Goal: Task Accomplishment & Management: Use online tool/utility

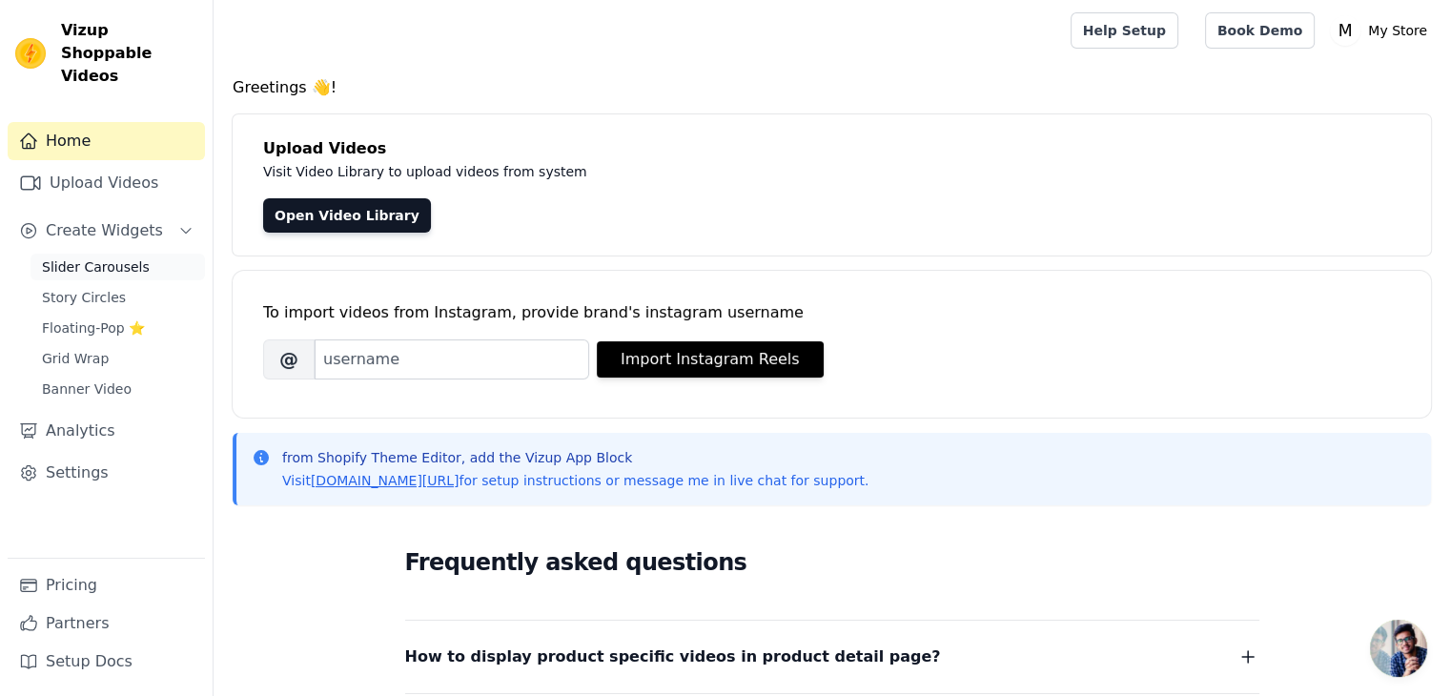
click at [97, 257] on span "Slider Carousels" at bounding box center [96, 266] width 108 height 19
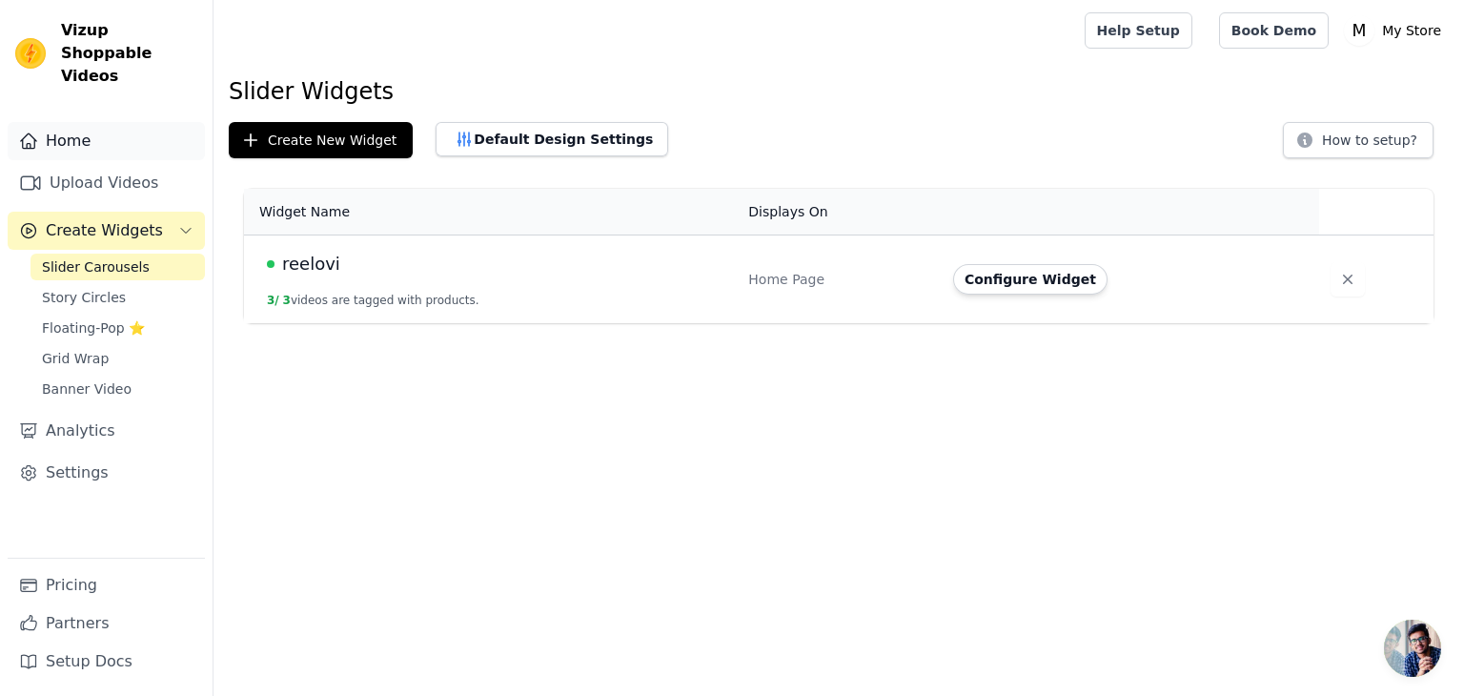
click at [125, 122] on link "Home" at bounding box center [106, 141] width 197 height 38
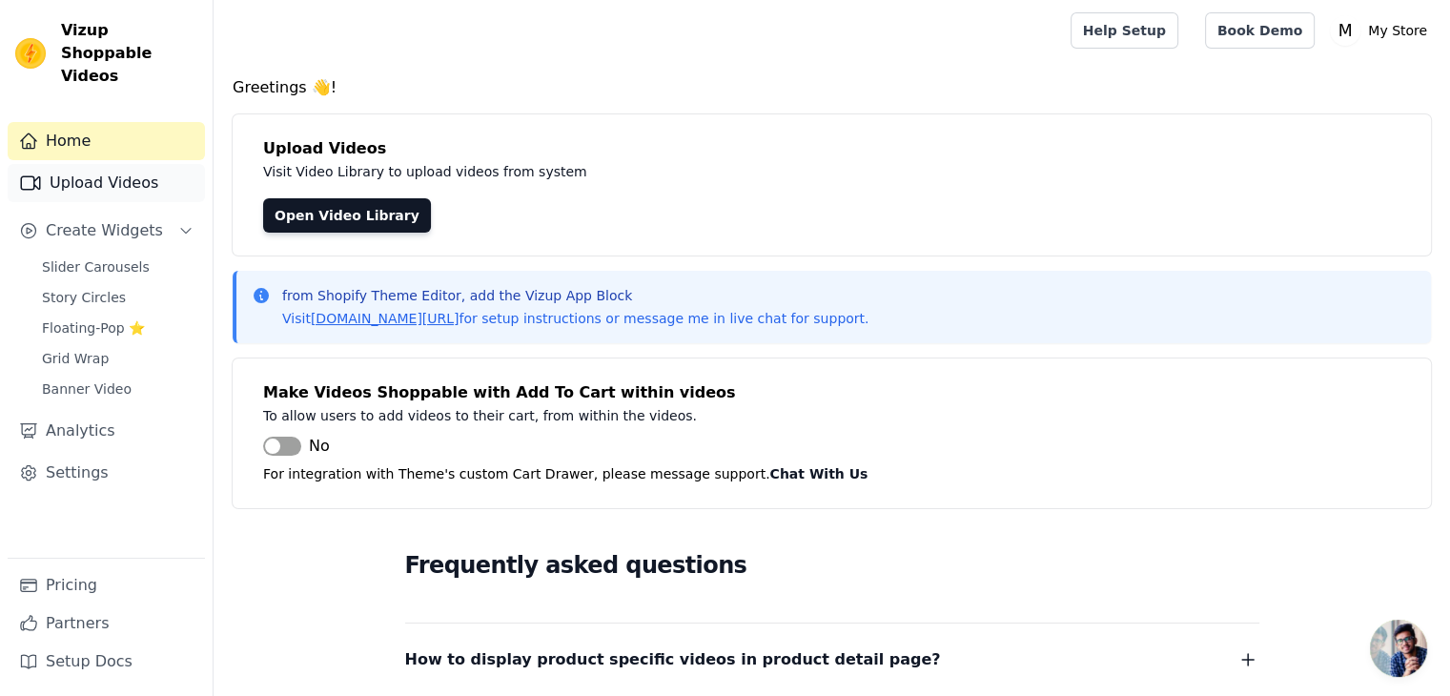
click at [102, 164] on link "Upload Videos" at bounding box center [106, 183] width 197 height 38
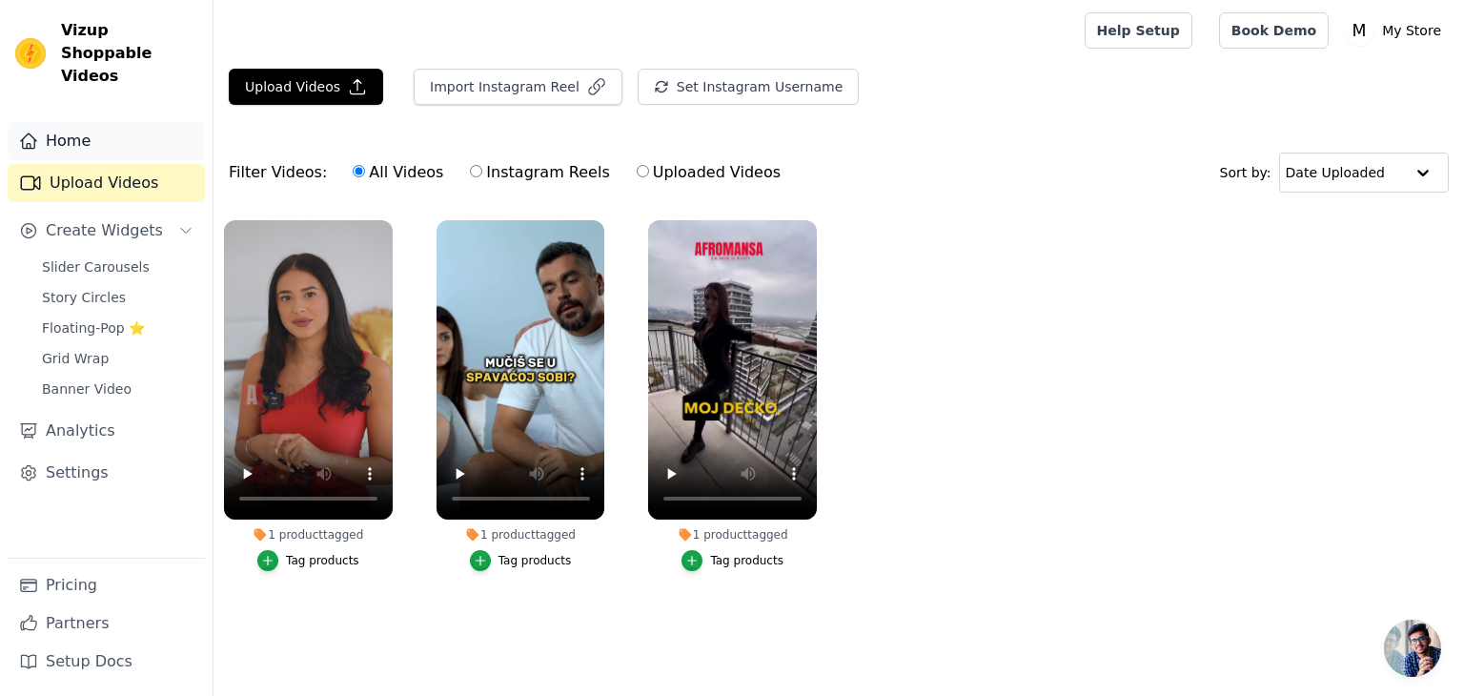
click at [137, 129] on link "Home" at bounding box center [106, 141] width 197 height 38
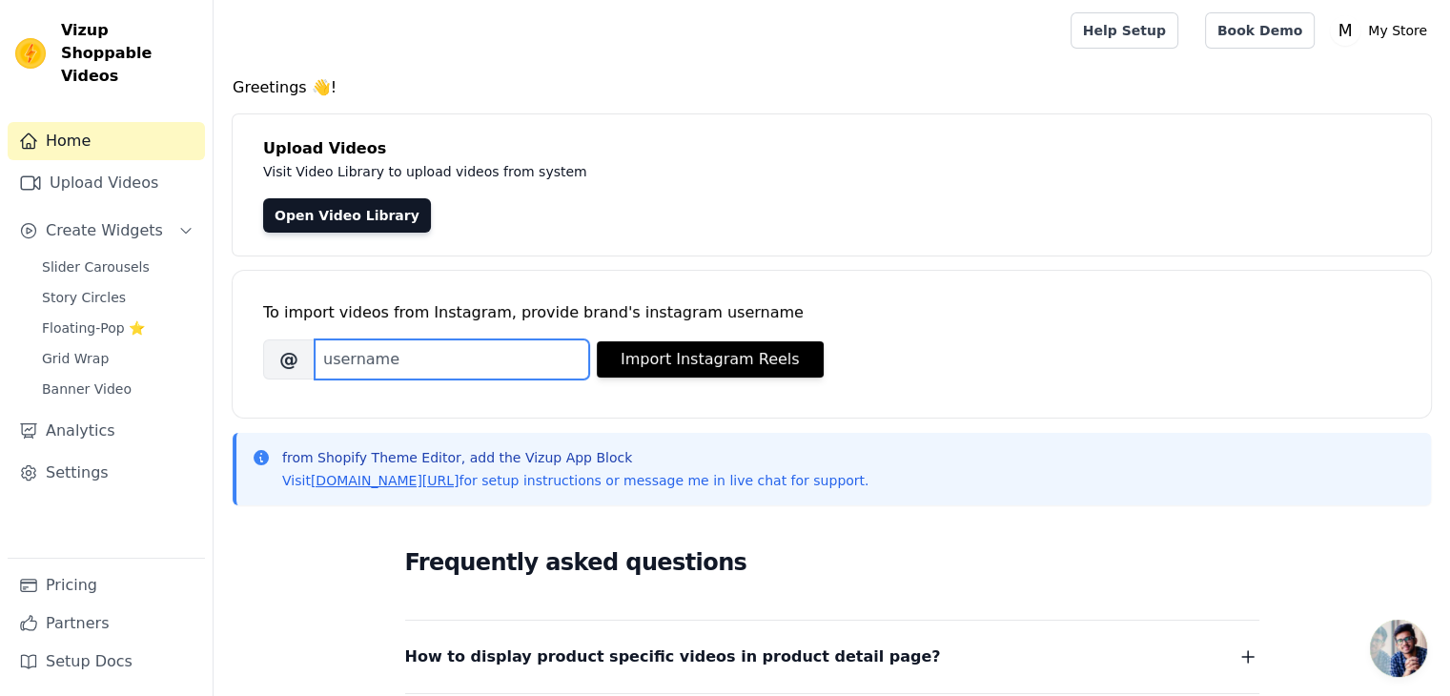
click at [385, 358] on input "Brand's Instagram Username" at bounding box center [452, 359] width 275 height 40
type input "a"
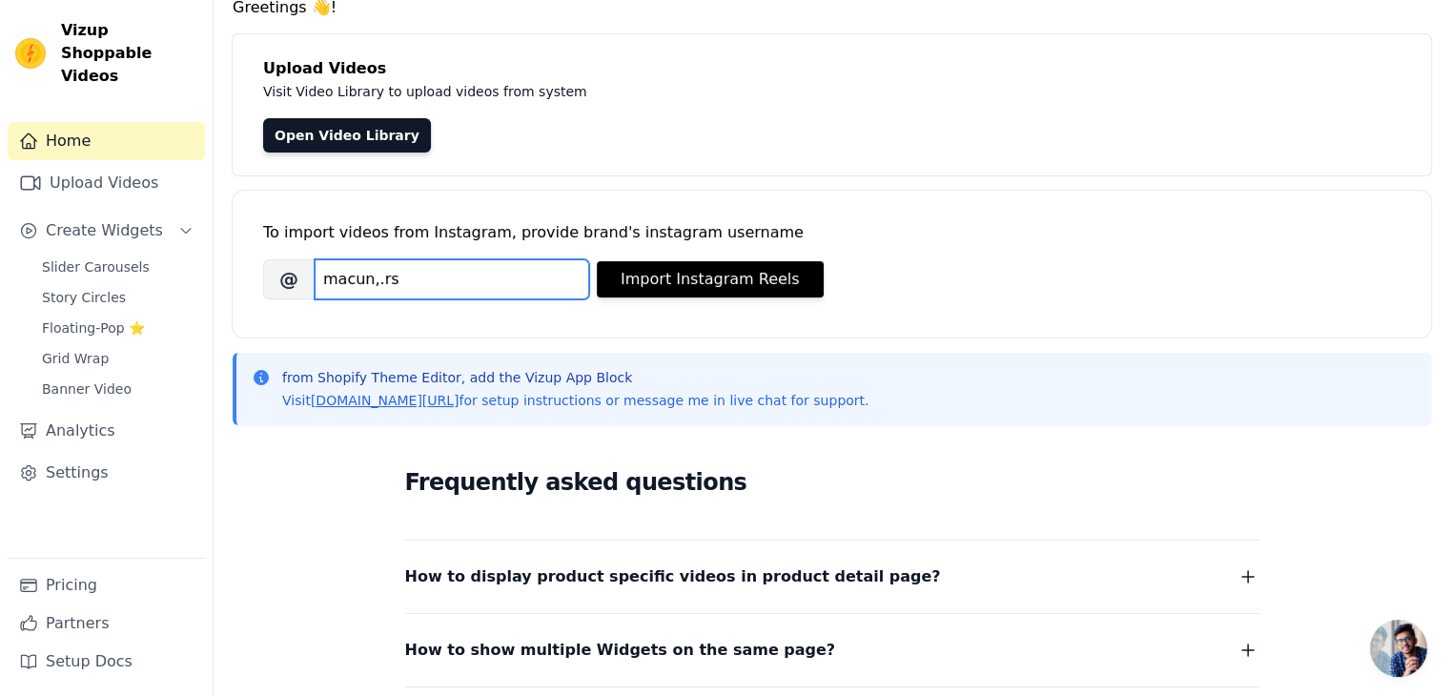
scroll to position [191, 0]
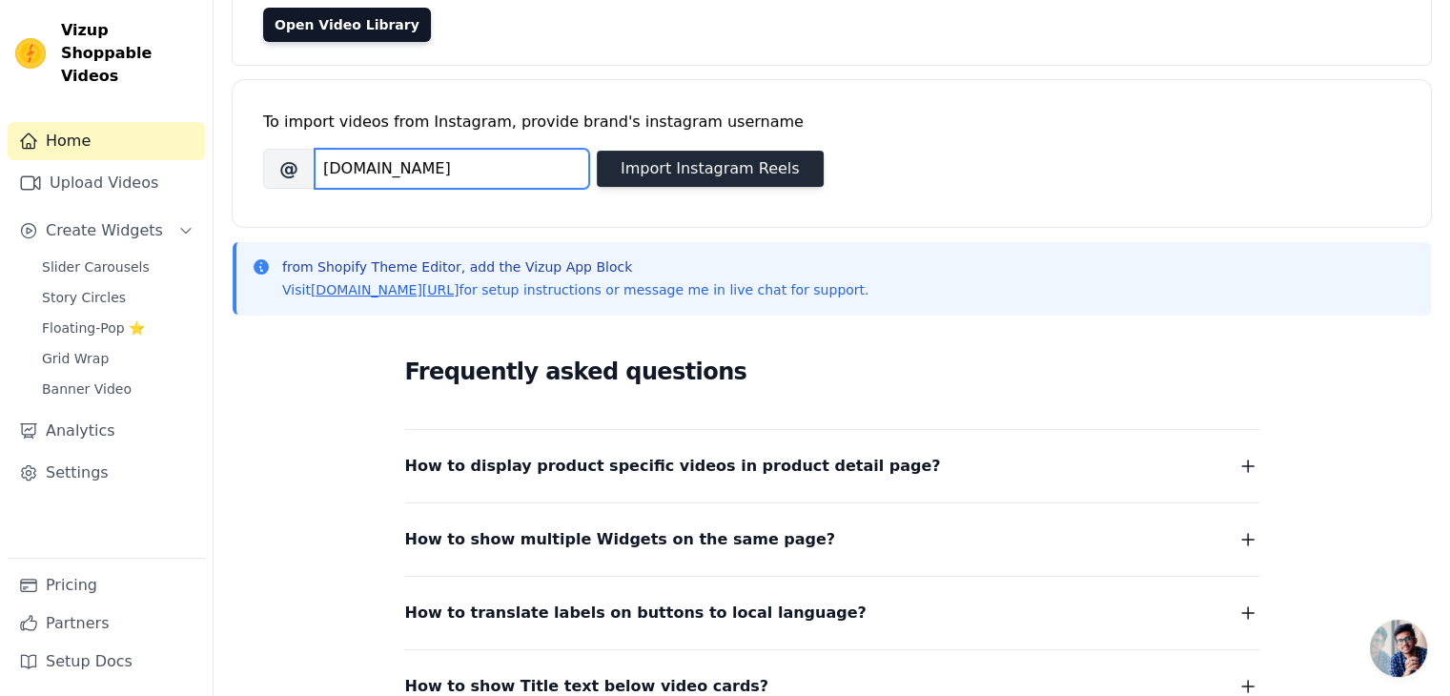
type input "macun.rs"
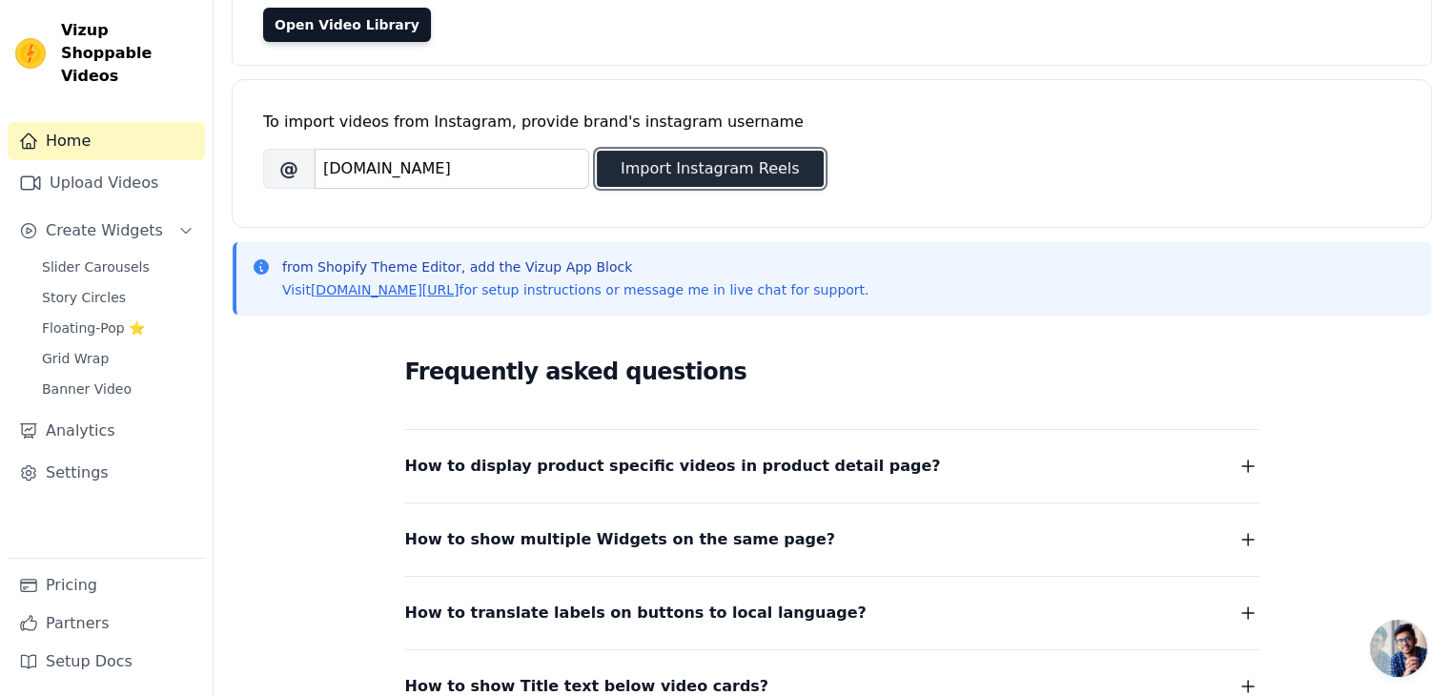
click at [678, 169] on button "Import Instagram Reels" at bounding box center [710, 169] width 227 height 36
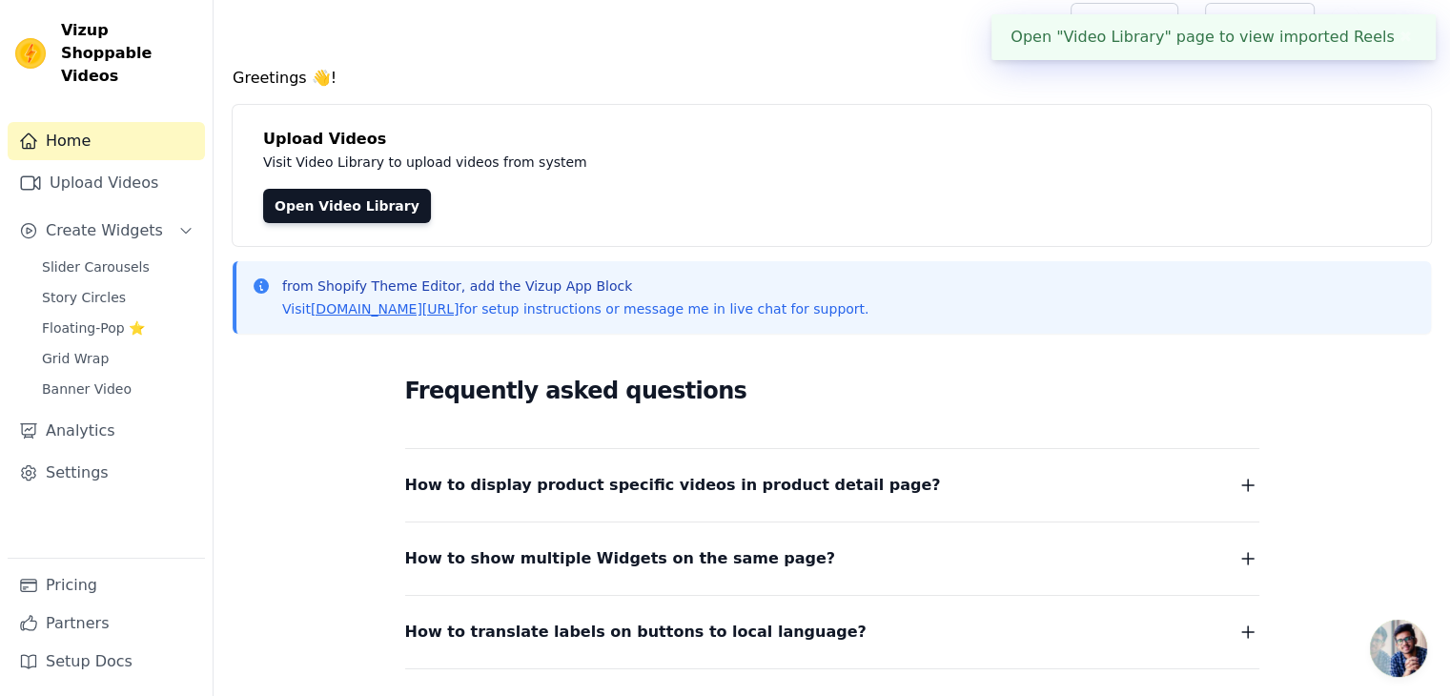
scroll to position [0, 0]
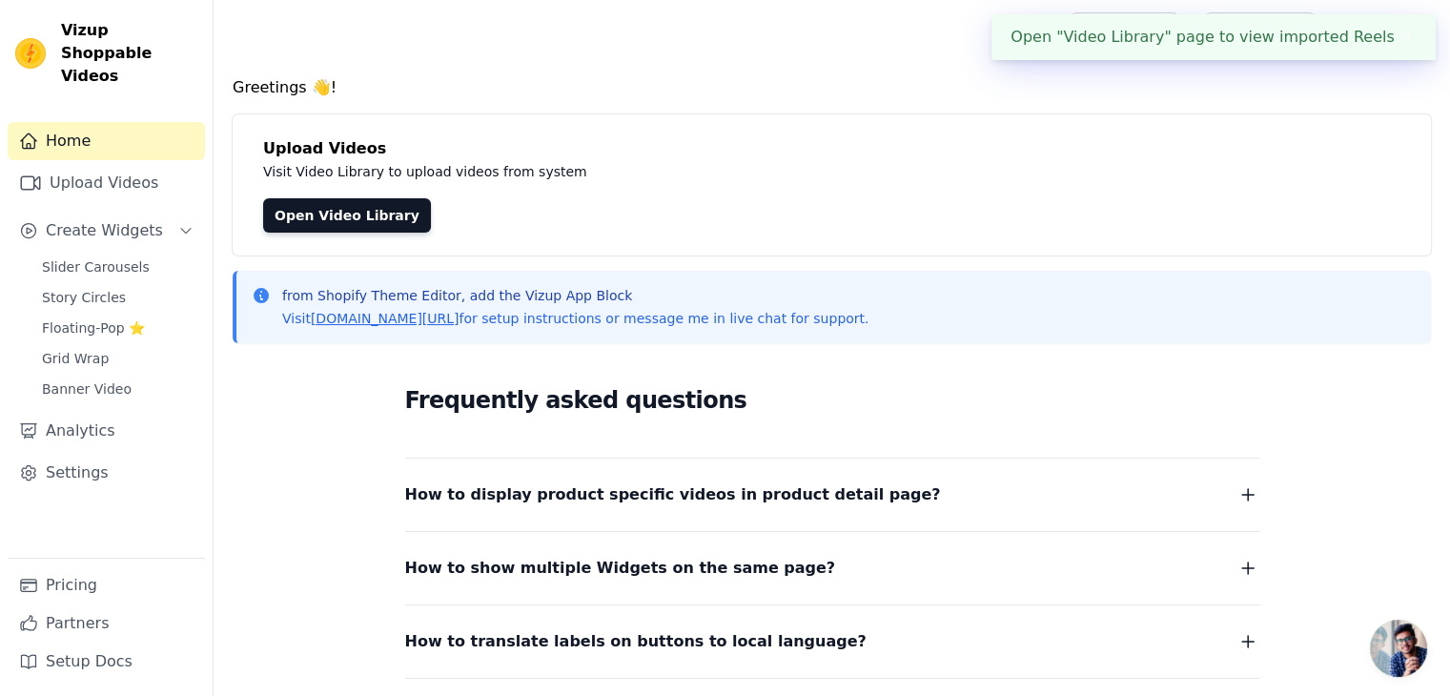
click at [1212, 33] on div "Open "Video Library" page to view imported Reels ✖" at bounding box center [1214, 37] width 444 height 46
click at [382, 211] on link "Open Video Library" at bounding box center [347, 215] width 168 height 34
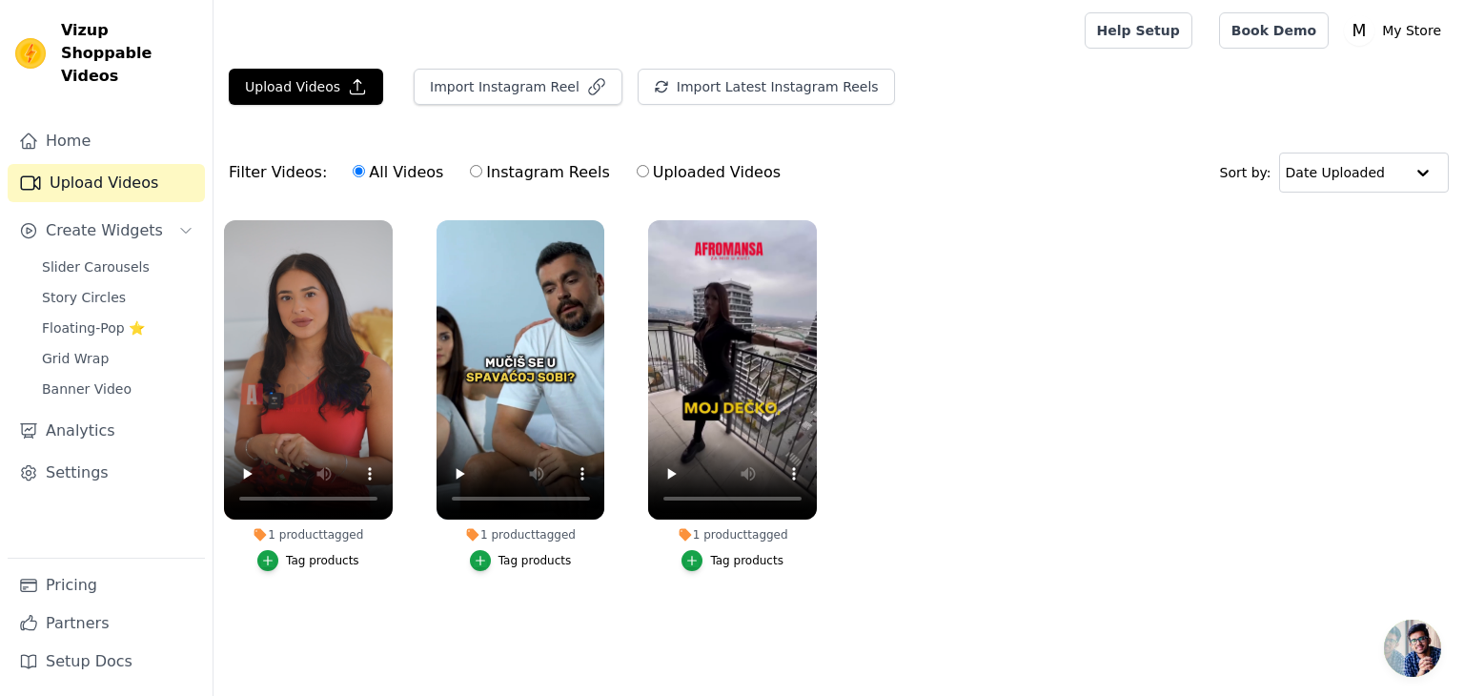
click at [470, 171] on input "Instagram Reels" at bounding box center [476, 171] width 12 height 12
radio input "true"
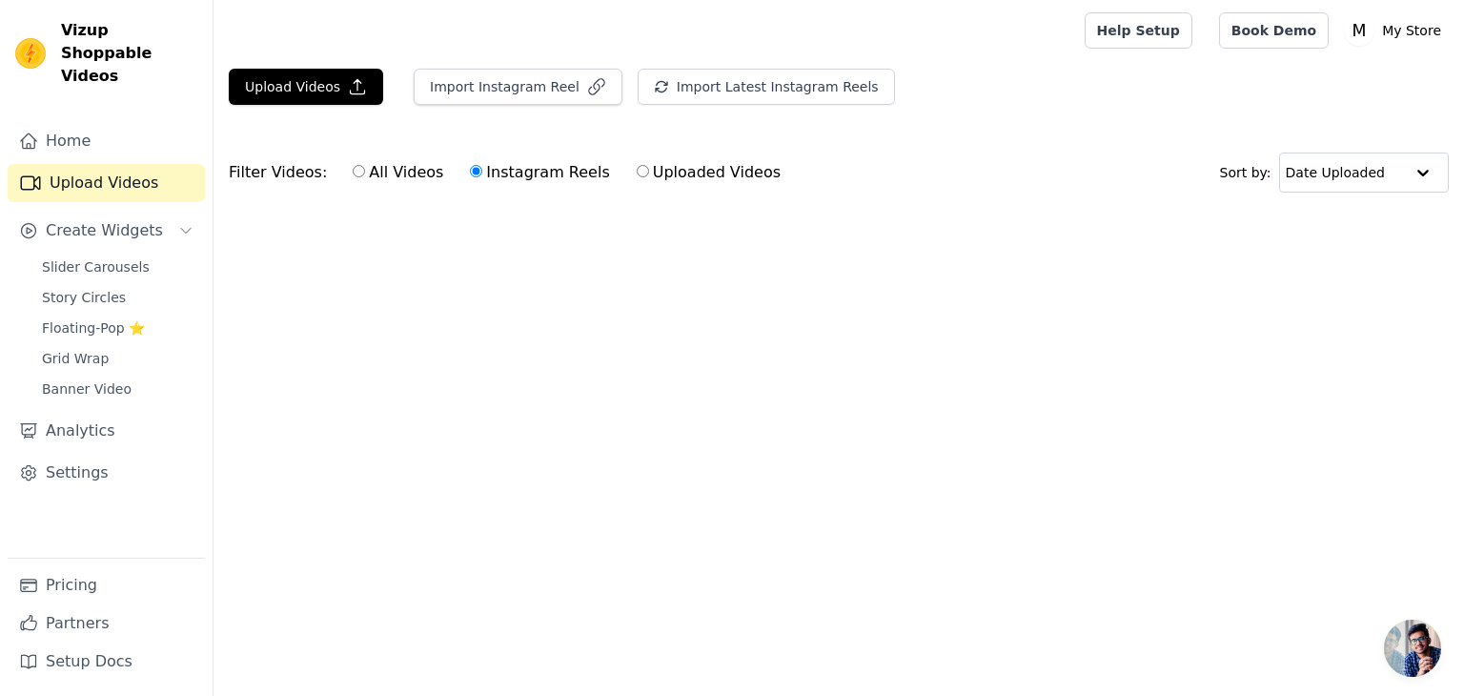
click at [355, 170] on label "All Videos" at bounding box center [398, 172] width 92 height 25
click at [355, 170] on input "All Videos" at bounding box center [359, 171] width 12 height 12
radio input "true"
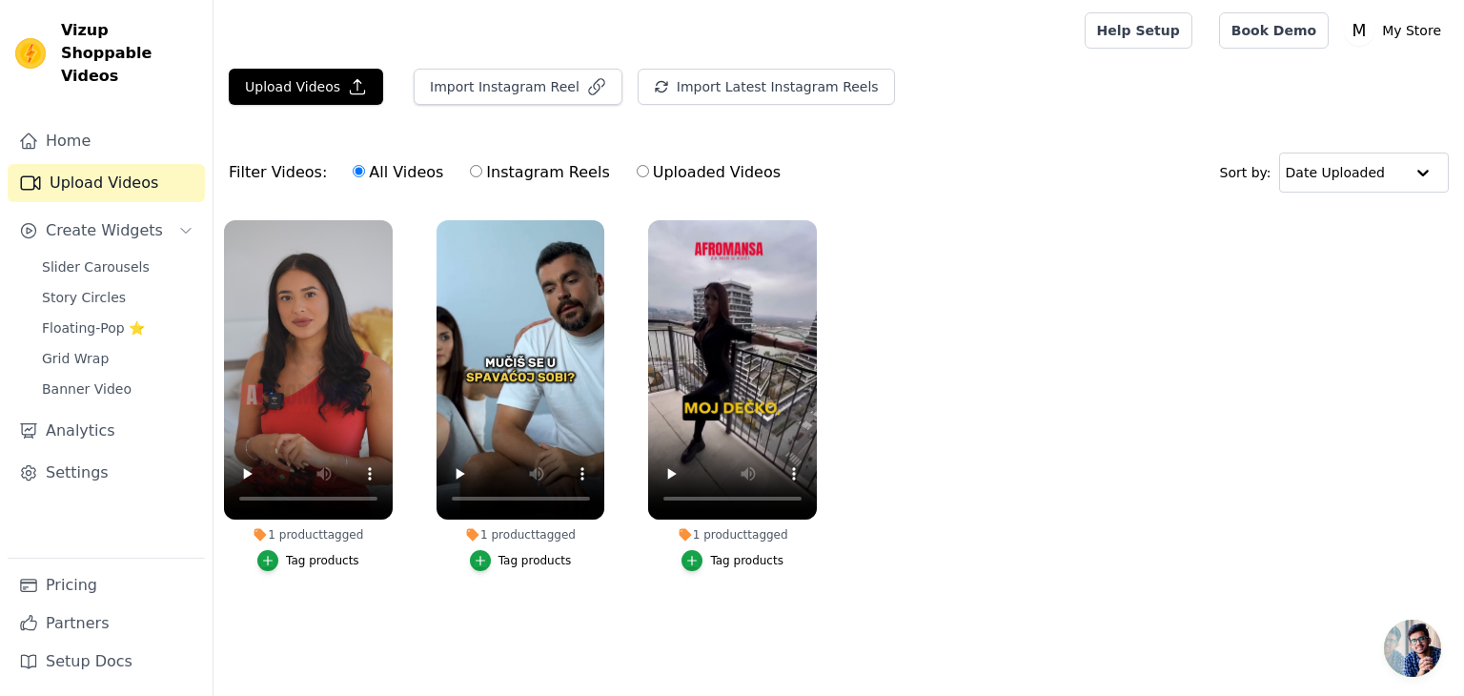
click at [487, 173] on label "Instagram Reels" at bounding box center [539, 172] width 141 height 25
click at [482, 173] on input "Instagram Reels" at bounding box center [476, 171] width 12 height 12
radio input "true"
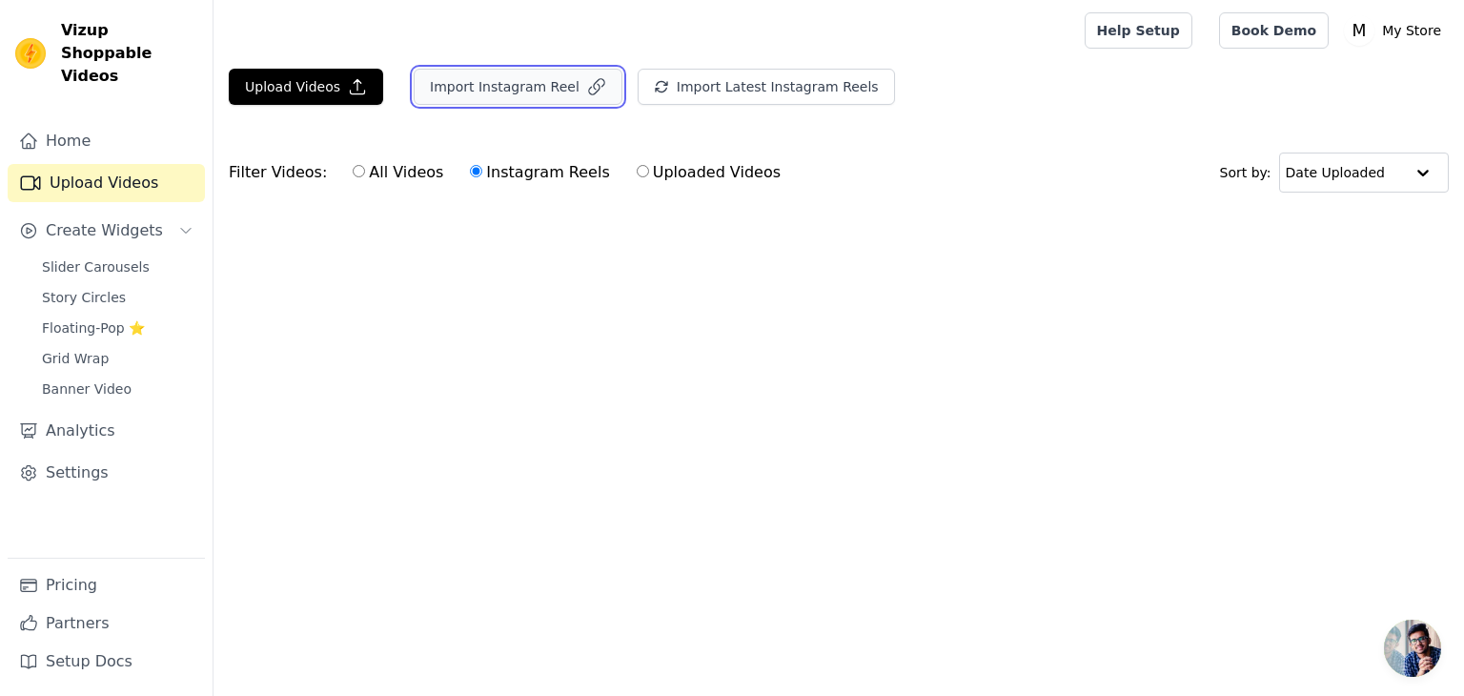
click at [499, 86] on button "Import Instagram Reel" at bounding box center [518, 87] width 209 height 36
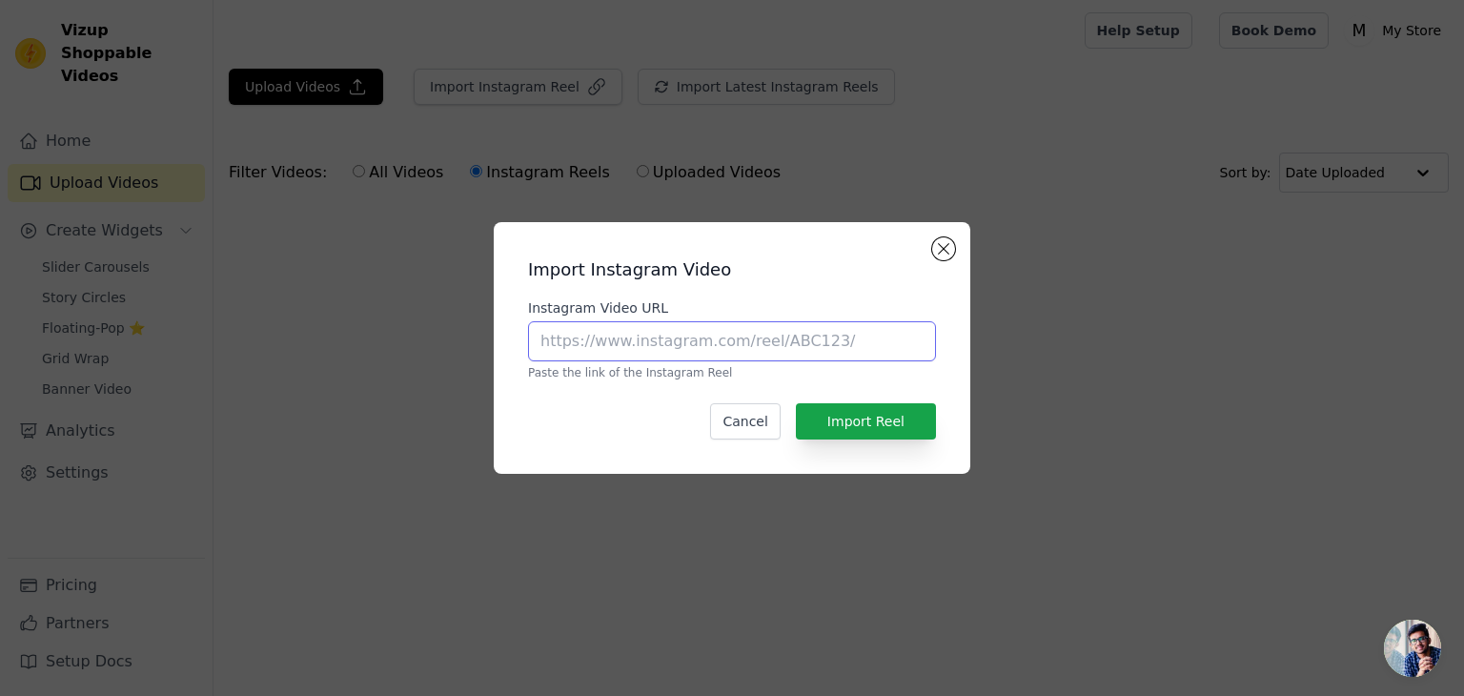
click at [715, 353] on input "Instagram Video URL" at bounding box center [732, 341] width 408 height 40
click at [940, 249] on button "Close modal" at bounding box center [943, 248] width 23 height 23
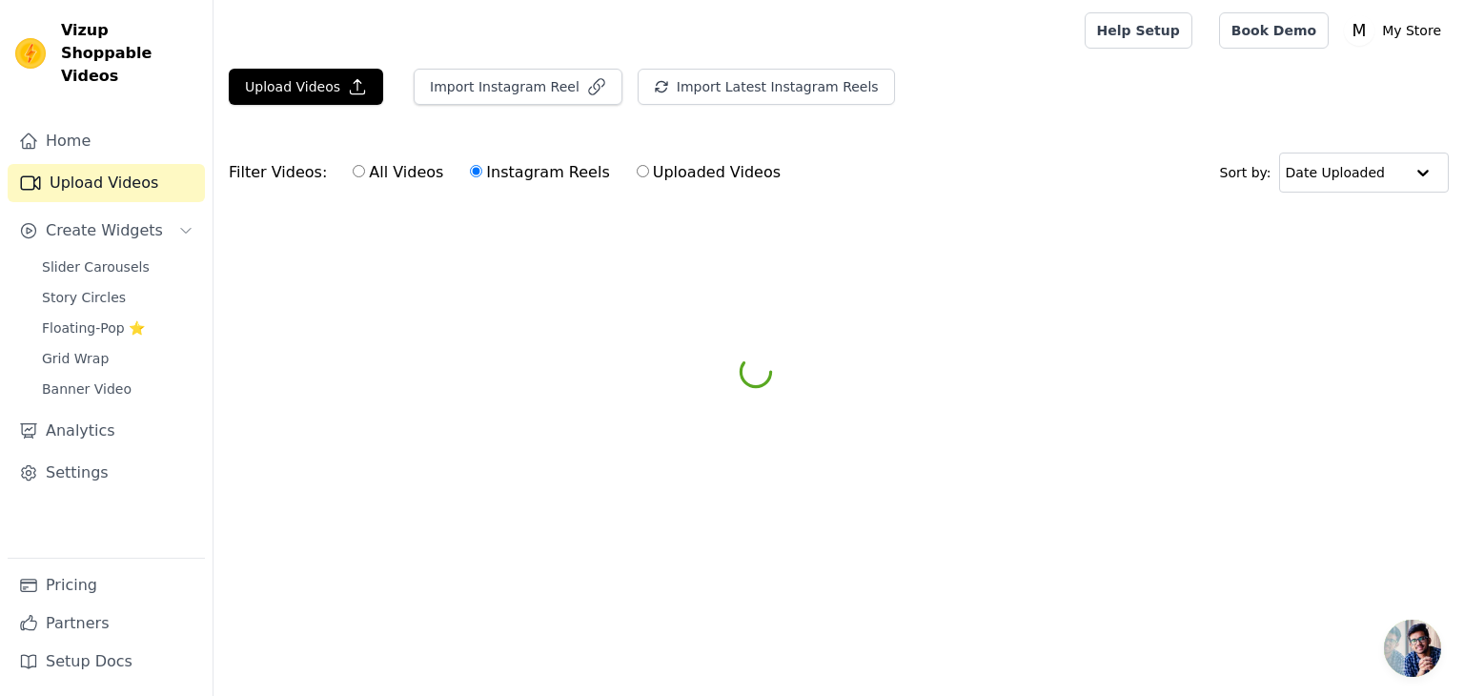
click at [385, 165] on label "All Videos" at bounding box center [398, 172] width 92 height 25
click at [365, 165] on input "All Videos" at bounding box center [359, 171] width 12 height 12
radio input "true"
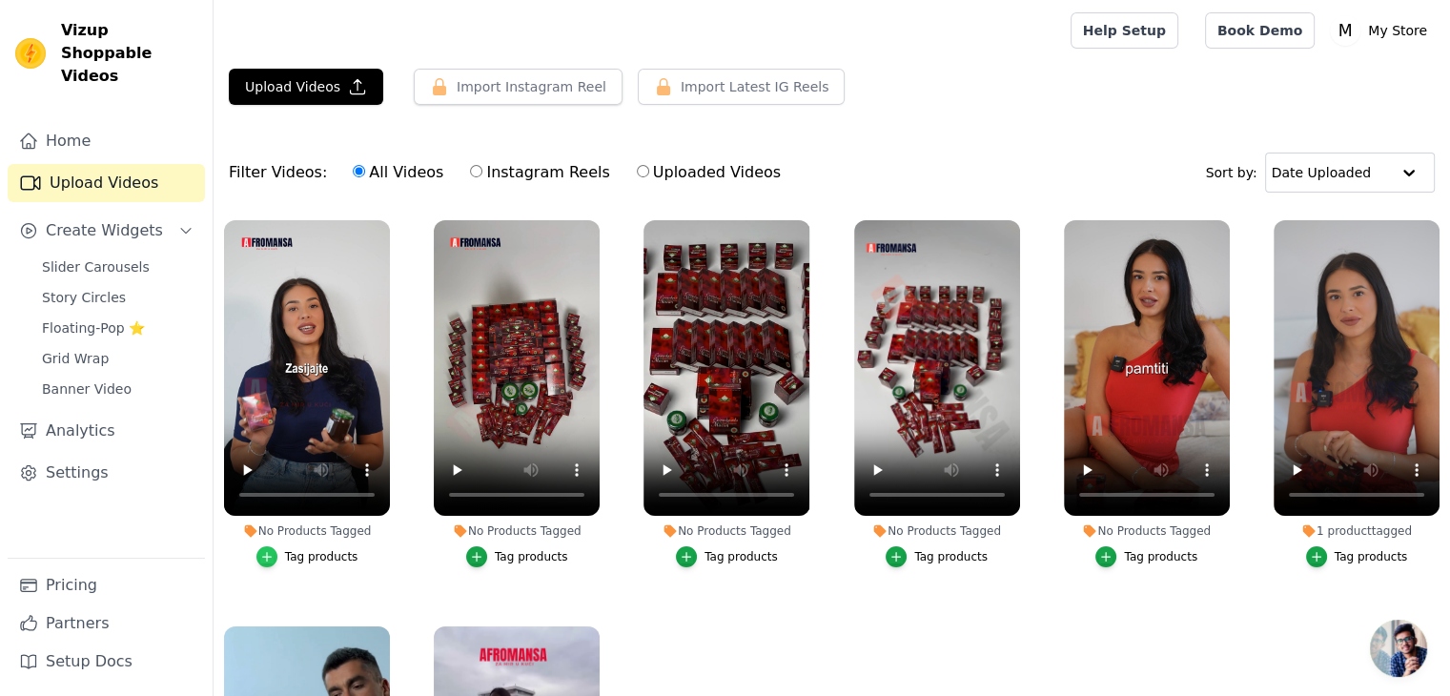
click at [274, 554] on icon "button" at bounding box center [266, 556] width 13 height 13
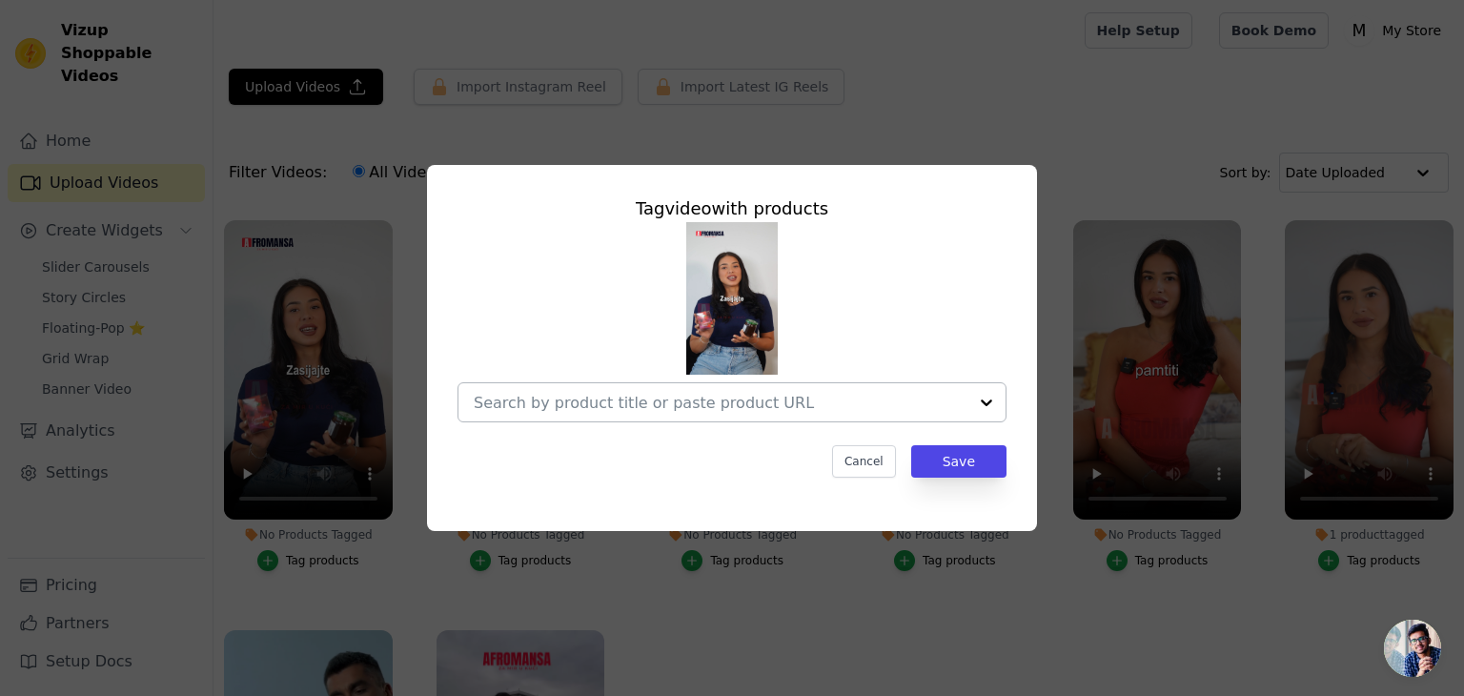
click at [843, 399] on input "No Products Tagged Tag video with products Cancel Save Tag products" at bounding box center [721, 403] width 494 height 18
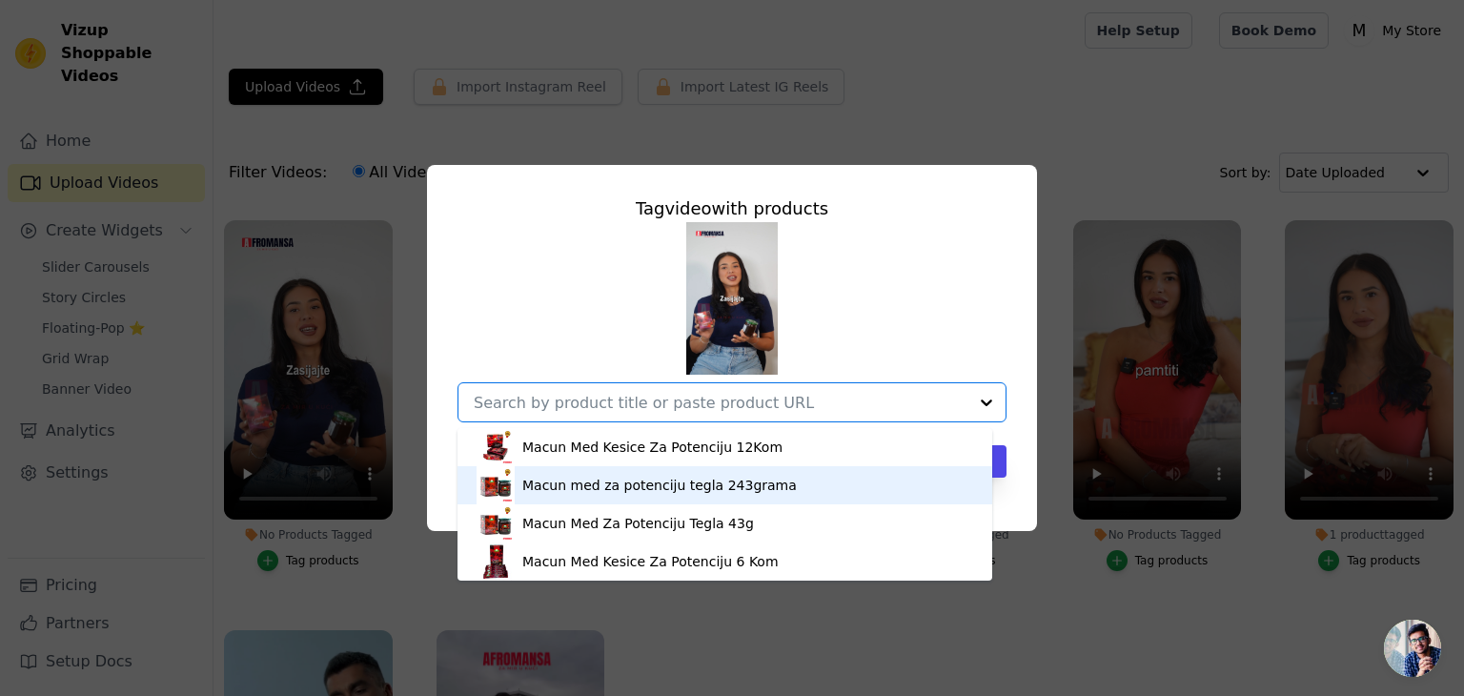
click at [722, 488] on div "Macun med za potenciju tegla 243grama" at bounding box center [659, 485] width 275 height 19
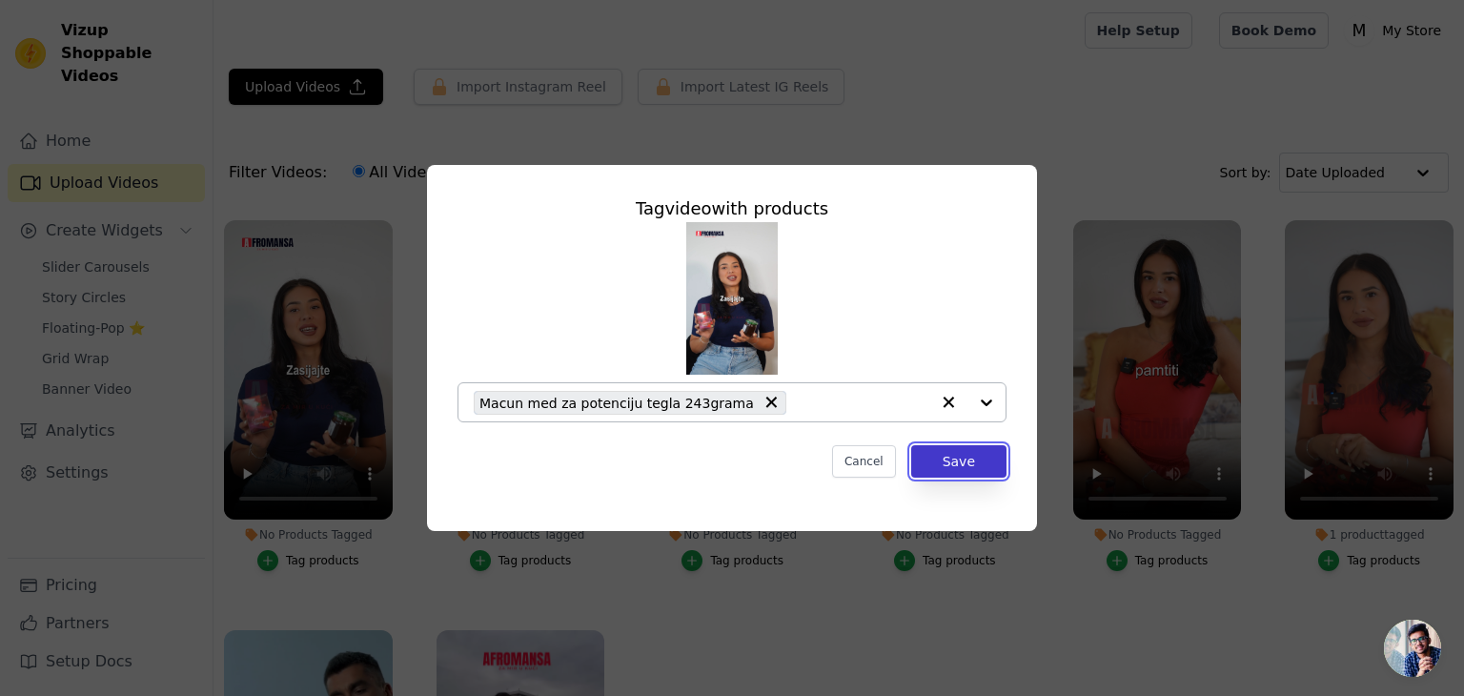
click at [951, 463] on button "Save" at bounding box center [958, 461] width 95 height 32
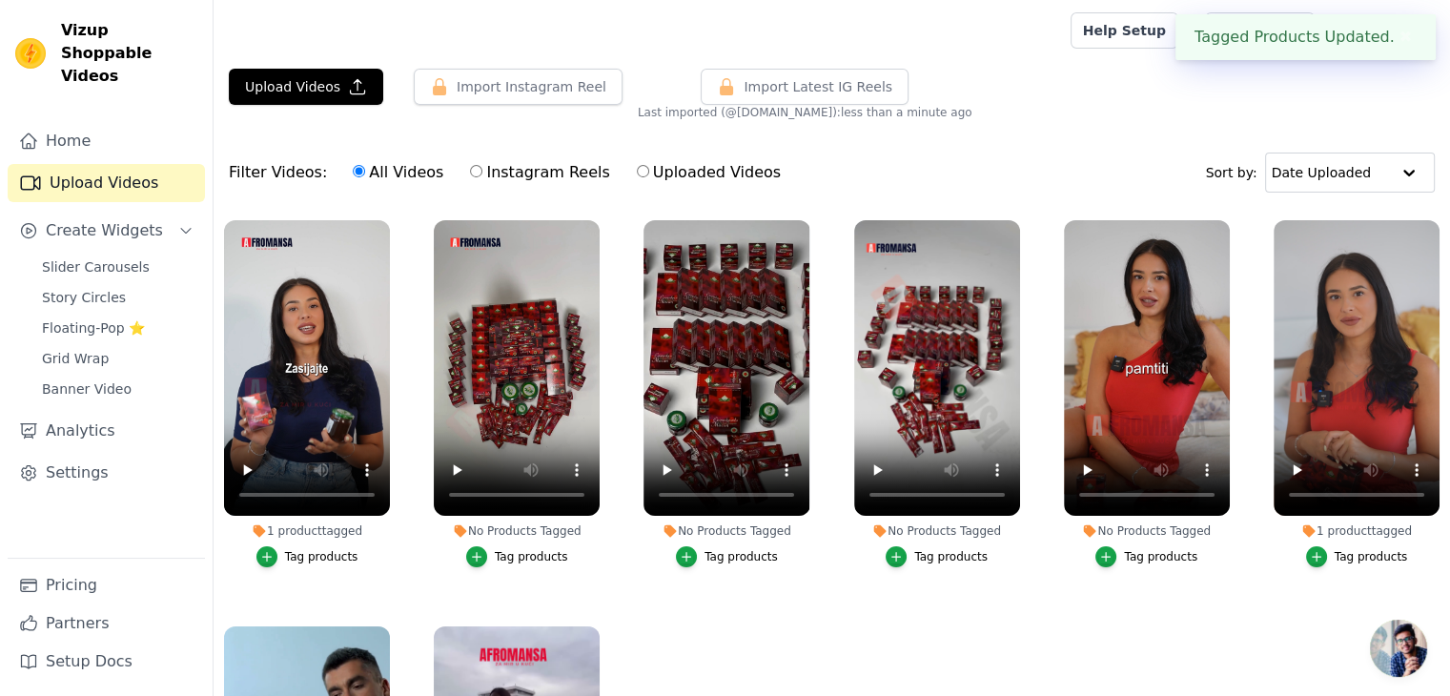
click at [500, 549] on div "Tag products" at bounding box center [531, 556] width 73 height 15
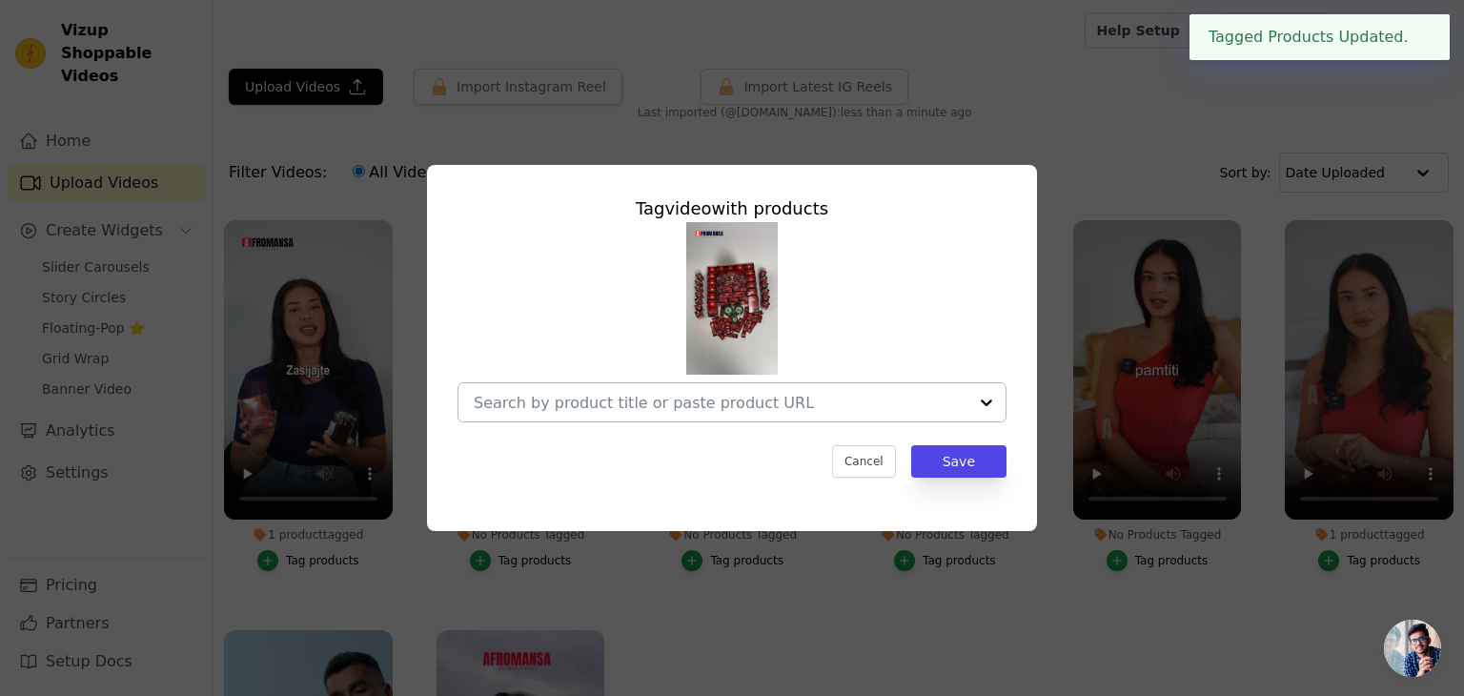
click at [916, 397] on input "No Products Tagged Tag video with products Cancel Save Tag products" at bounding box center [721, 403] width 494 height 18
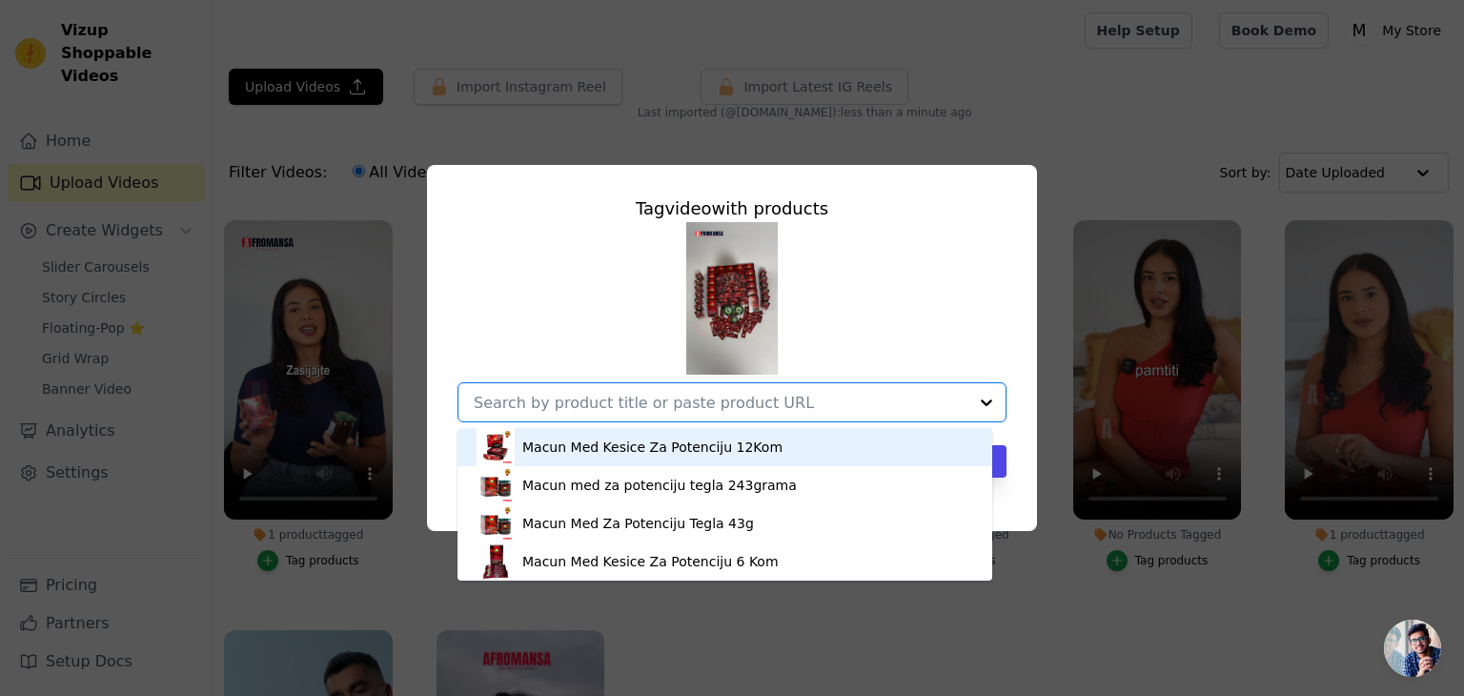
click at [755, 444] on div "Macun Med Kesice Za Potenciju 12Kom" at bounding box center [725, 447] width 497 height 38
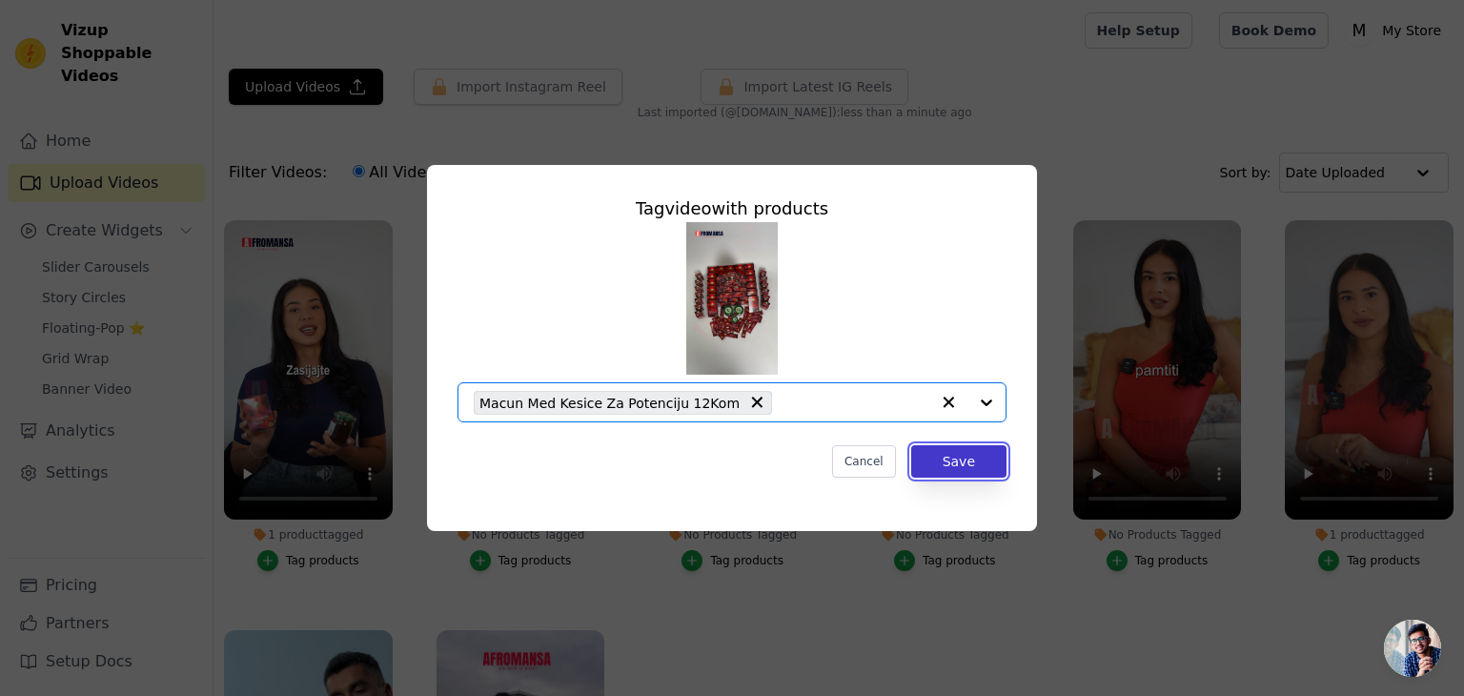
click at [963, 459] on button "Save" at bounding box center [958, 461] width 95 height 32
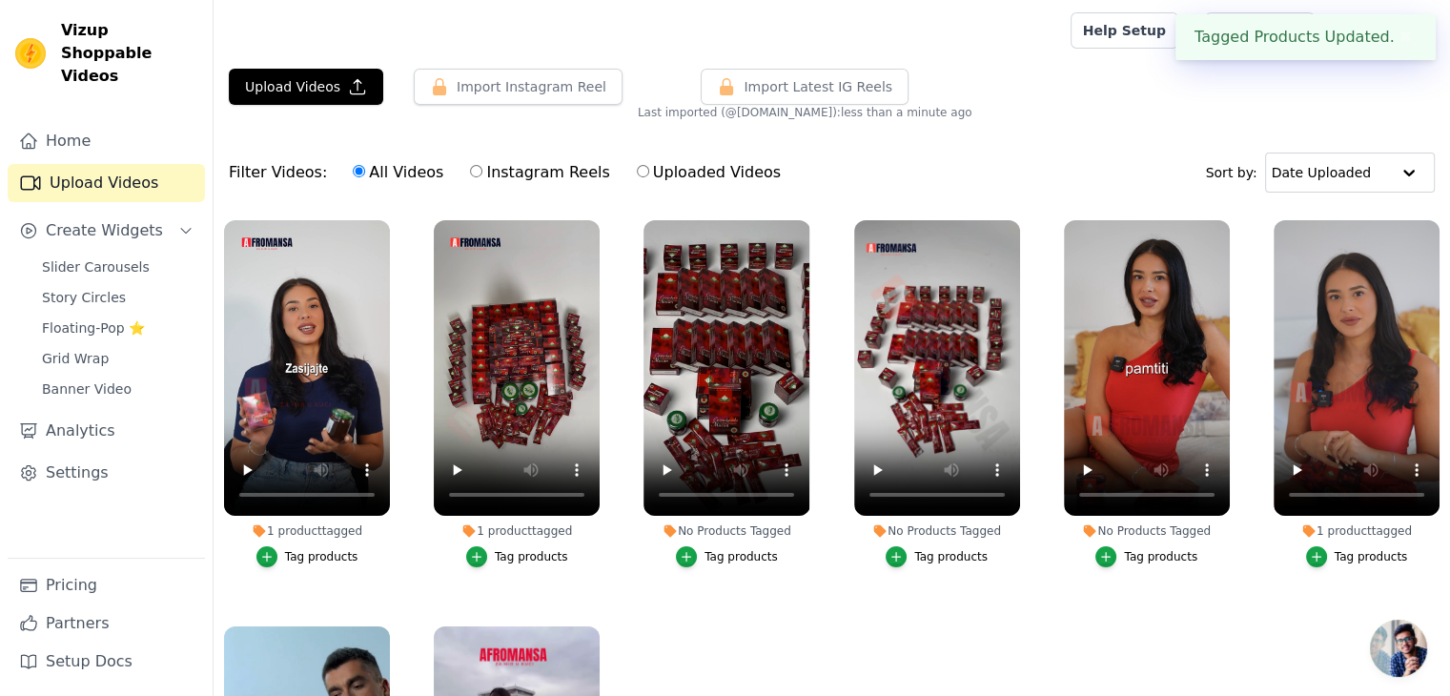
click at [927, 546] on button "Tag products" at bounding box center [937, 556] width 102 height 21
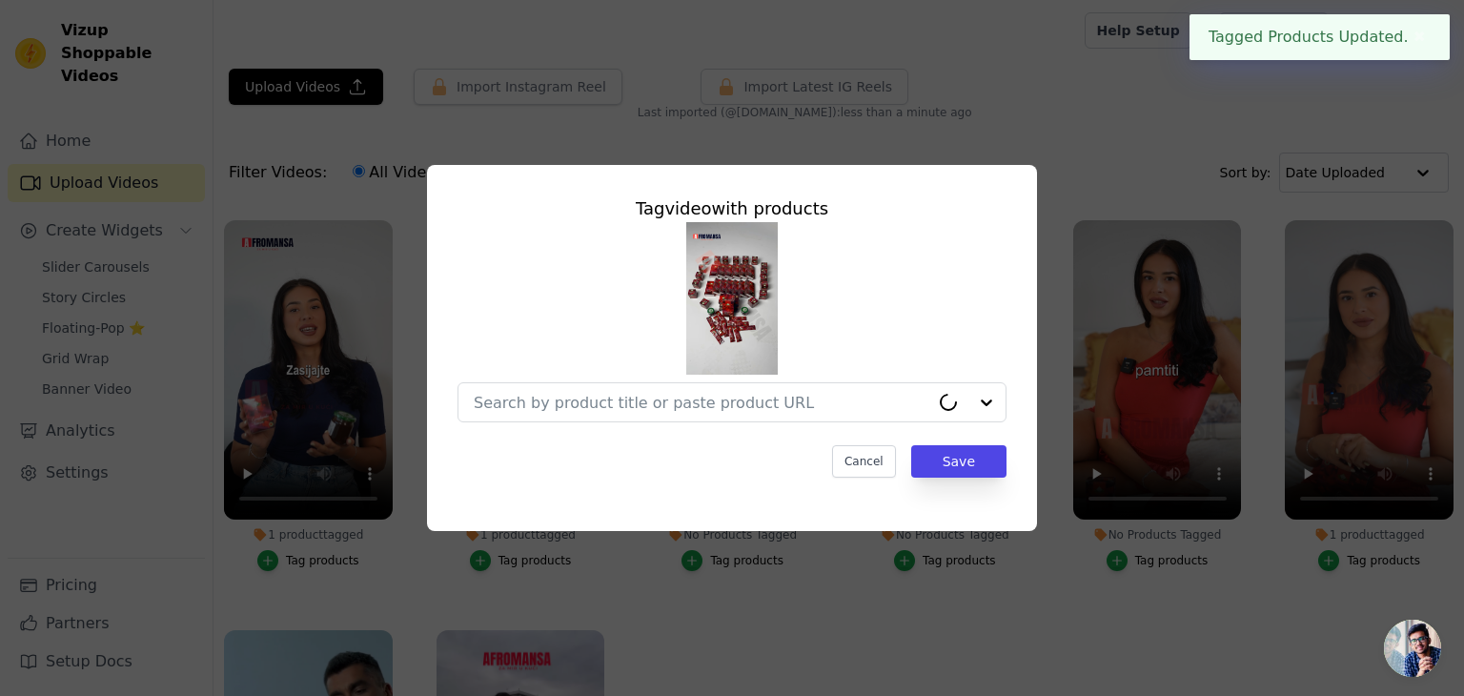
click at [868, 424] on div "Tag video with products Cancel Save" at bounding box center [732, 336] width 580 height 313
click at [862, 413] on div at bounding box center [721, 402] width 494 height 38
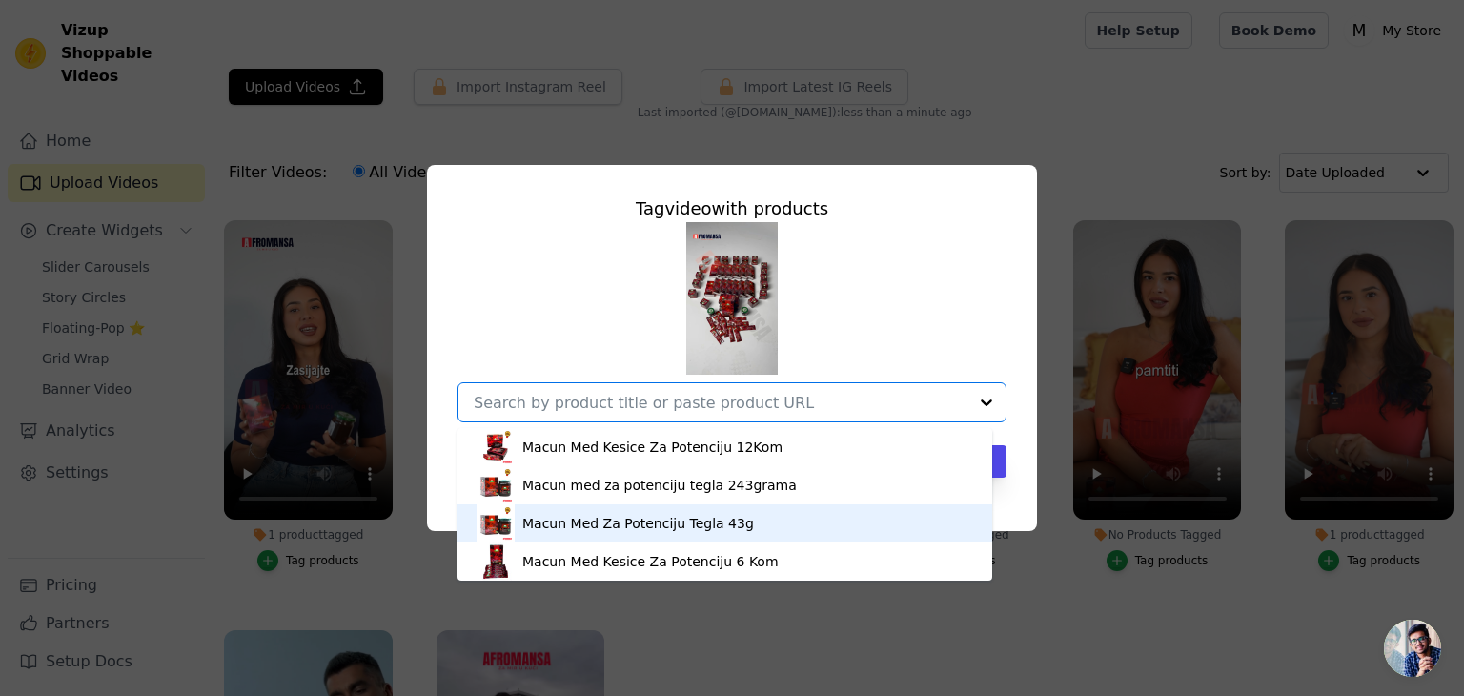
click at [742, 517] on div "Macun Med Za Potenciju Tegla 43g" at bounding box center [725, 523] width 497 height 38
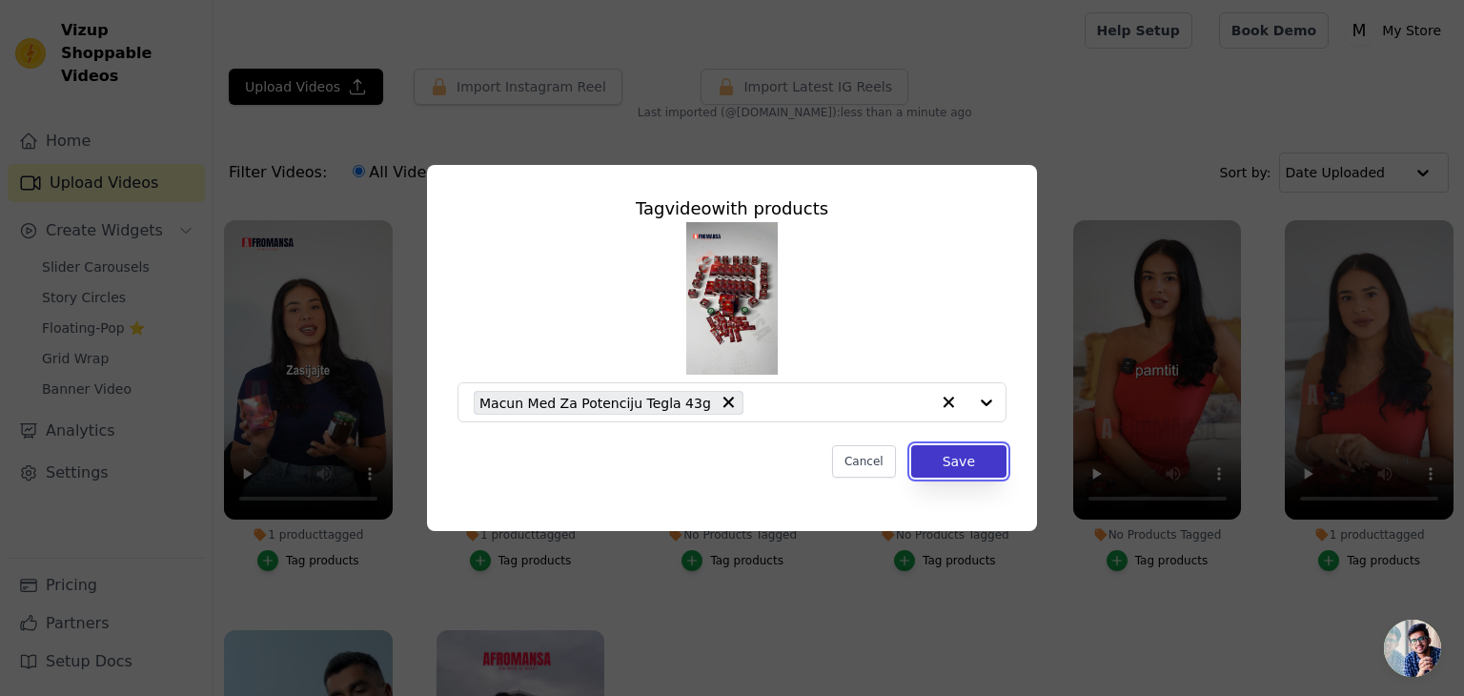
click at [968, 469] on button "Save" at bounding box center [958, 461] width 95 height 32
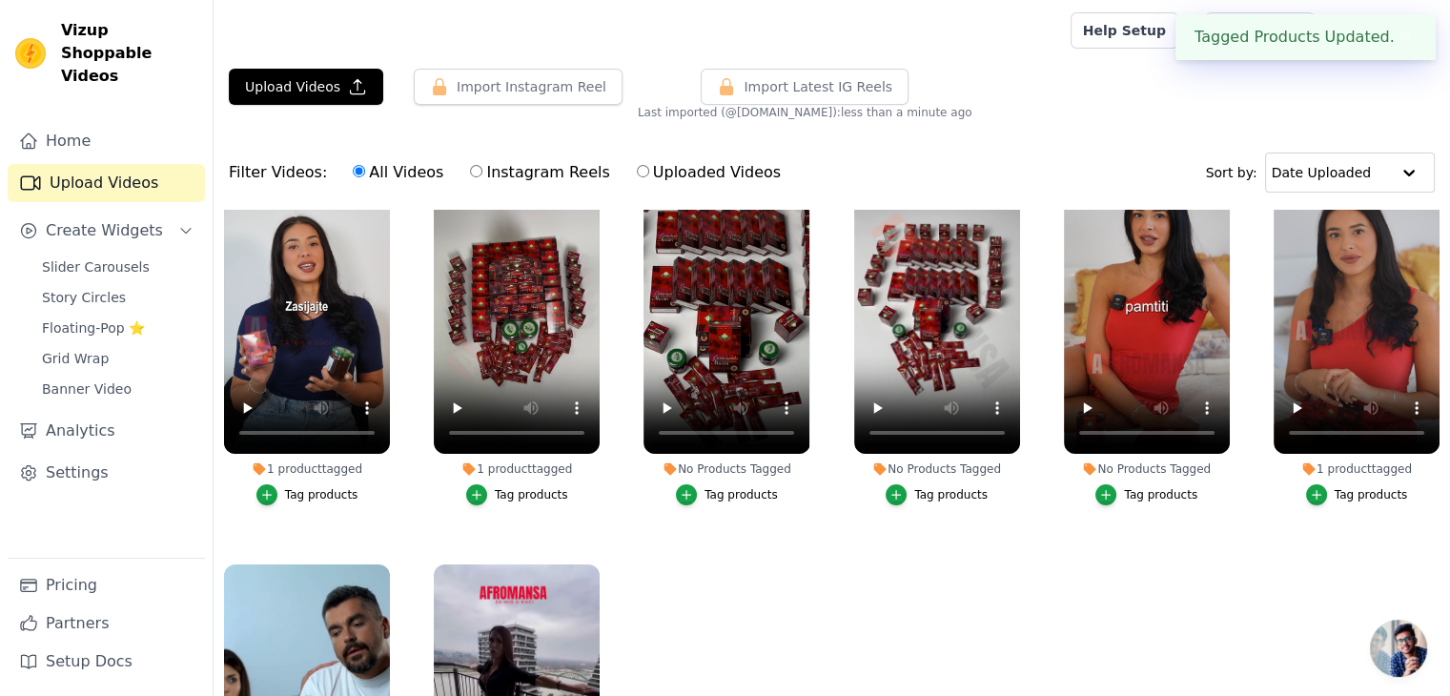
scroll to position [95, 0]
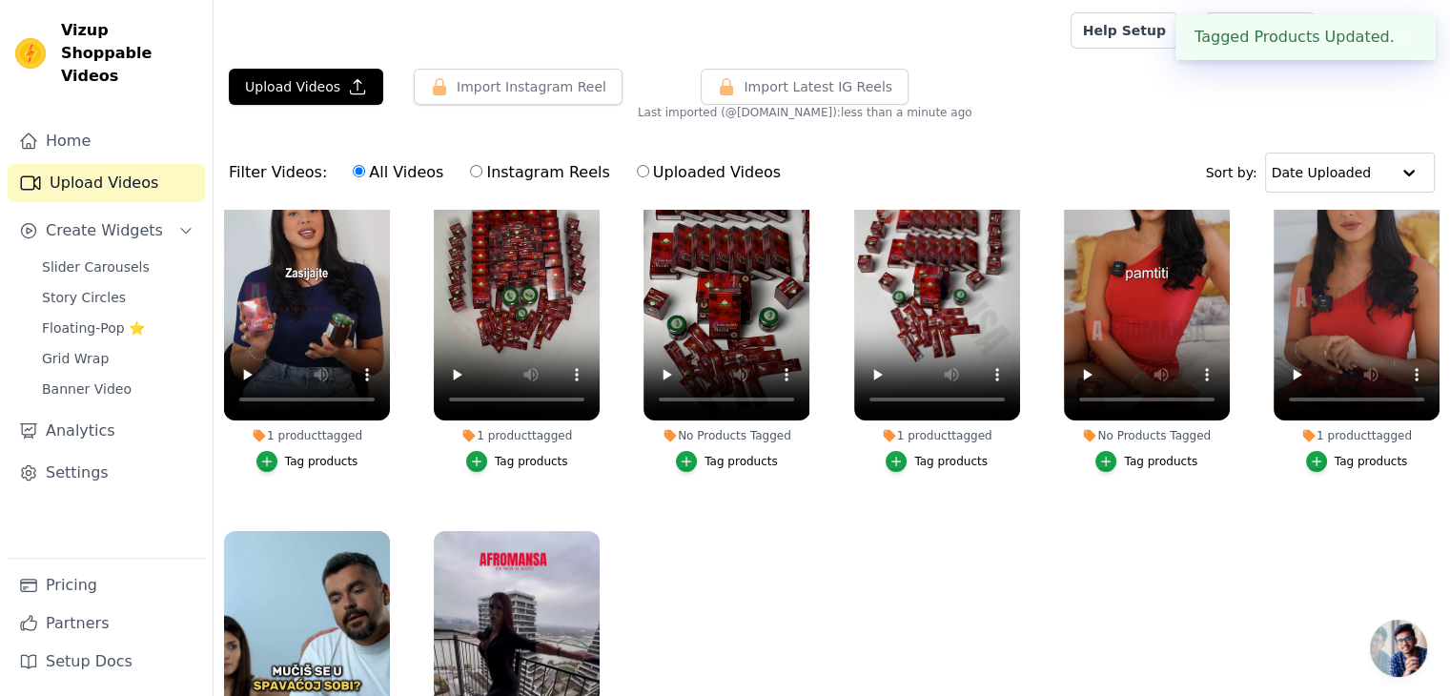
click at [915, 462] on div "Tag products" at bounding box center [950, 461] width 73 height 15
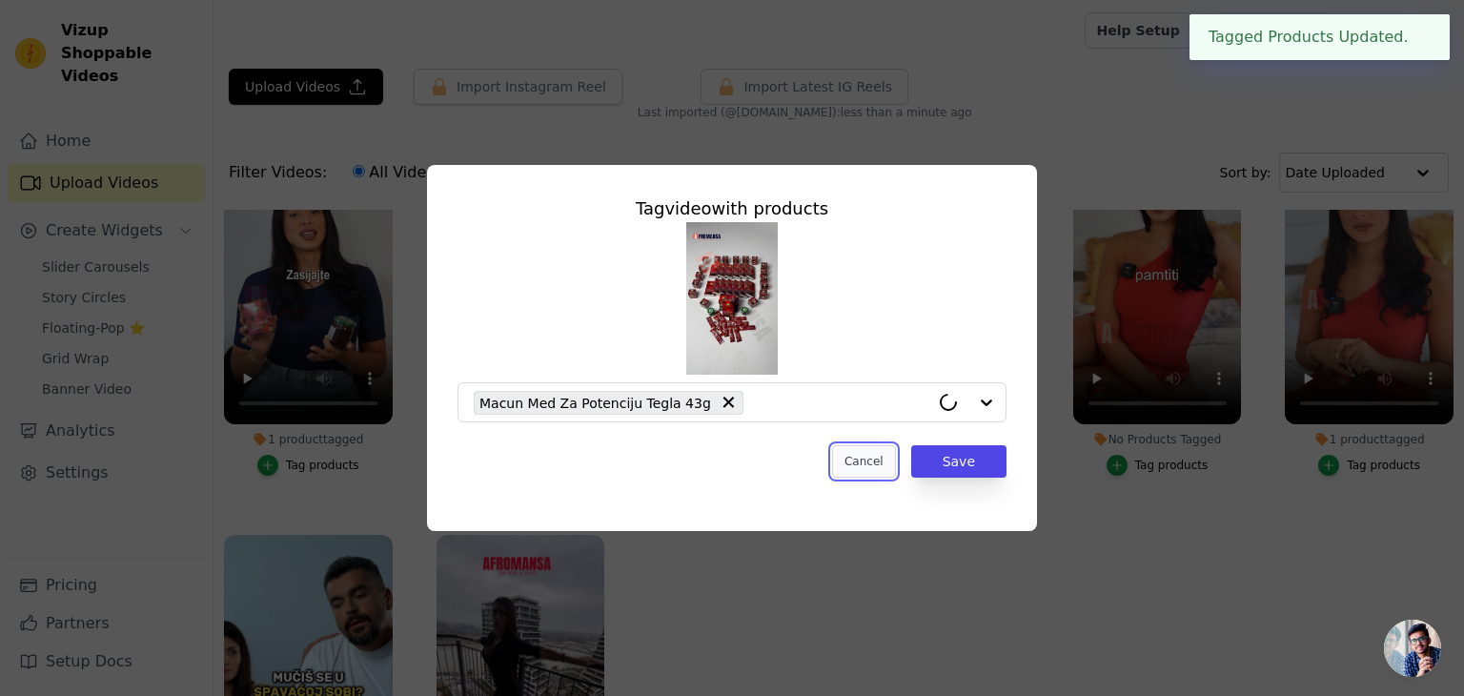
click at [877, 460] on button "Cancel" at bounding box center [864, 461] width 64 height 32
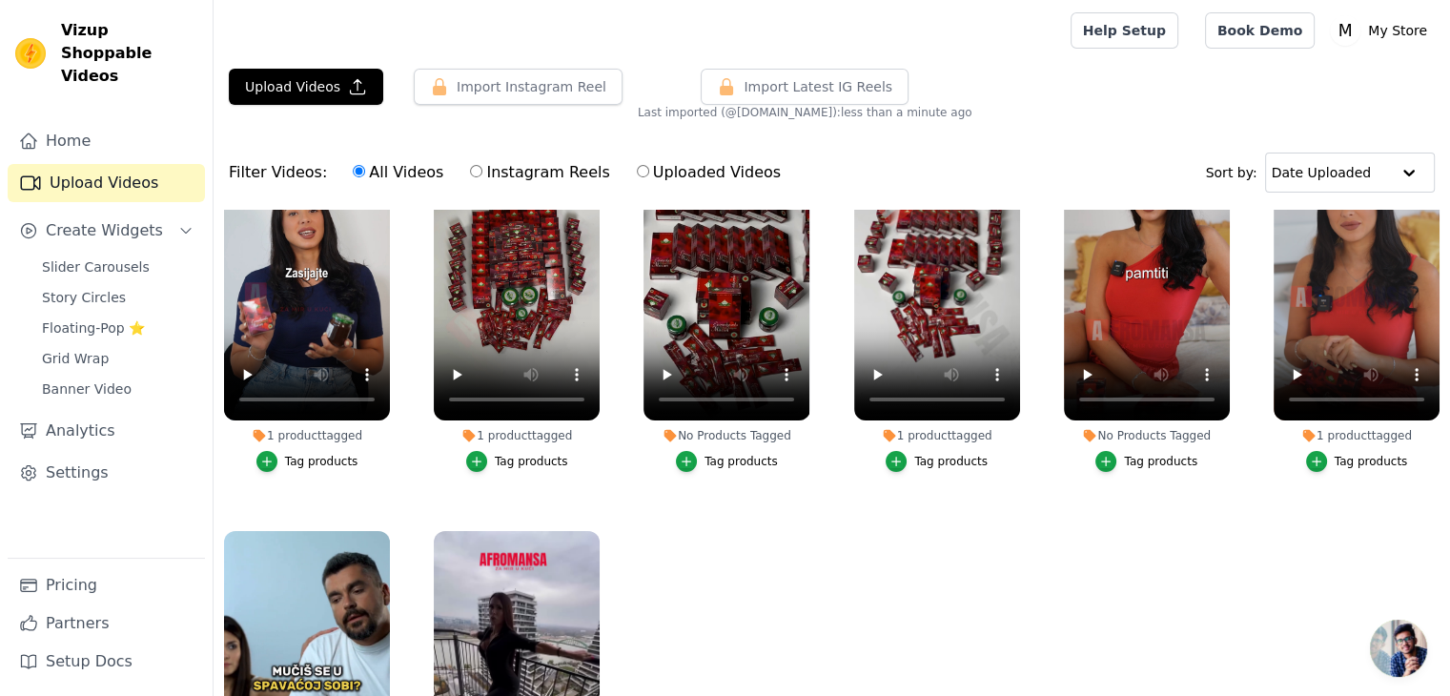
click at [732, 457] on div "Tag products" at bounding box center [741, 461] width 73 height 15
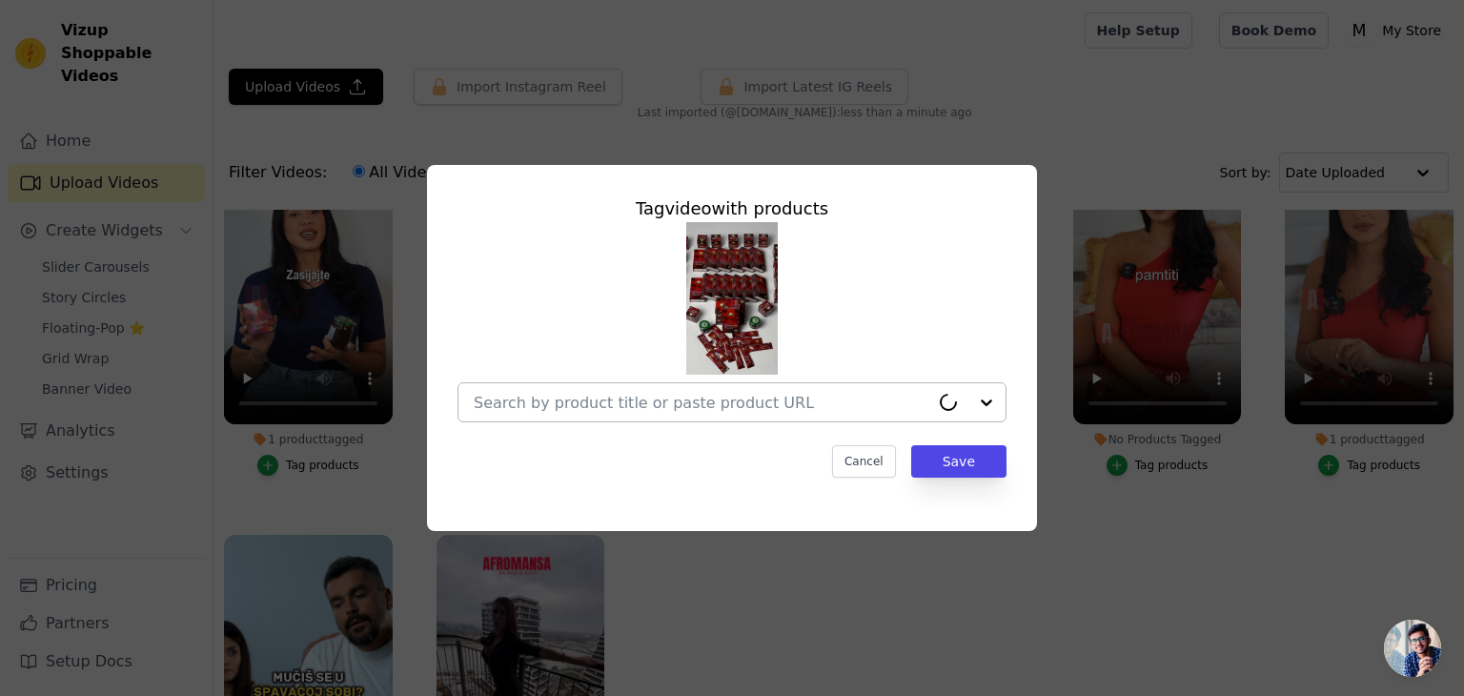
click at [774, 404] on input "No Products Tagged Tag video with products Cancel Save Tag products" at bounding box center [702, 403] width 456 height 18
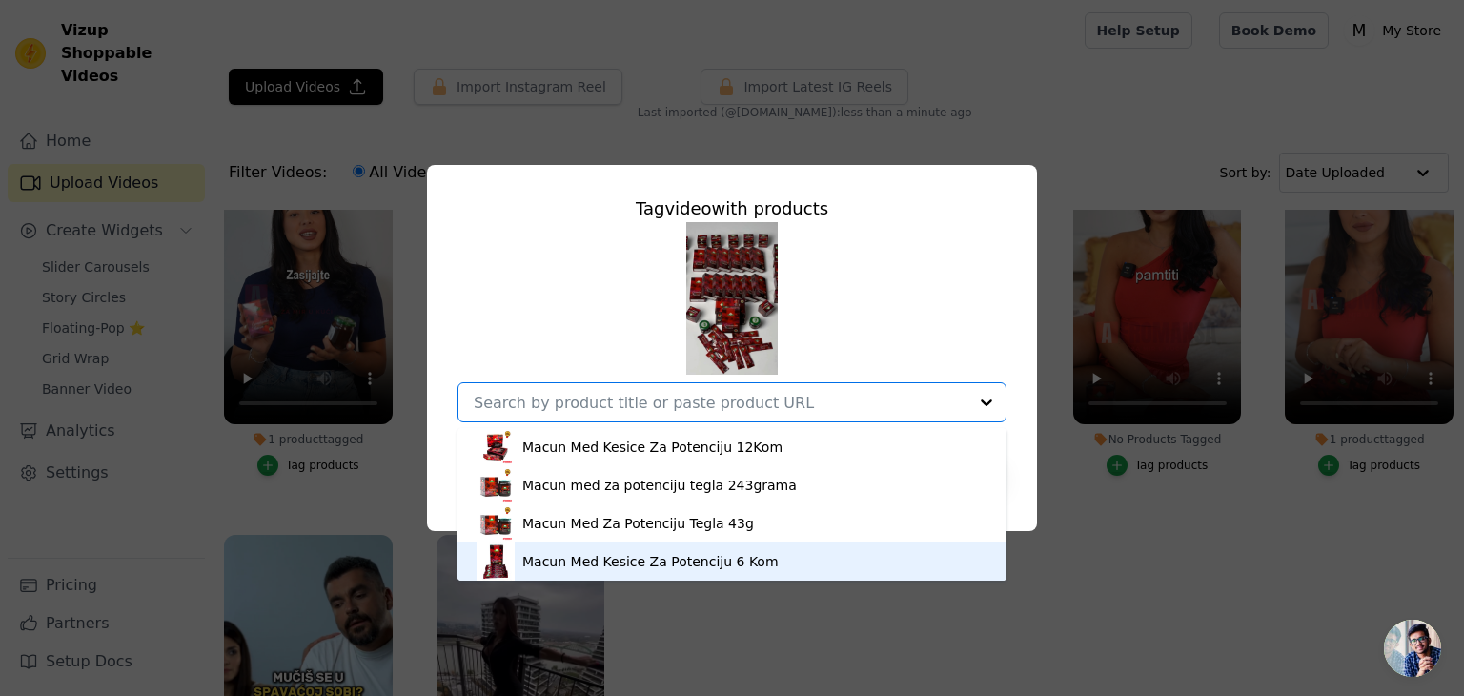
click at [722, 558] on div "Macun Med Kesice Za Potenciju 6 Kom" at bounding box center [650, 561] width 256 height 19
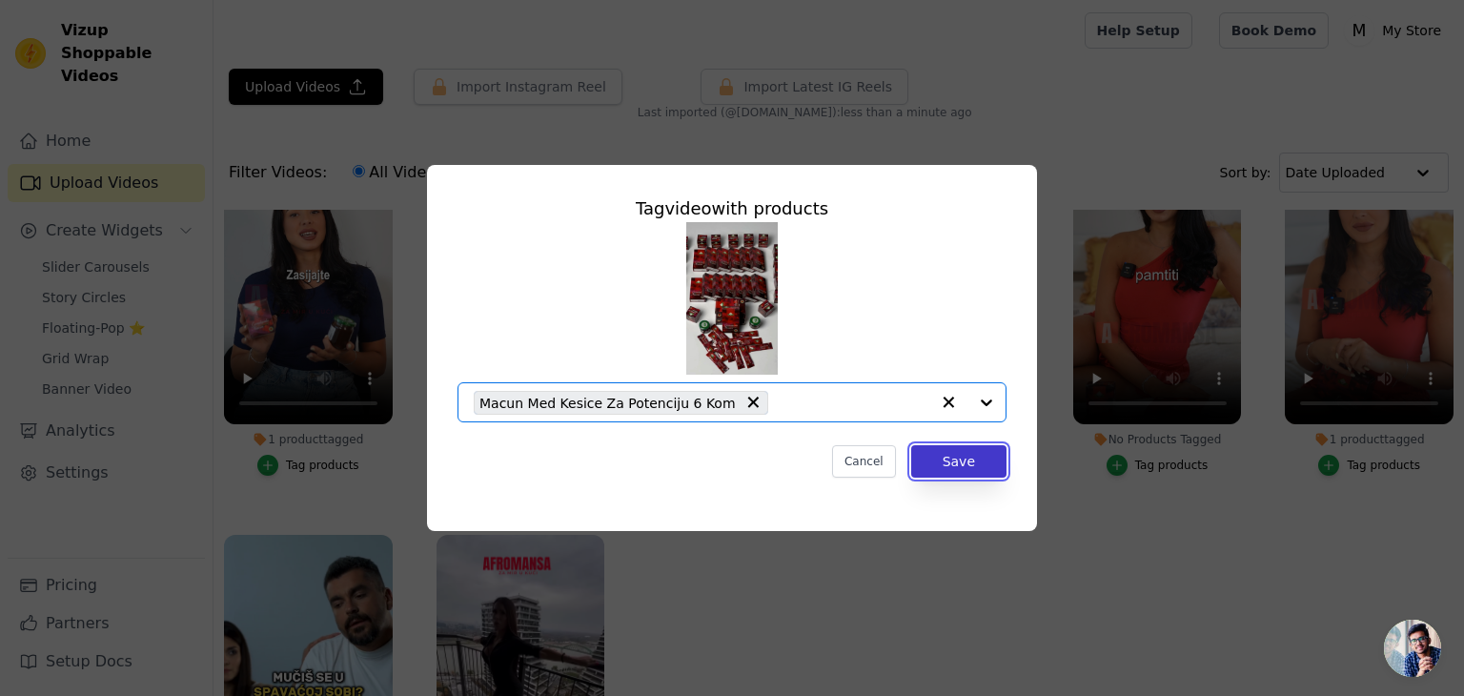
click at [952, 462] on button "Save" at bounding box center [958, 461] width 95 height 32
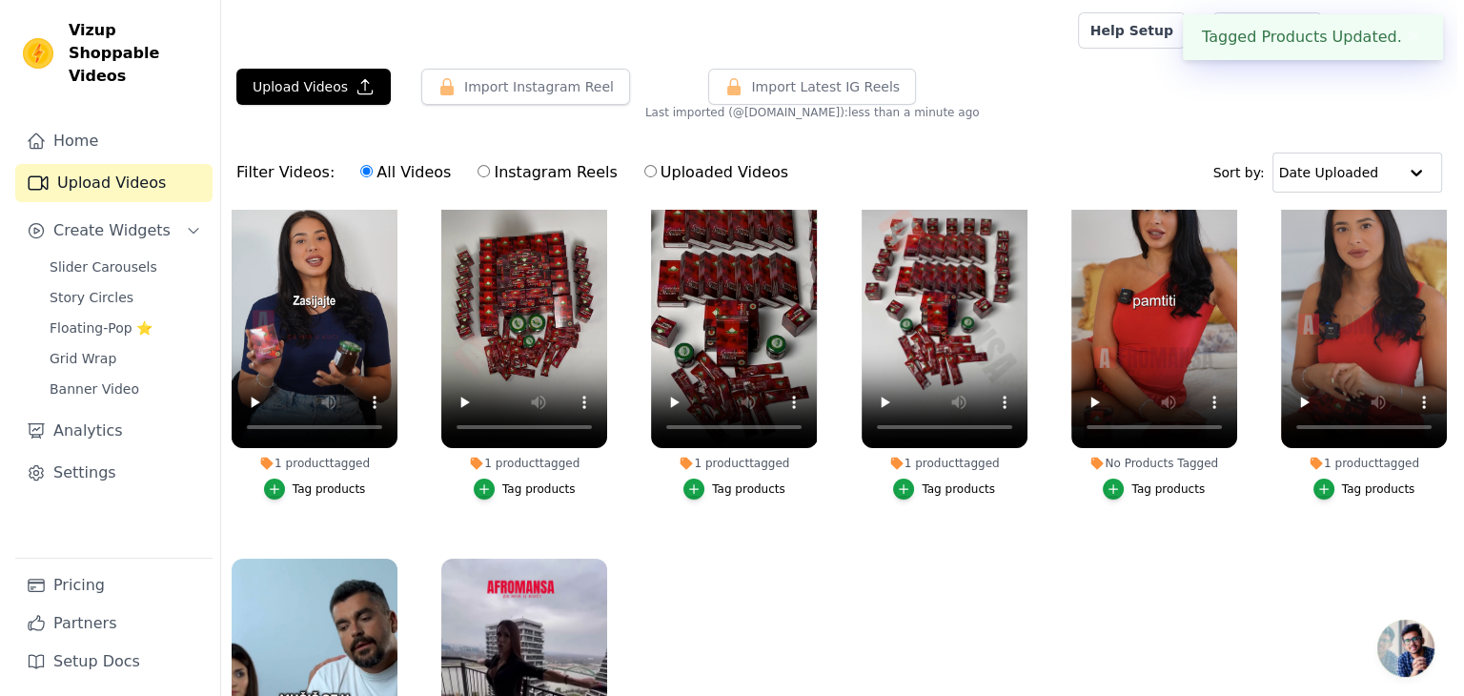
scroll to position [0, 0]
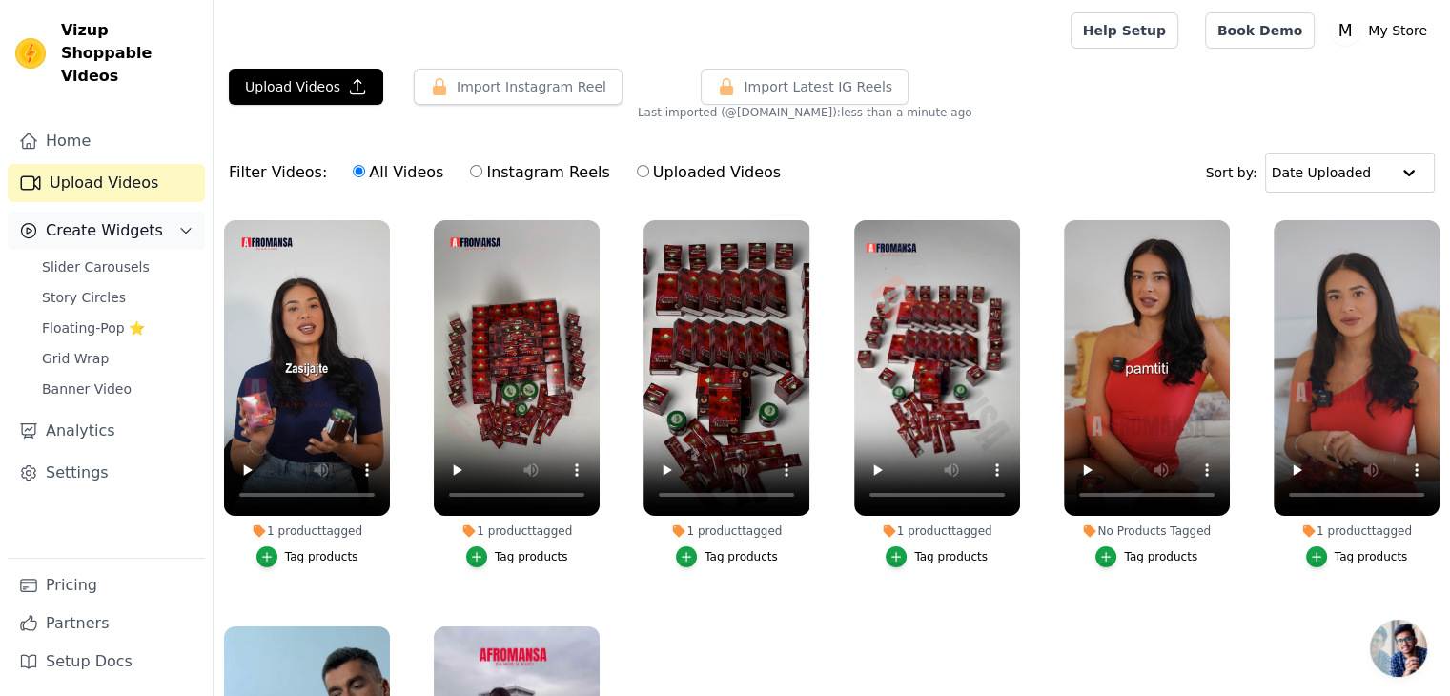
click at [113, 219] on span "Create Widgets" at bounding box center [104, 230] width 117 height 23
click at [107, 219] on span "Create Widgets" at bounding box center [104, 230] width 117 height 23
click at [111, 257] on span "Slider Carousels" at bounding box center [96, 266] width 108 height 19
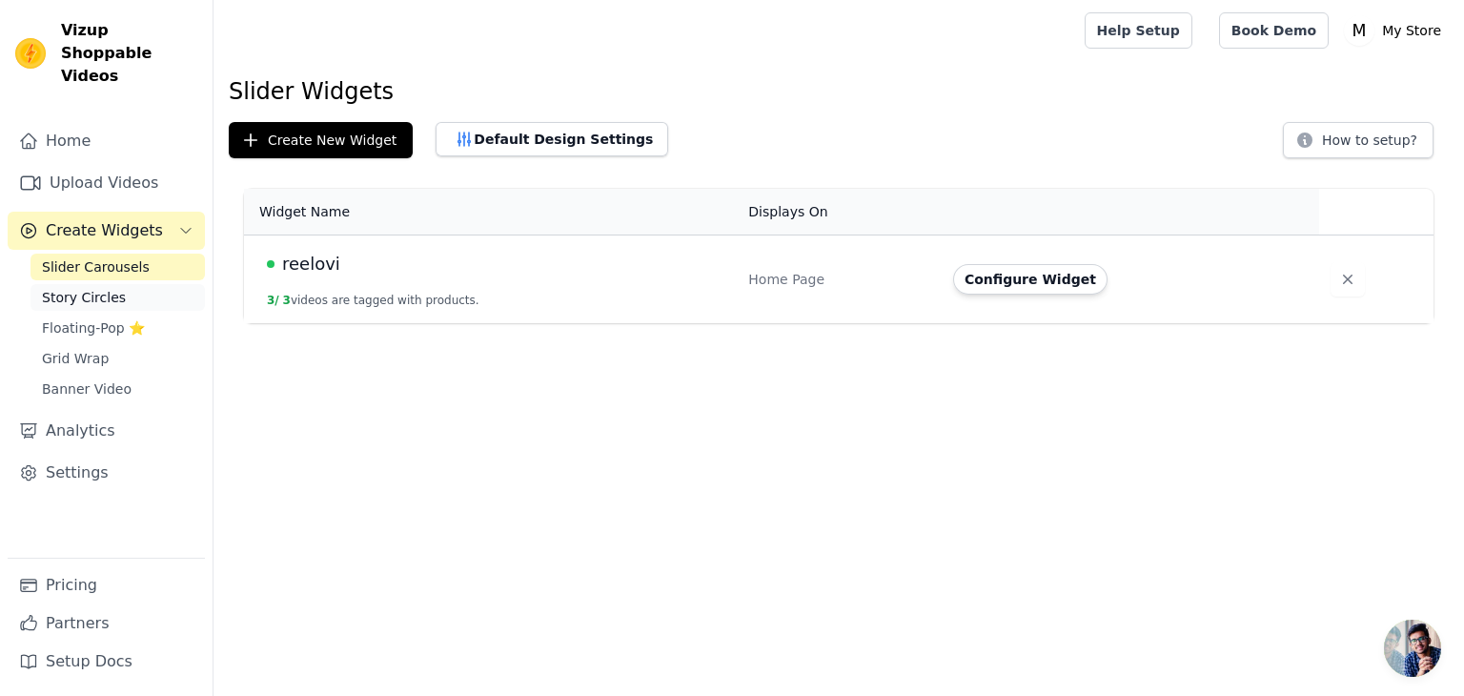
click at [108, 288] on span "Story Circles" at bounding box center [84, 297] width 84 height 19
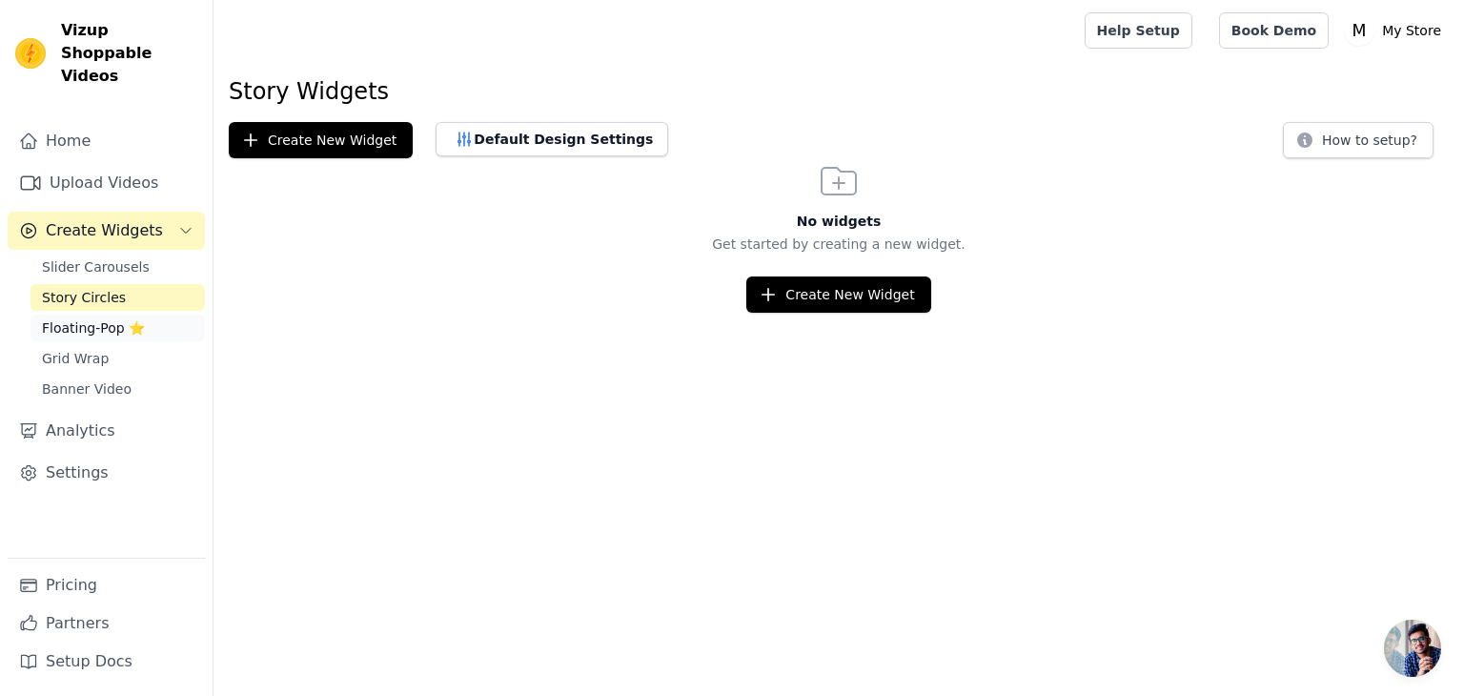
click at [98, 318] on span "Floating-Pop ⭐" at bounding box center [93, 327] width 103 height 19
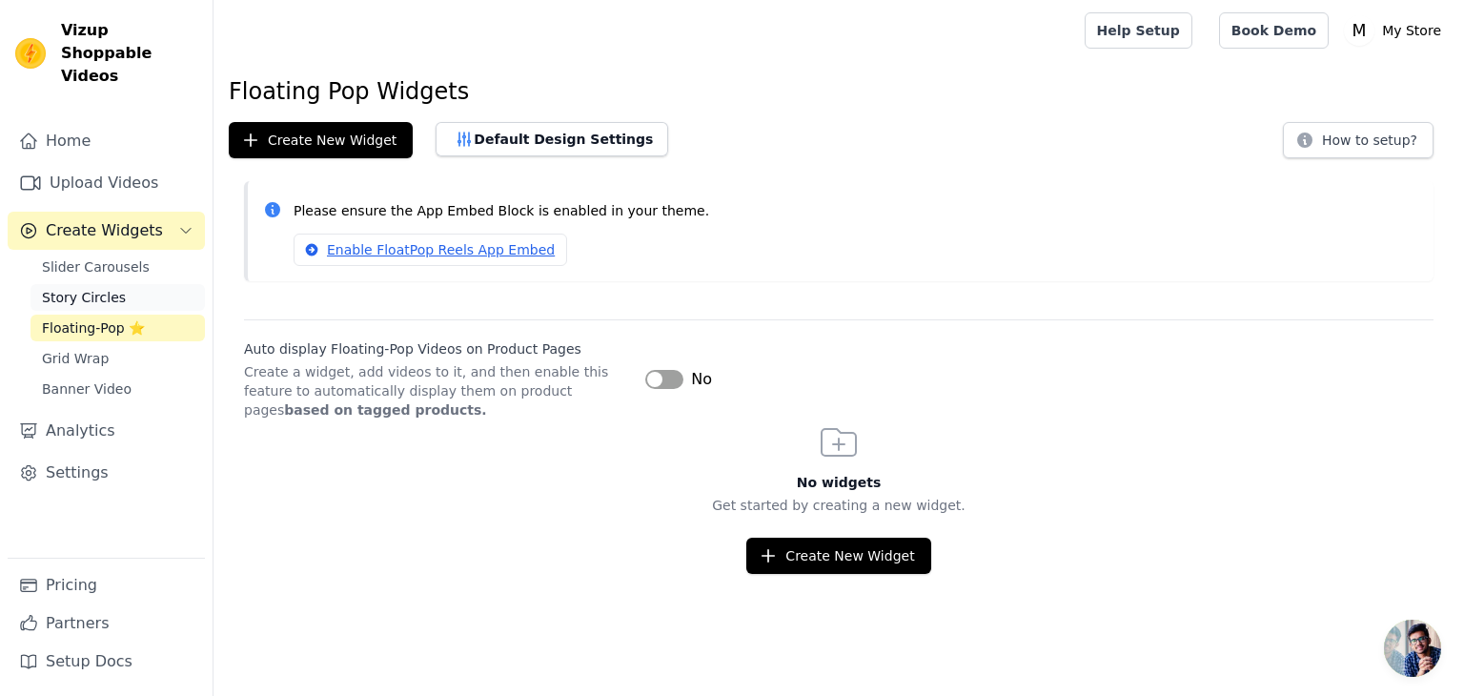
click at [108, 288] on span "Story Circles" at bounding box center [84, 297] width 84 height 19
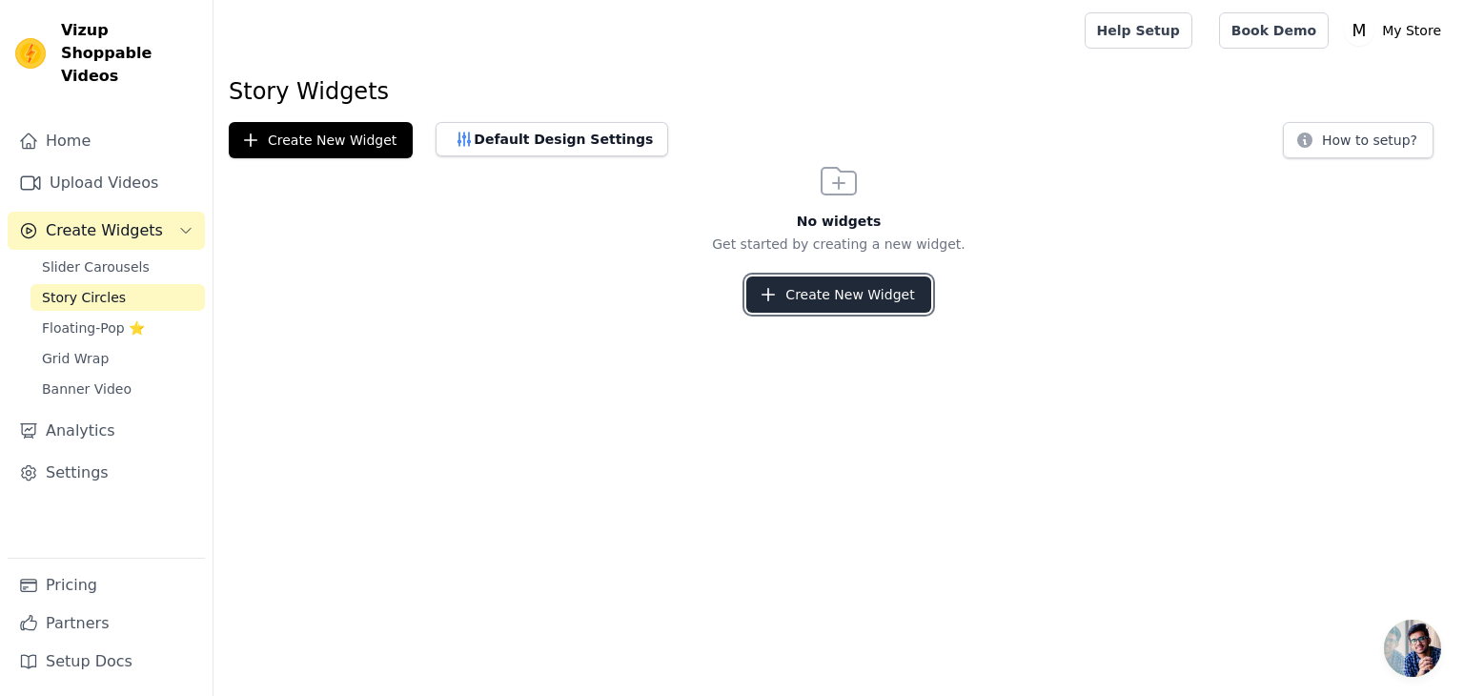
click at [851, 300] on button "Create New Widget" at bounding box center [839, 294] width 184 height 36
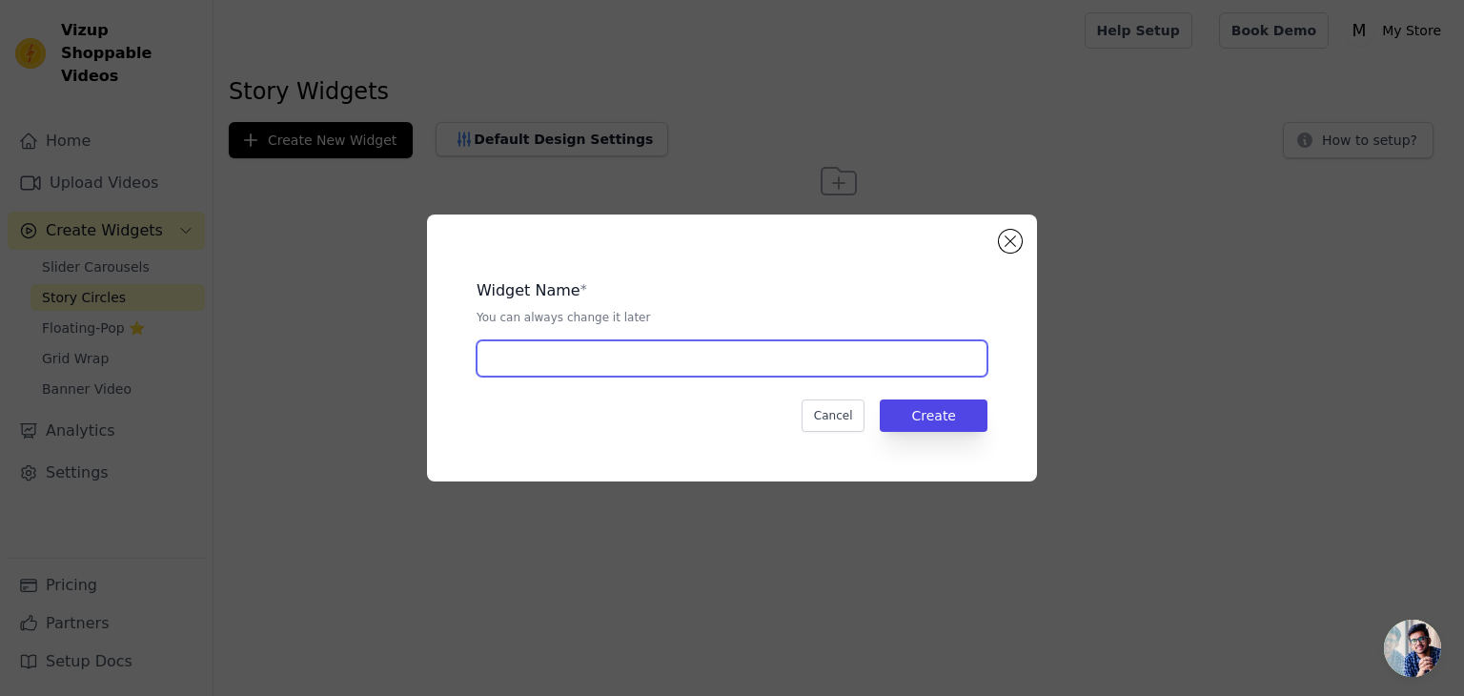
click at [637, 360] on input "text" at bounding box center [732, 358] width 511 height 36
type input "Storiji proba"
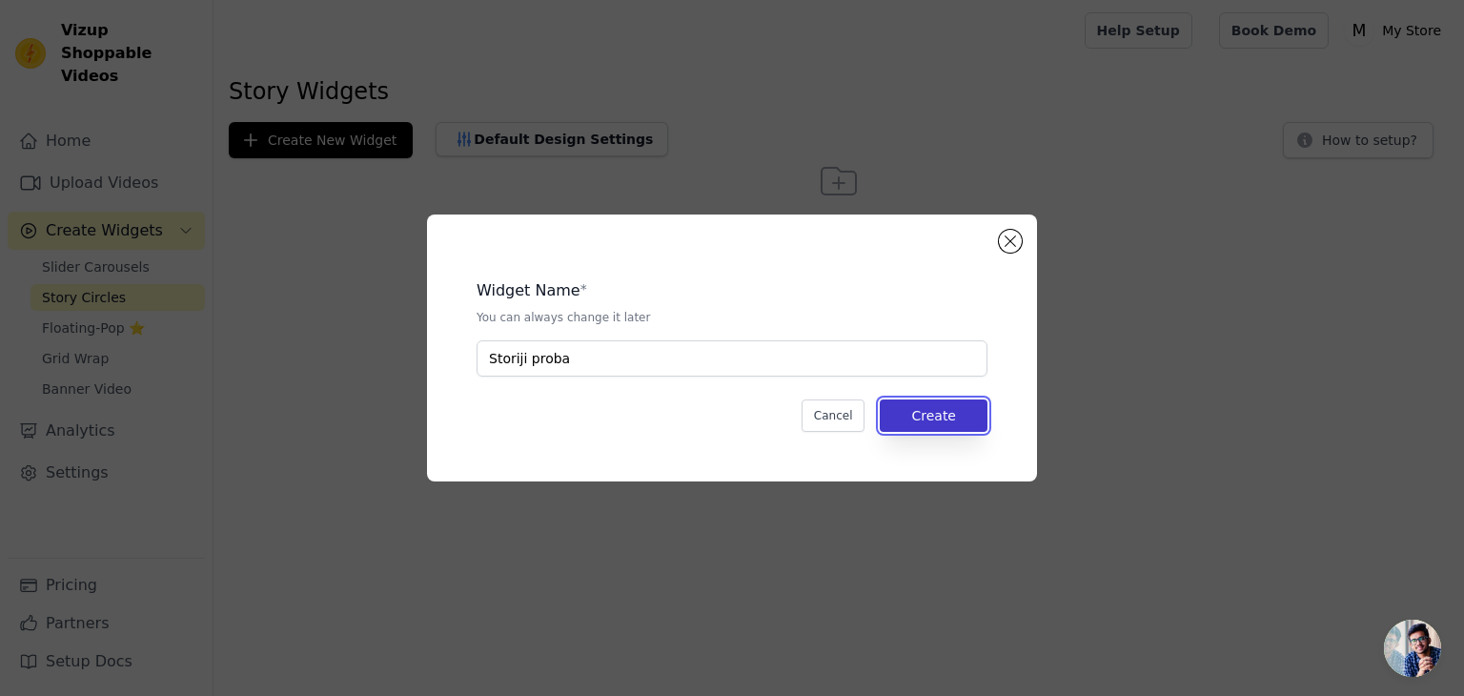
click at [927, 426] on button "Create" at bounding box center [934, 415] width 108 height 32
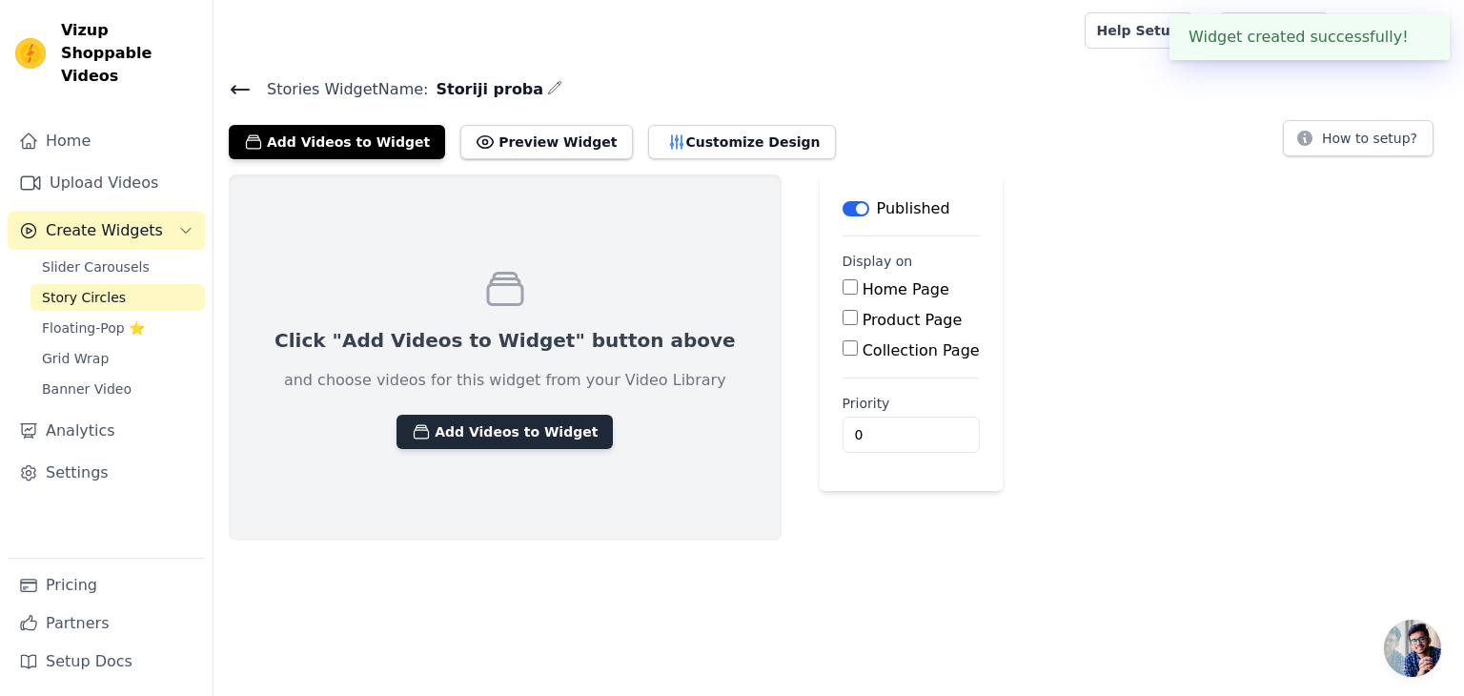
click at [470, 436] on button "Add Videos to Widget" at bounding box center [505, 432] width 216 height 34
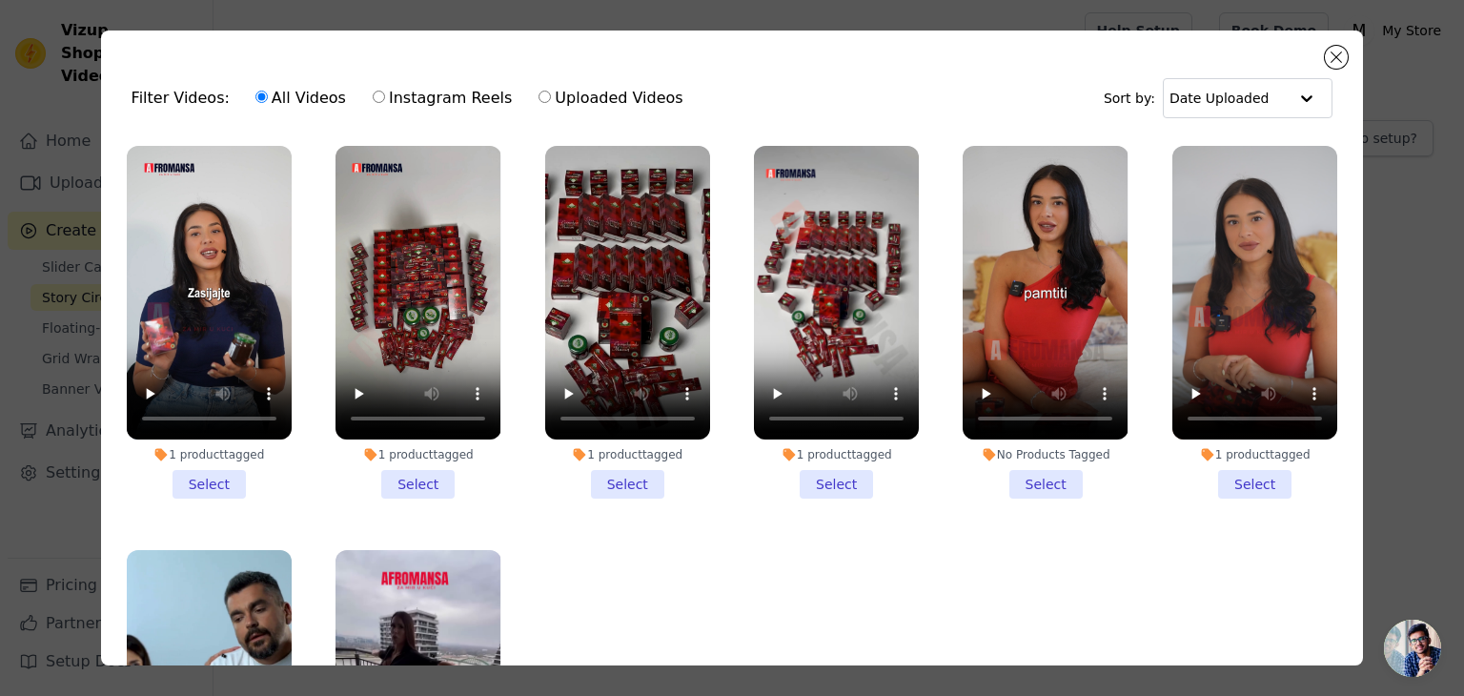
click at [219, 479] on li "1 product tagged Select" at bounding box center [209, 322] width 165 height 353
click at [0, 0] on input "1 product tagged Select" at bounding box center [0, 0] width 0 height 0
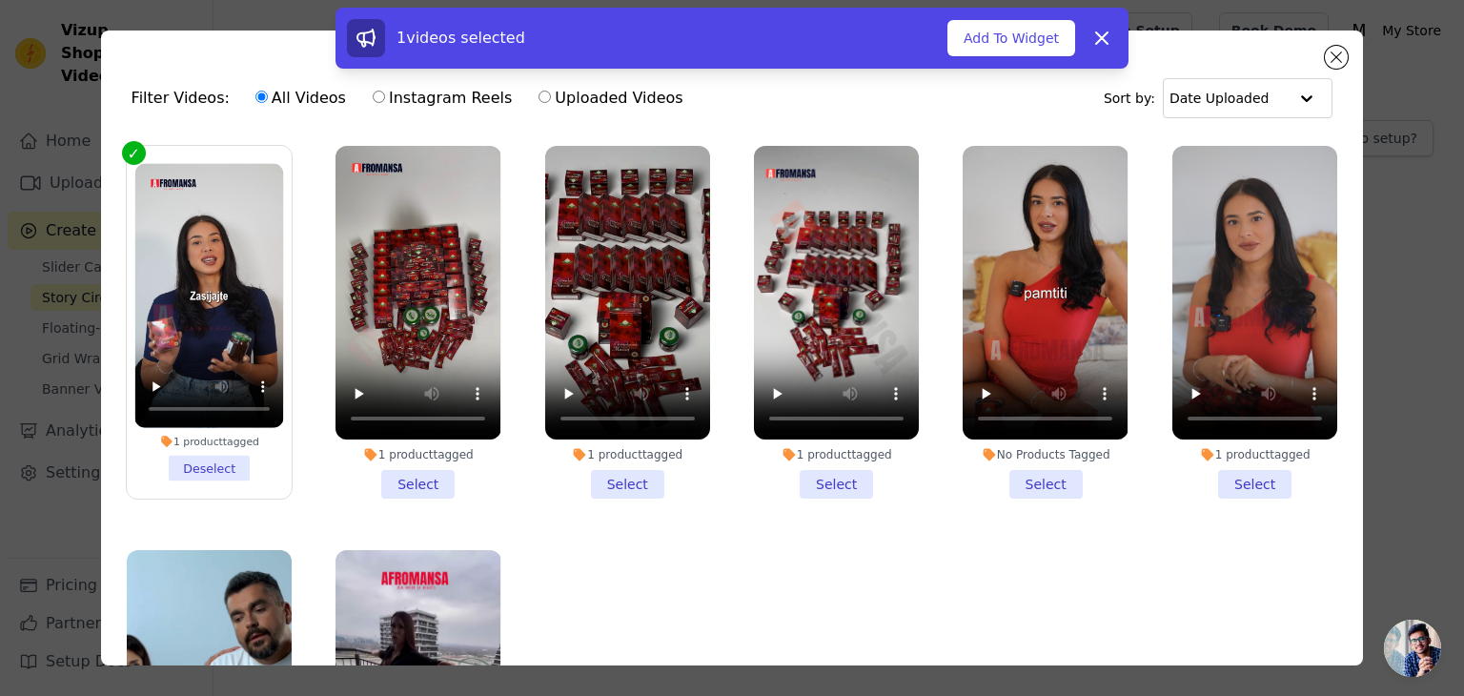
click at [416, 474] on li "1 product tagged Select" at bounding box center [418, 322] width 165 height 353
click at [0, 0] on input "1 product tagged Select" at bounding box center [0, 0] width 0 height 0
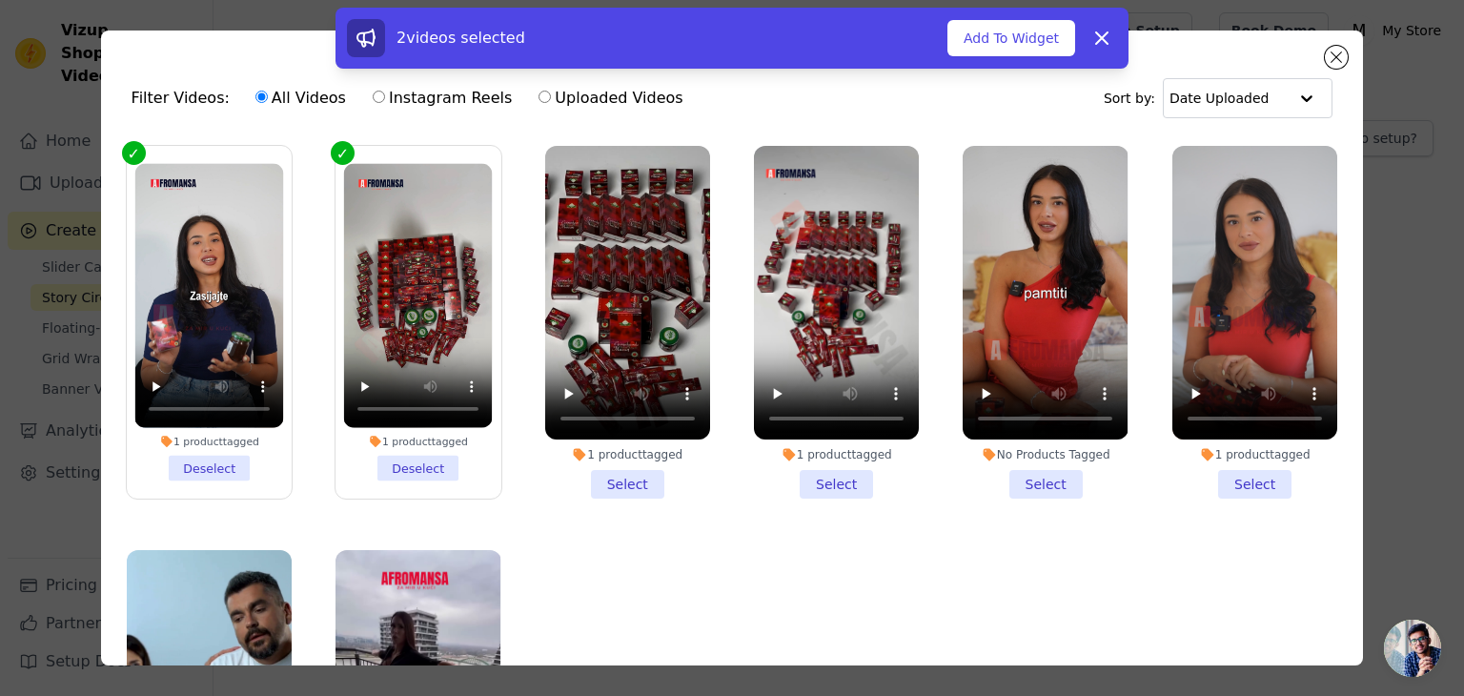
click at [624, 473] on li "1 product tagged Select" at bounding box center [627, 322] width 165 height 353
click at [821, 472] on li "1 product tagged Select" at bounding box center [836, 322] width 165 height 353
click at [0, 0] on input "1 product tagged Select" at bounding box center [0, 0] width 0 height 0
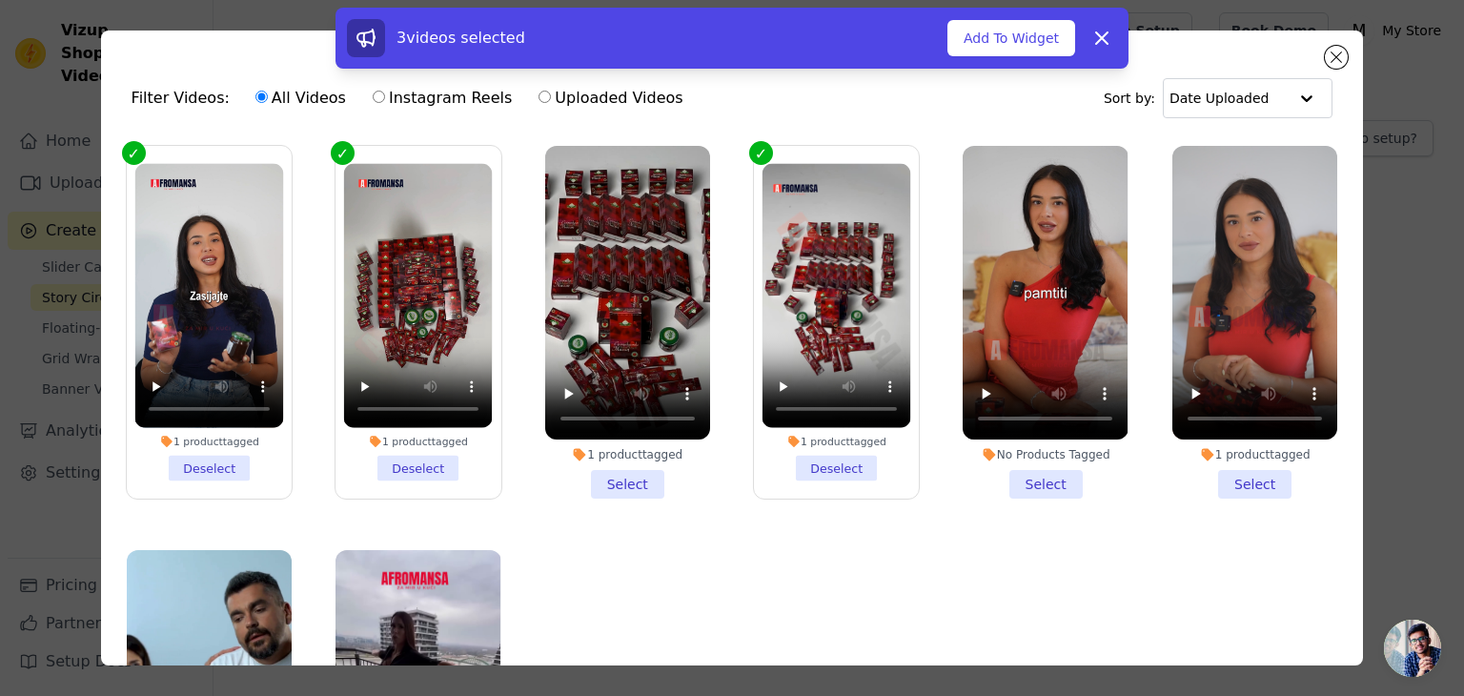
click at [1004, 474] on li "No Products Tagged Select" at bounding box center [1045, 322] width 165 height 353
click at [0, 0] on input "No Products Tagged Select" at bounding box center [0, 0] width 0 height 0
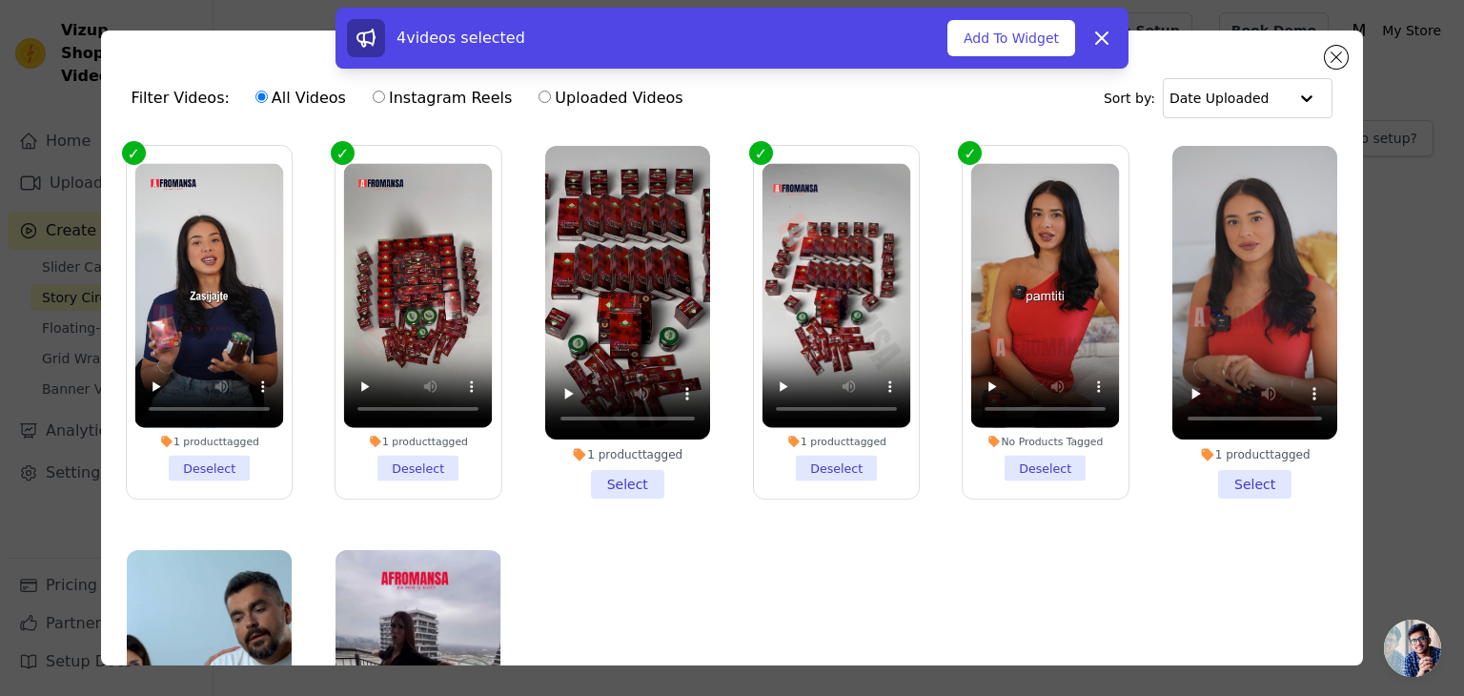
click at [1202, 474] on li "1 product tagged Select" at bounding box center [1255, 322] width 165 height 353
click at [0, 0] on input "1 product tagged Select" at bounding box center [0, 0] width 0 height 0
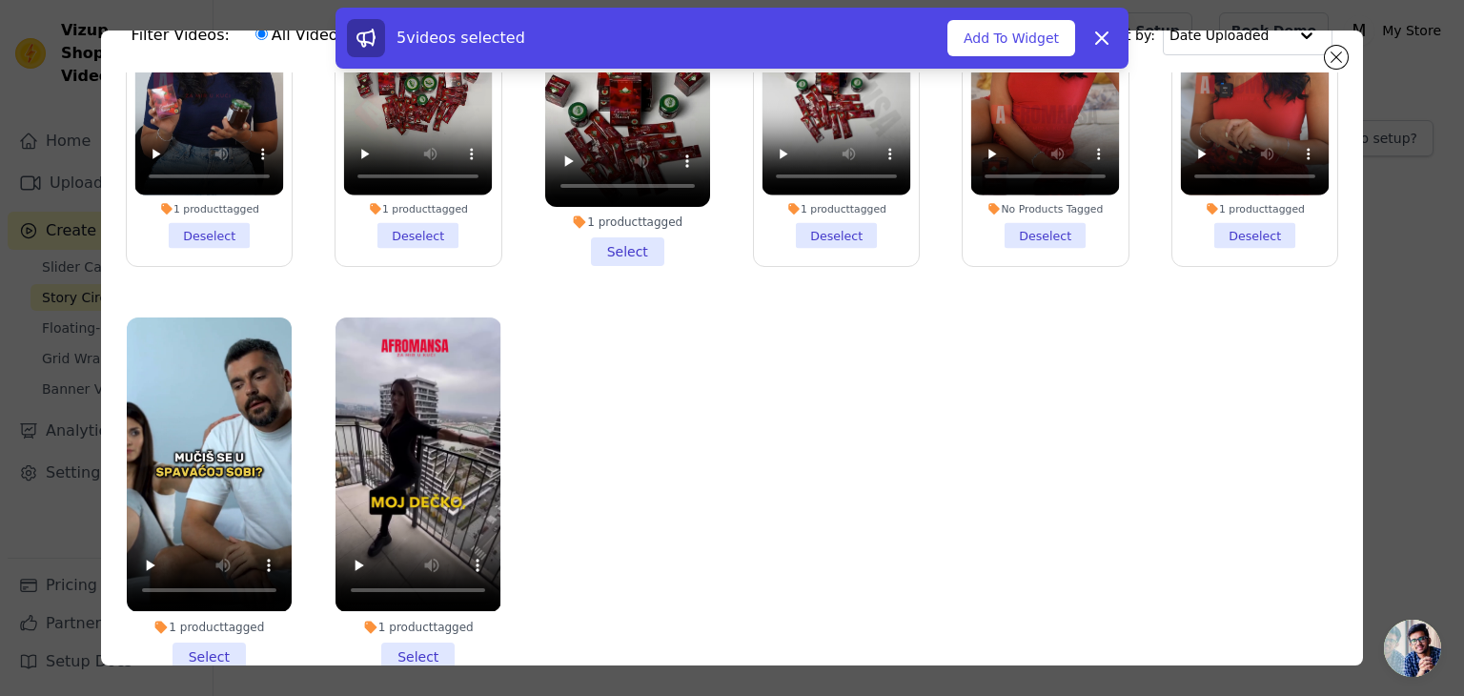
scroll to position [165, 0]
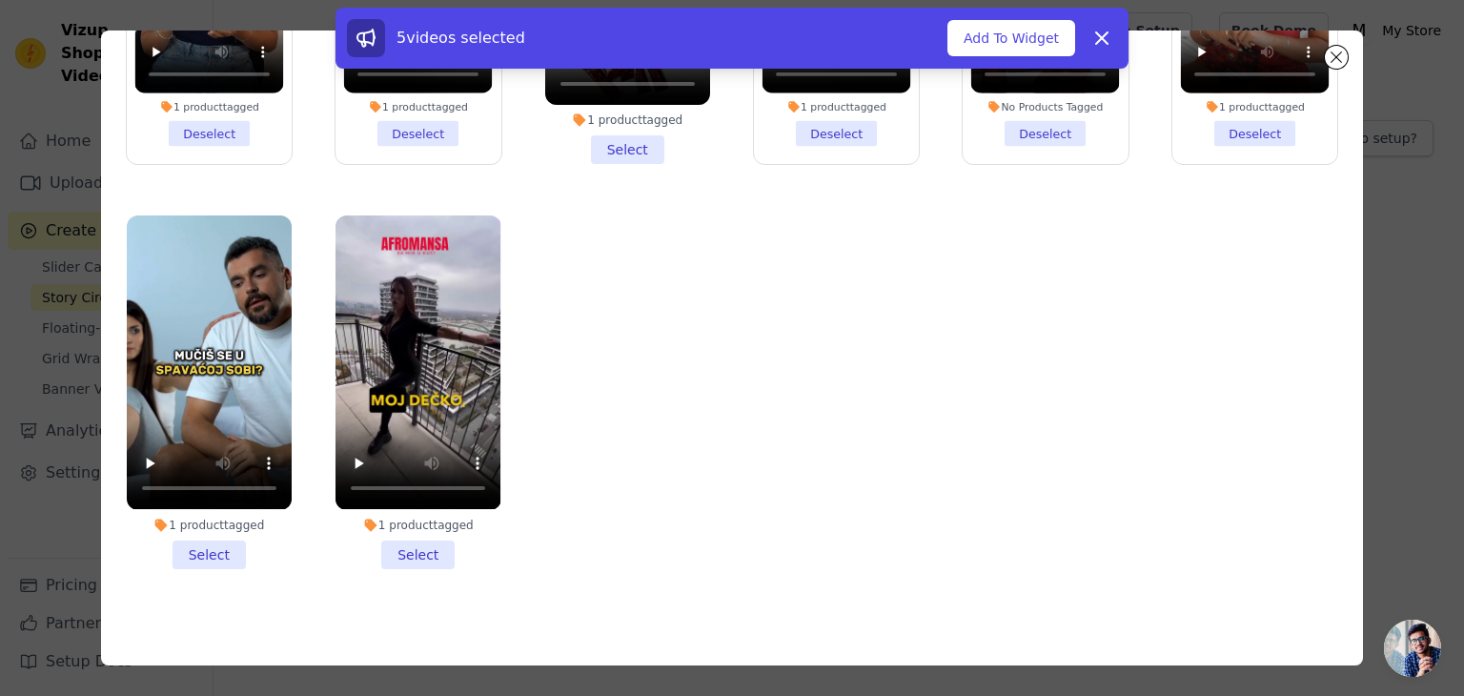
drag, startPoint x: 222, startPoint y: 538, endPoint x: 321, endPoint y: 537, distance: 99.2
click at [224, 538] on li "1 product tagged Select" at bounding box center [209, 391] width 165 height 353
click at [0, 0] on input "1 product tagged Select" at bounding box center [0, 0] width 0 height 0
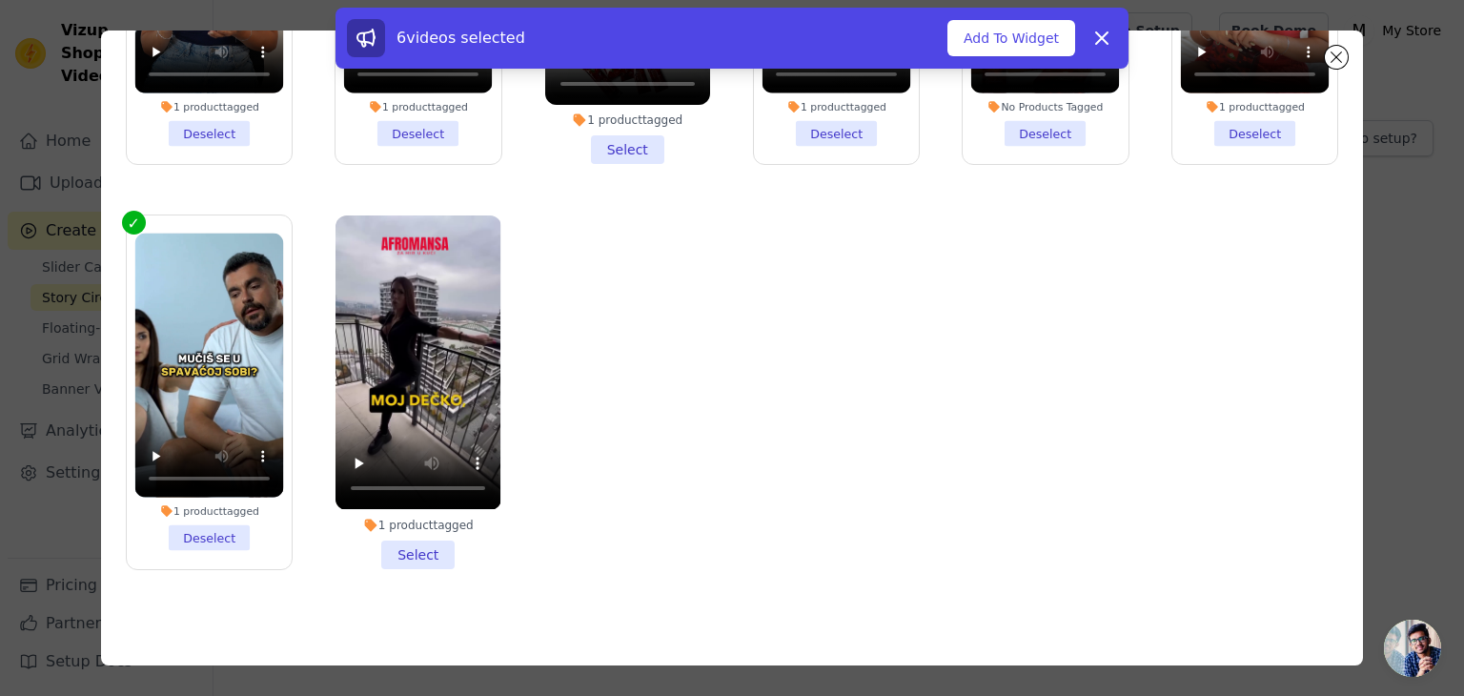
click at [396, 542] on li "1 product tagged Select" at bounding box center [418, 391] width 165 height 353
click at [0, 0] on input "1 product tagged Select" at bounding box center [0, 0] width 0 height 0
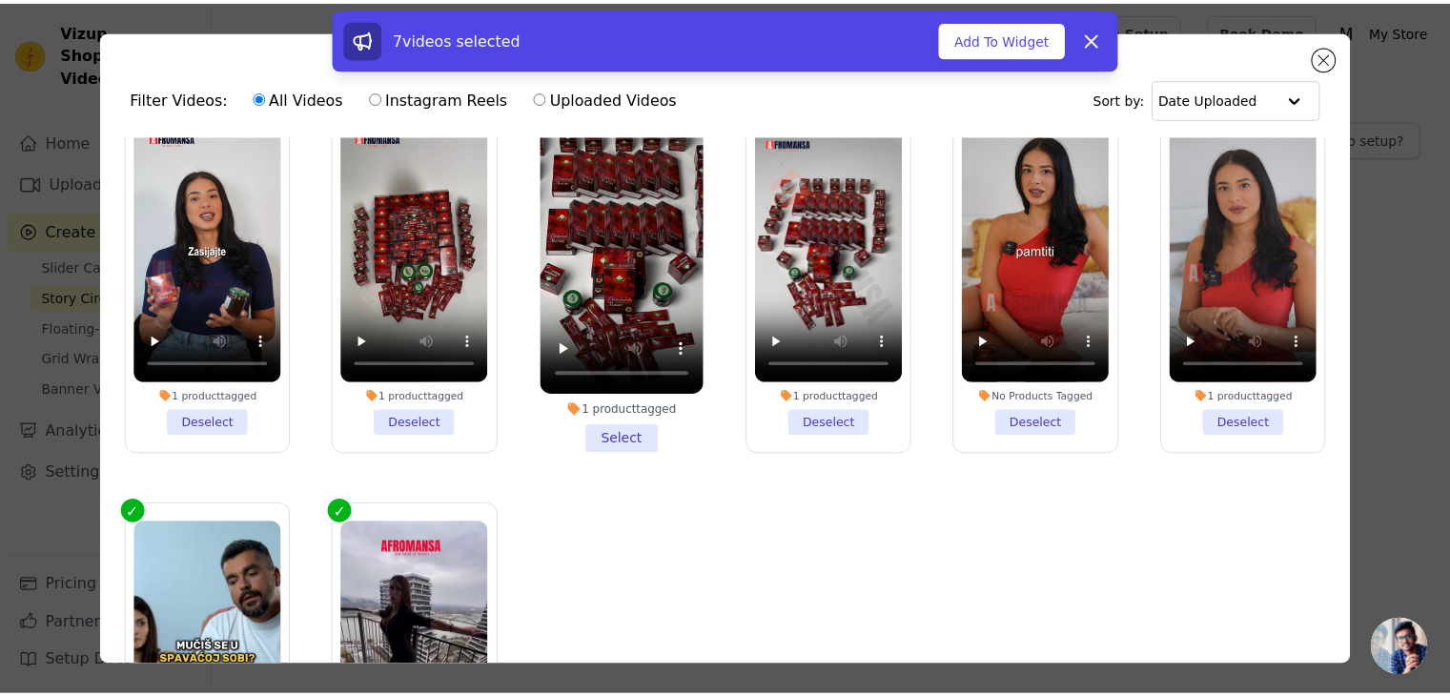
scroll to position [170, 0]
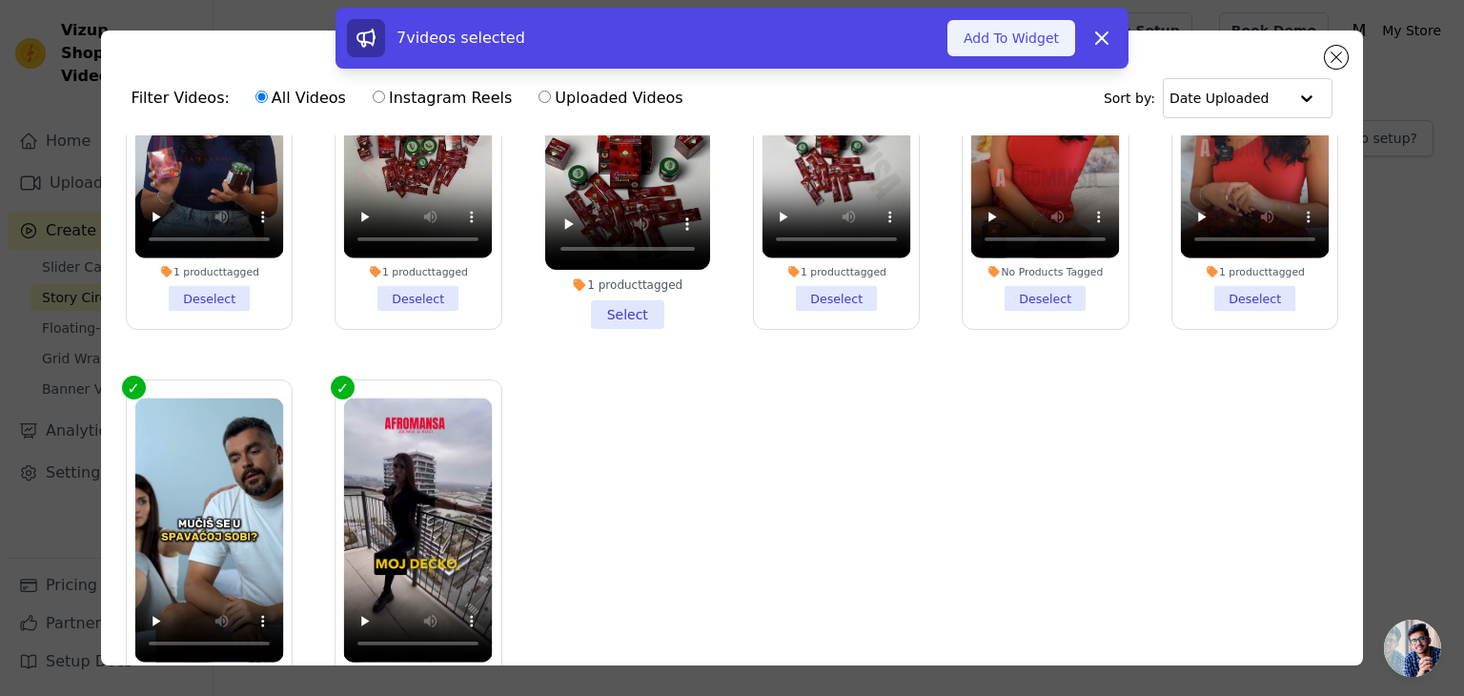
click at [1002, 39] on button "Add To Widget" at bounding box center [1012, 38] width 128 height 36
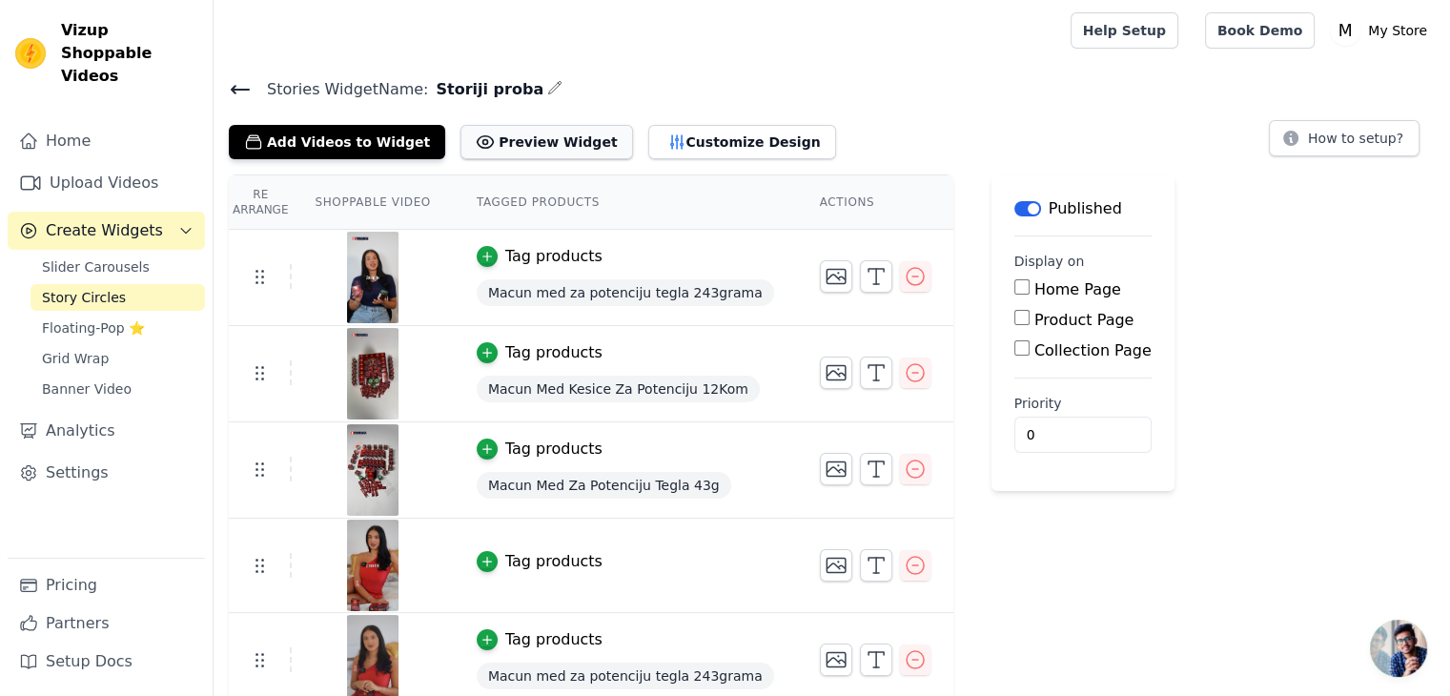
click at [522, 146] on button "Preview Widget" at bounding box center [546, 142] width 172 height 34
click at [648, 147] on button "Customize Design" at bounding box center [742, 142] width 188 height 34
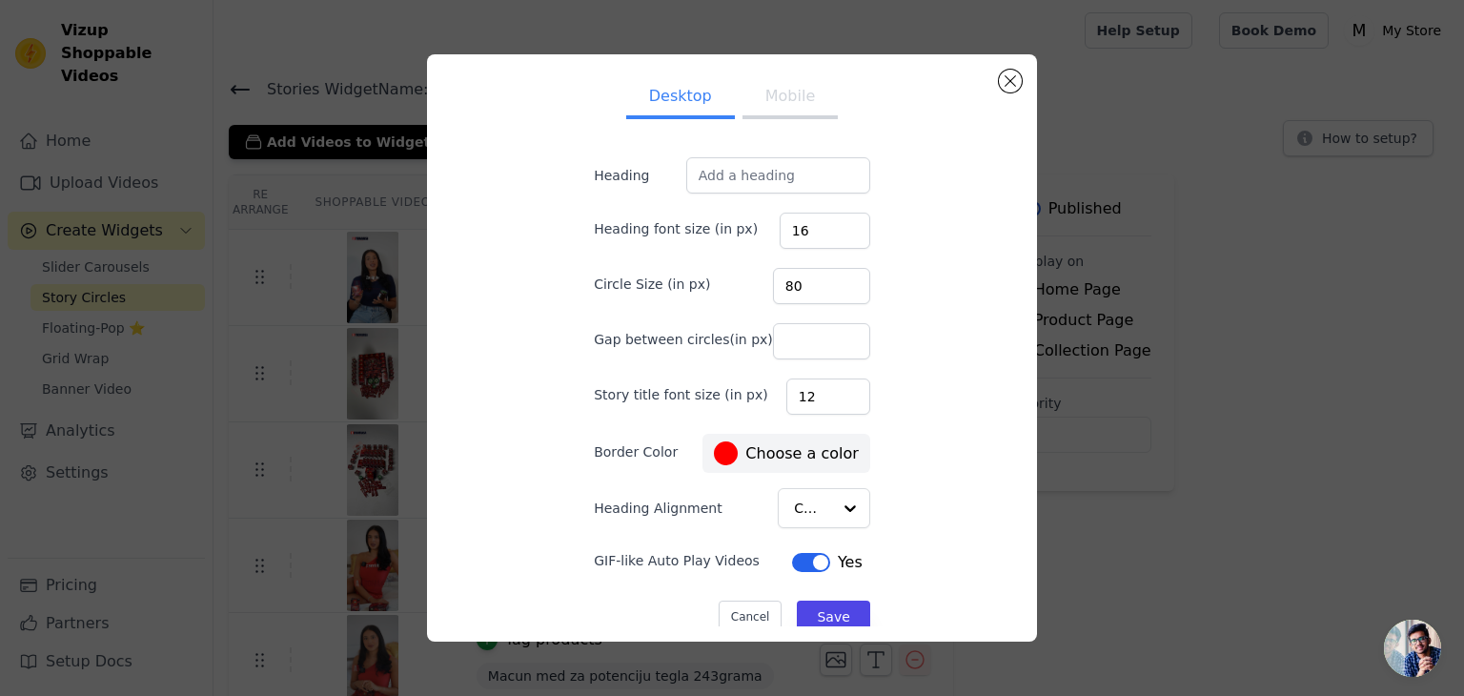
click at [770, 101] on button "Mobile" at bounding box center [790, 98] width 95 height 42
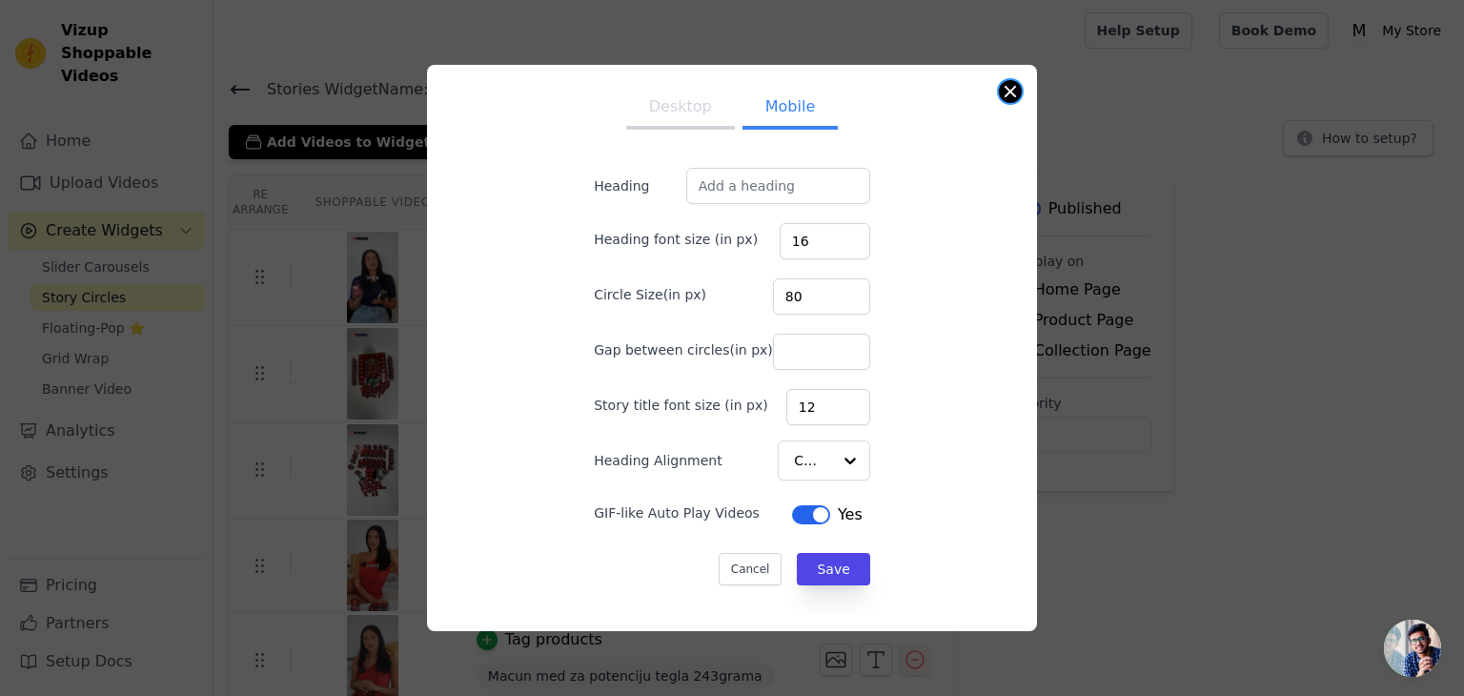
click at [1009, 87] on button "Close modal" at bounding box center [1010, 91] width 23 height 23
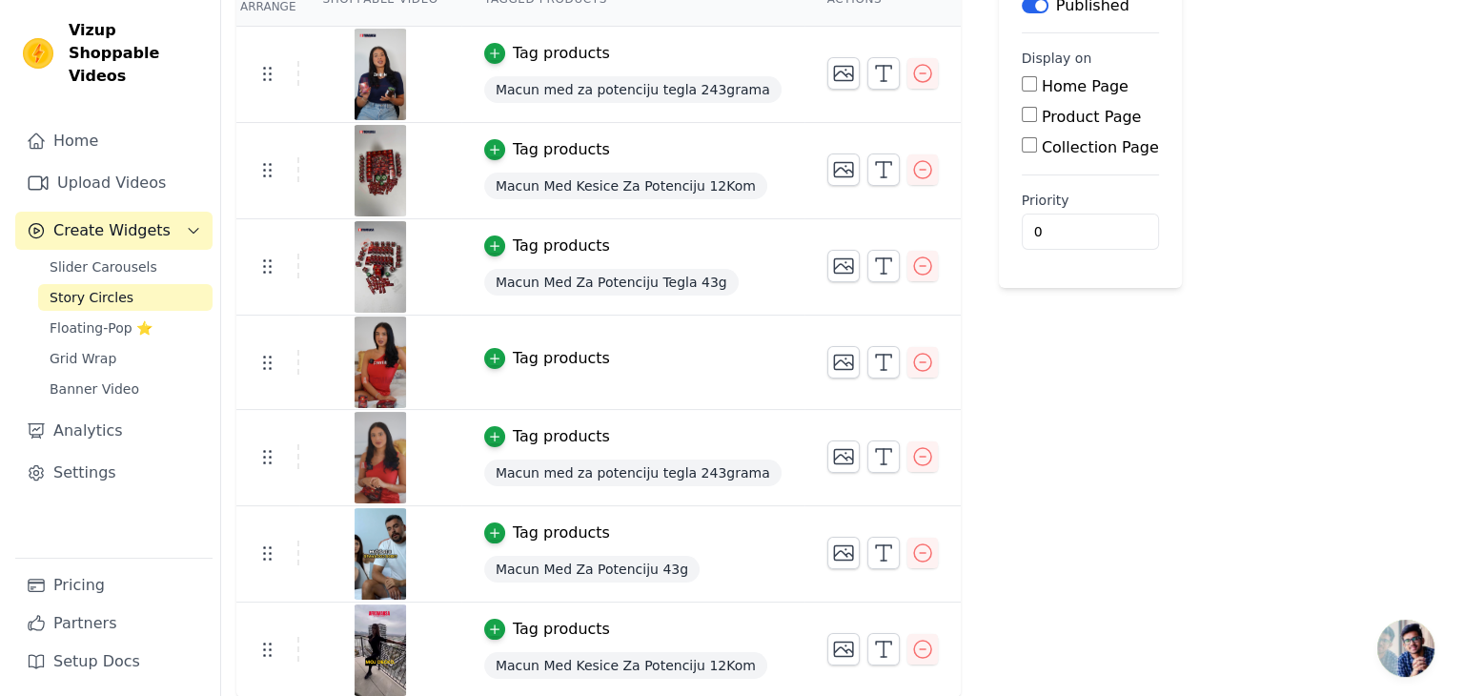
scroll to position [0, 0]
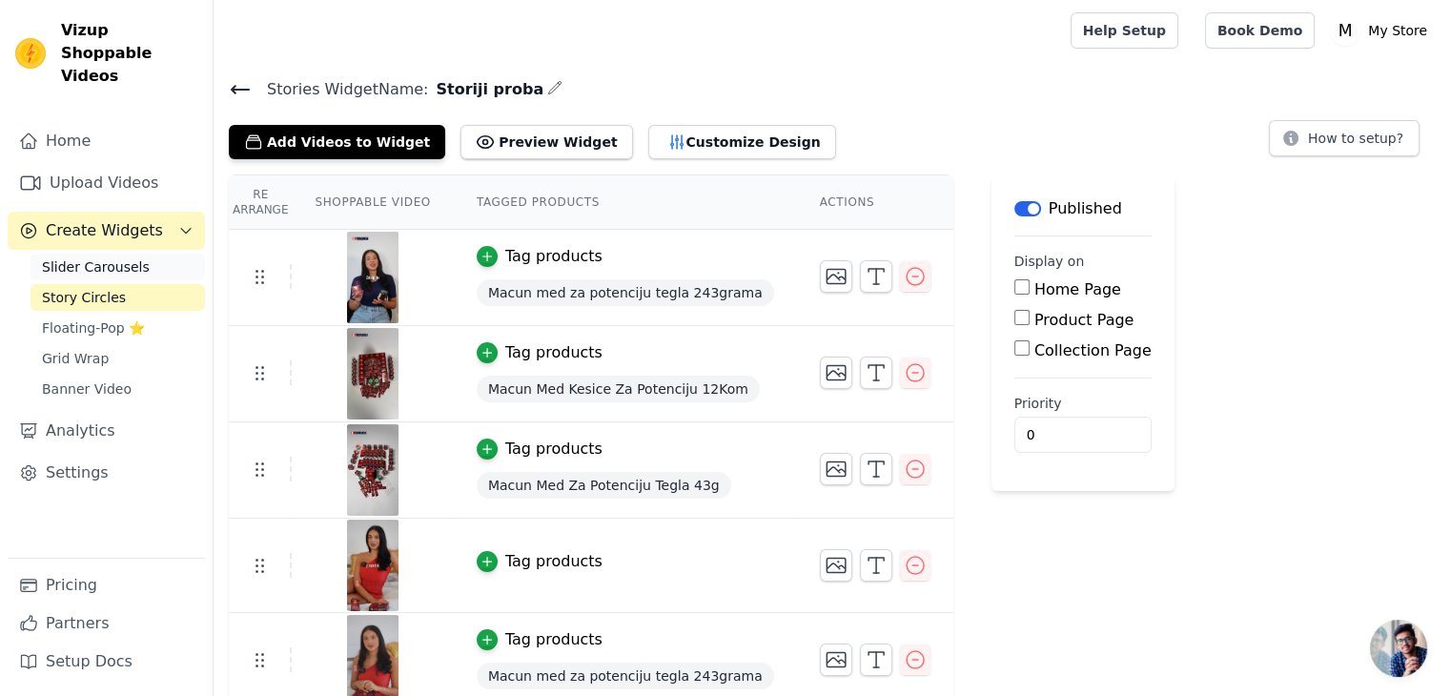
click at [74, 257] on span "Slider Carousels" at bounding box center [96, 266] width 108 height 19
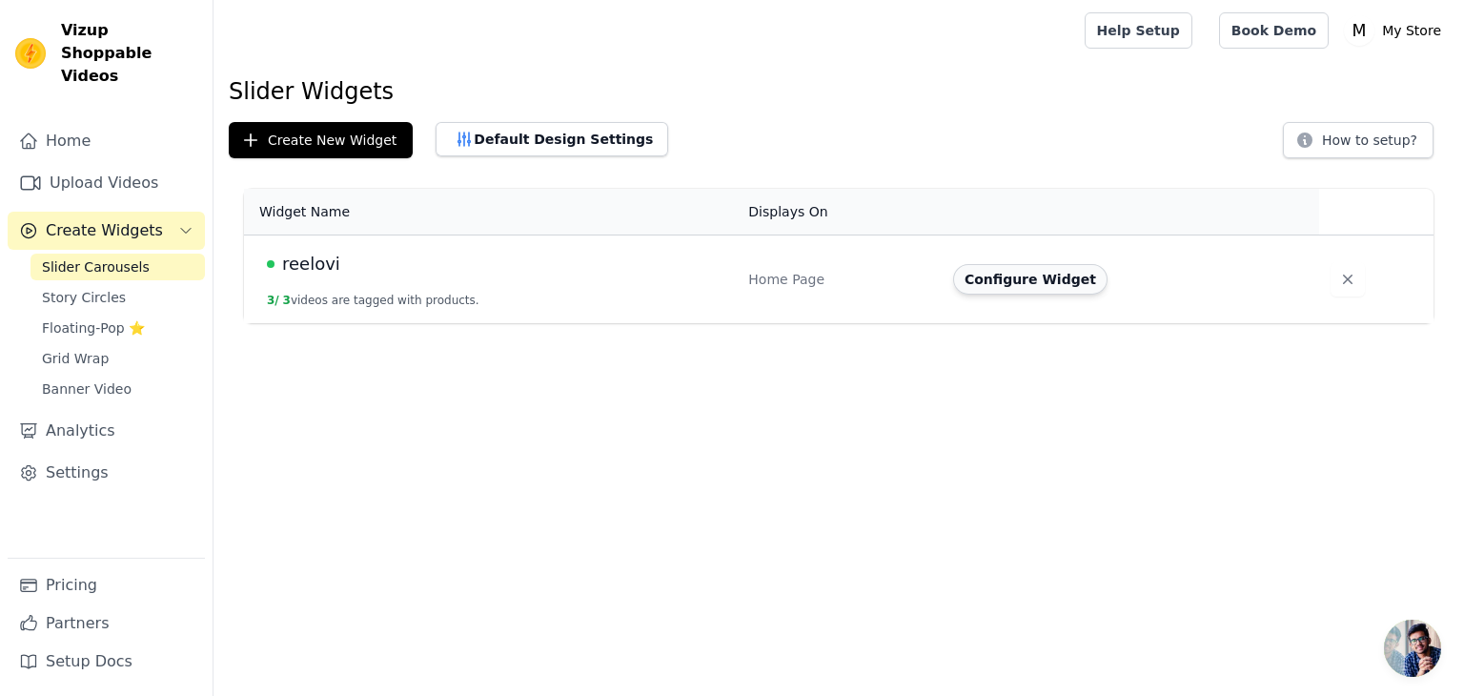
click at [1010, 274] on button "Configure Widget" at bounding box center [1030, 279] width 154 height 31
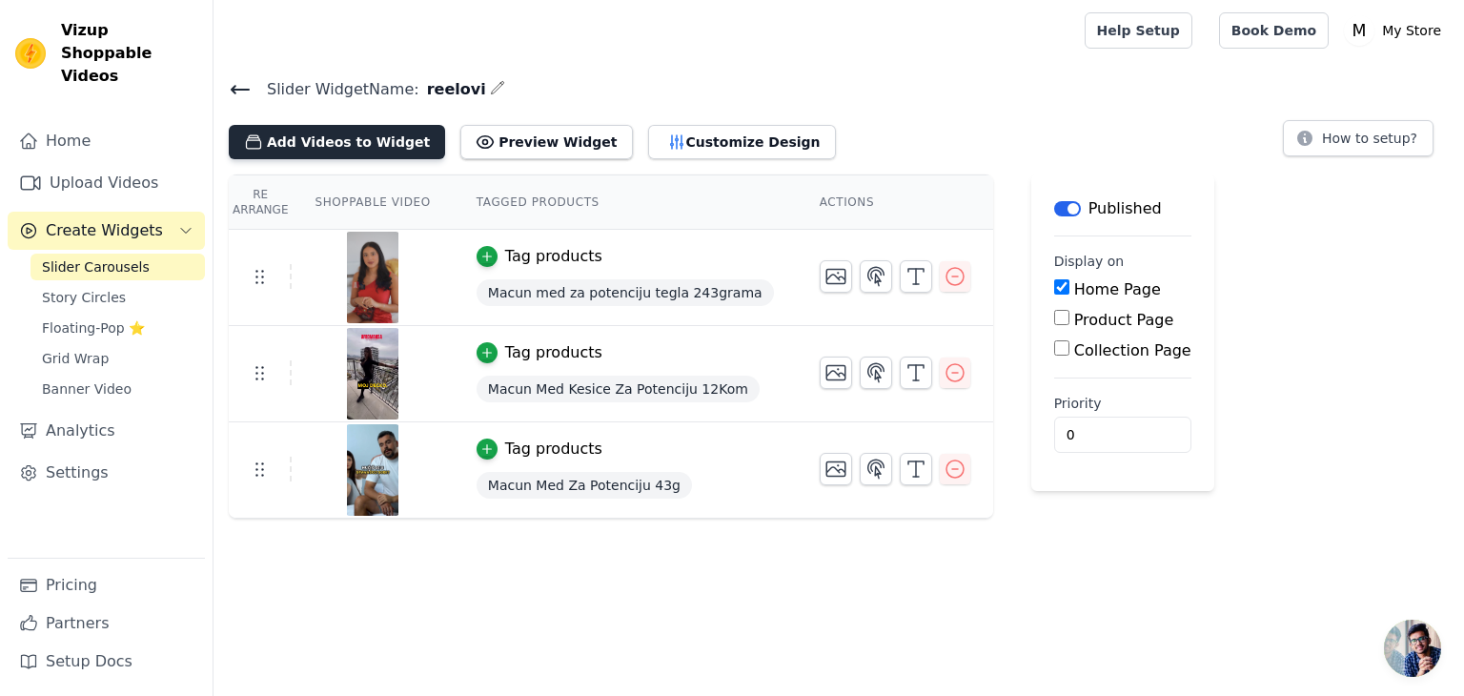
click at [333, 148] on button "Add Videos to Widget" at bounding box center [337, 142] width 216 height 34
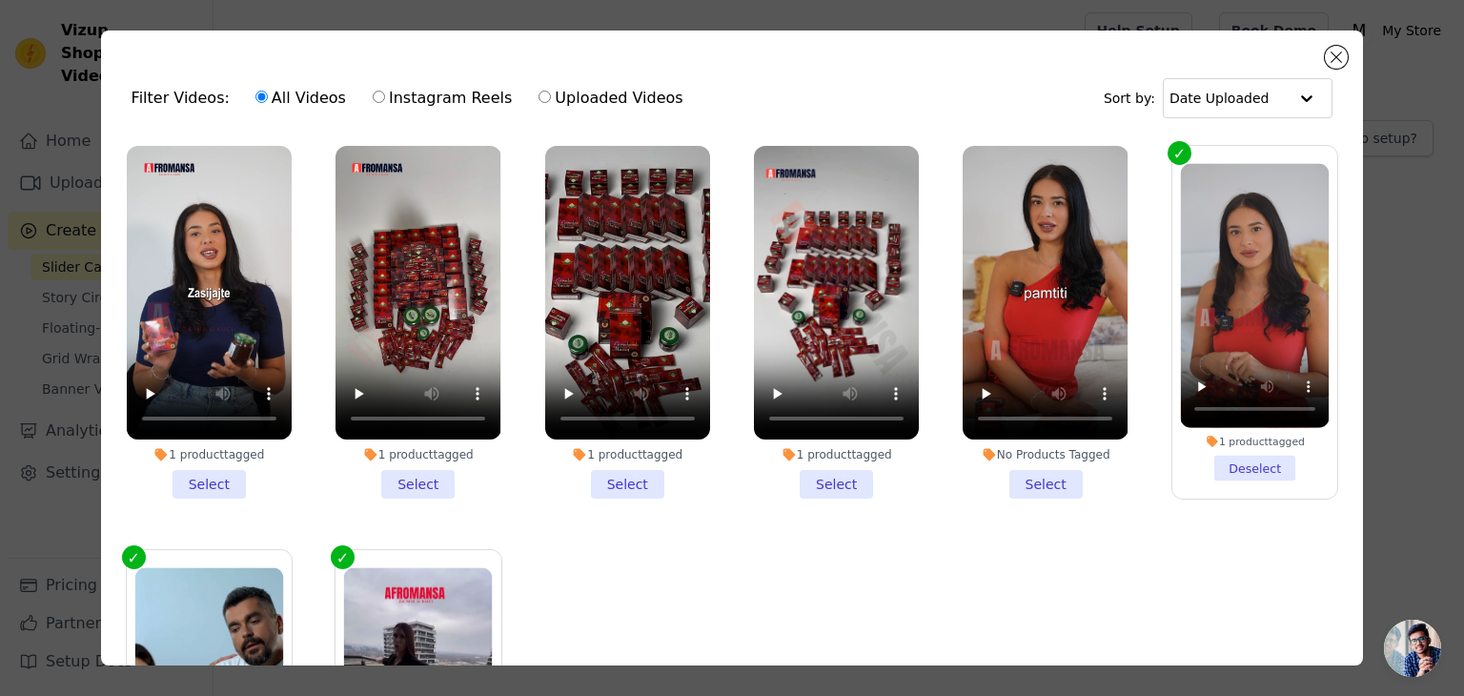
click at [214, 478] on li "1 product tagged Select" at bounding box center [209, 322] width 165 height 353
click at [0, 0] on input "1 product tagged Select" at bounding box center [0, 0] width 0 height 0
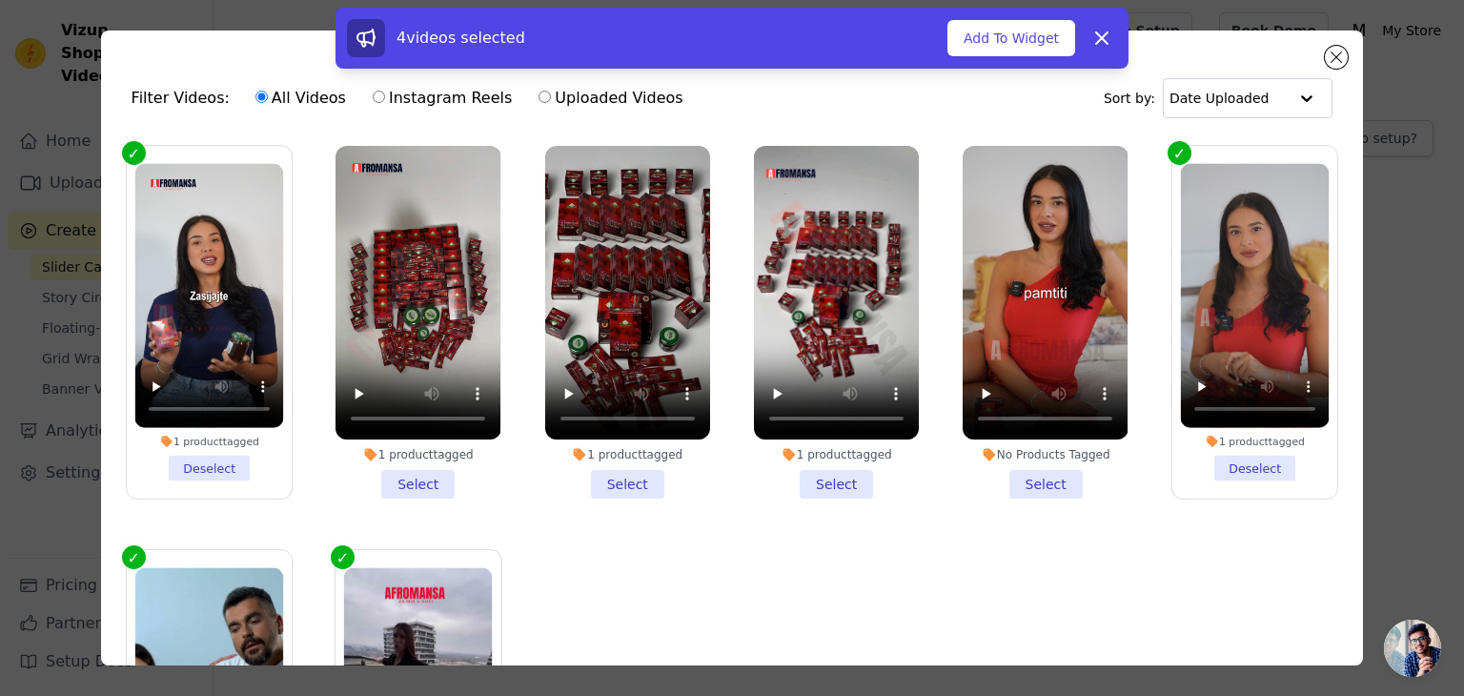
drag, startPoint x: 439, startPoint y: 460, endPoint x: 431, endPoint y: 467, distance: 10.8
click at [435, 465] on li "1 product tagged Select" at bounding box center [418, 322] width 165 height 353
click at [0, 0] on input "1 product tagged Select" at bounding box center [0, 0] width 0 height 0
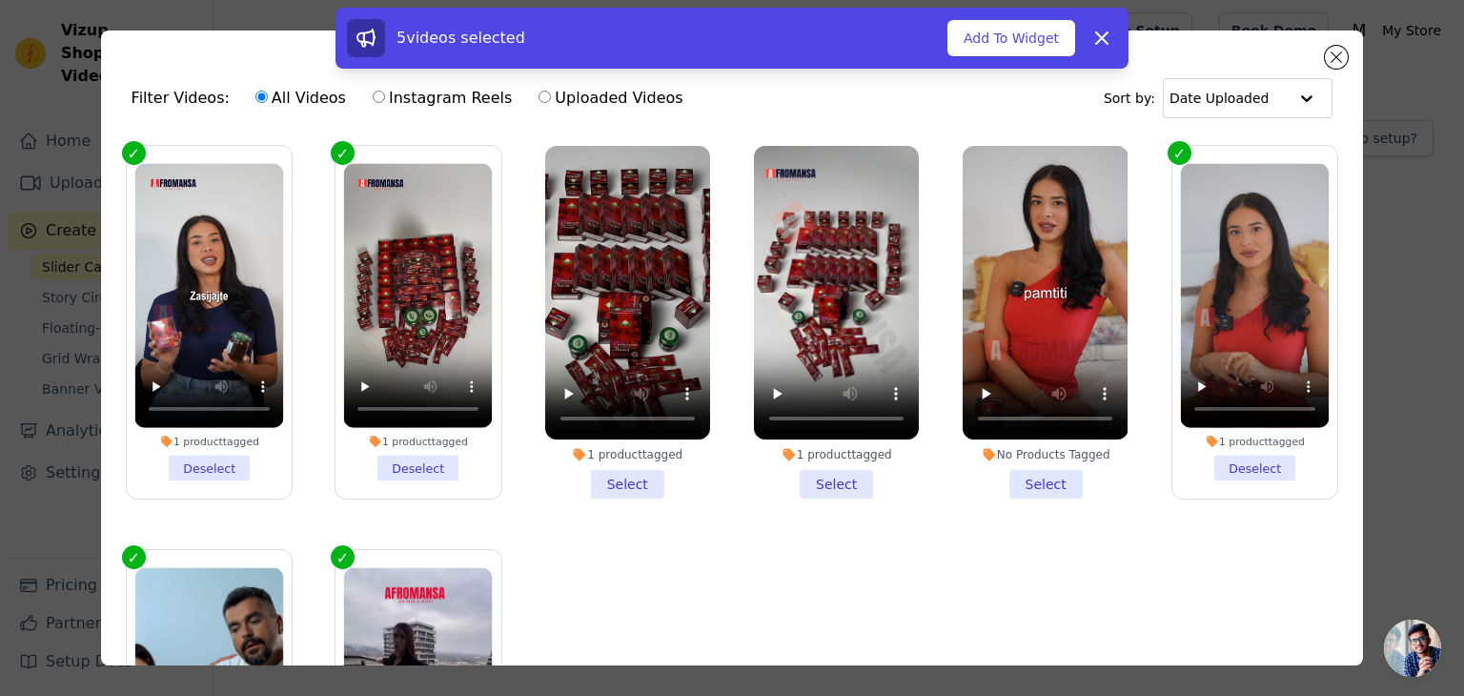
click at [594, 476] on li "1 product tagged Select" at bounding box center [627, 322] width 165 height 353
click at [0, 0] on input "1 product tagged Select" at bounding box center [0, 0] width 0 height 0
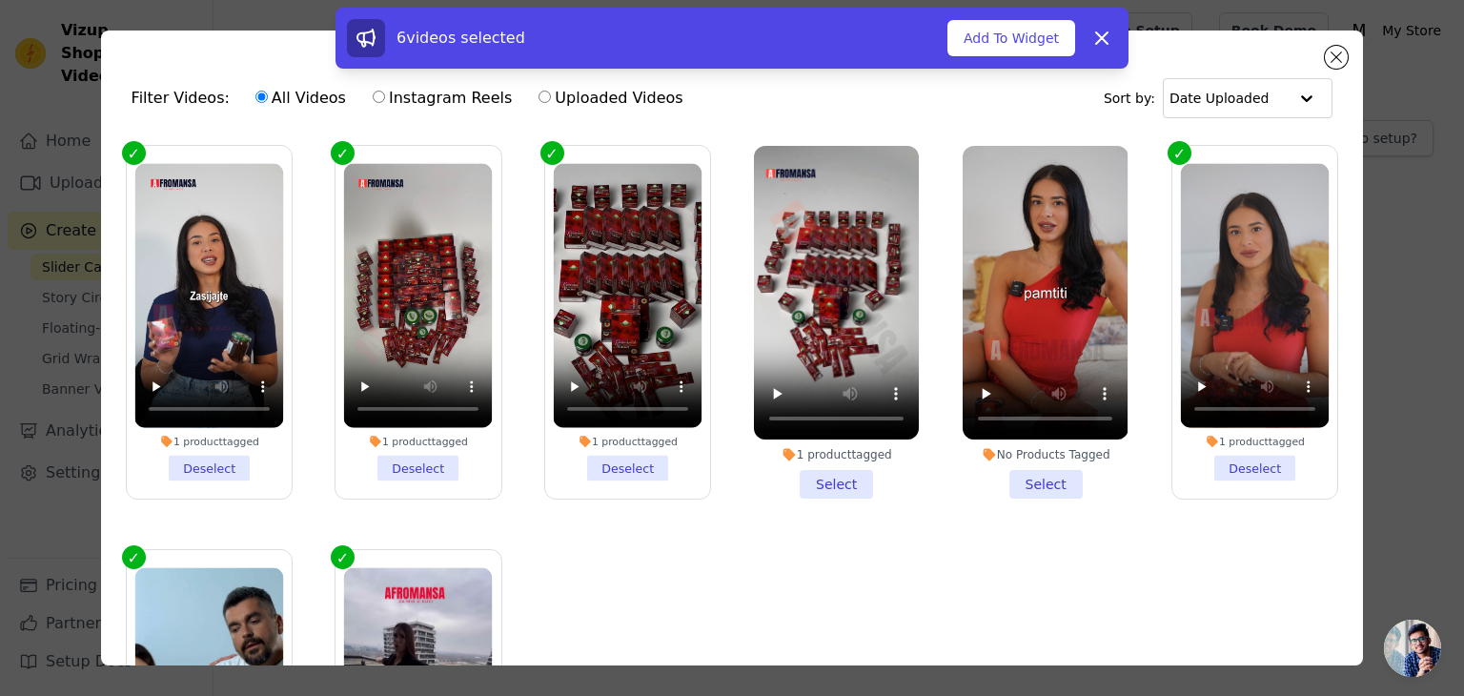
click at [829, 481] on li "1 product tagged Select" at bounding box center [836, 322] width 165 height 353
click at [0, 0] on input "1 product tagged Select" at bounding box center [0, 0] width 0 height 0
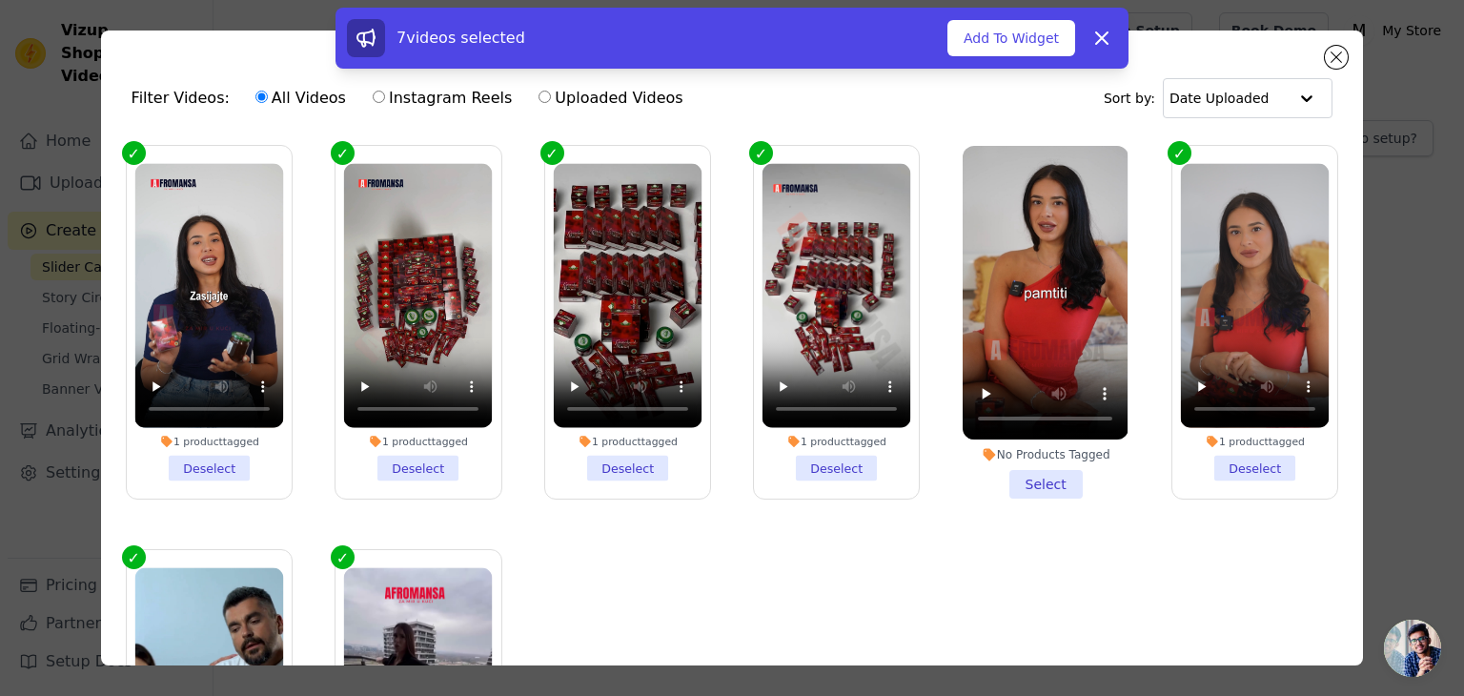
click at [1015, 476] on li "No Products Tagged Select" at bounding box center [1045, 322] width 165 height 353
click at [0, 0] on input "No Products Tagged Select" at bounding box center [0, 0] width 0 height 0
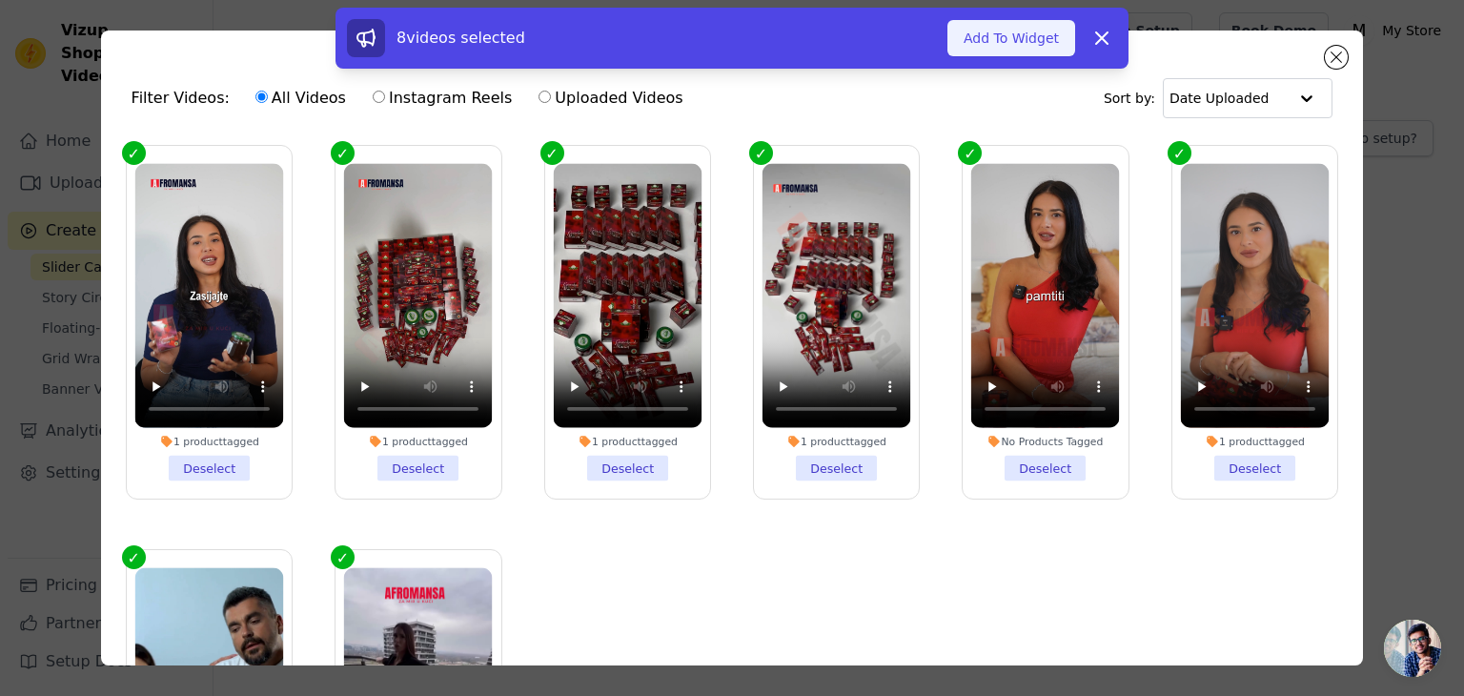
click at [1015, 52] on button "Add To Widget" at bounding box center [1012, 38] width 128 height 36
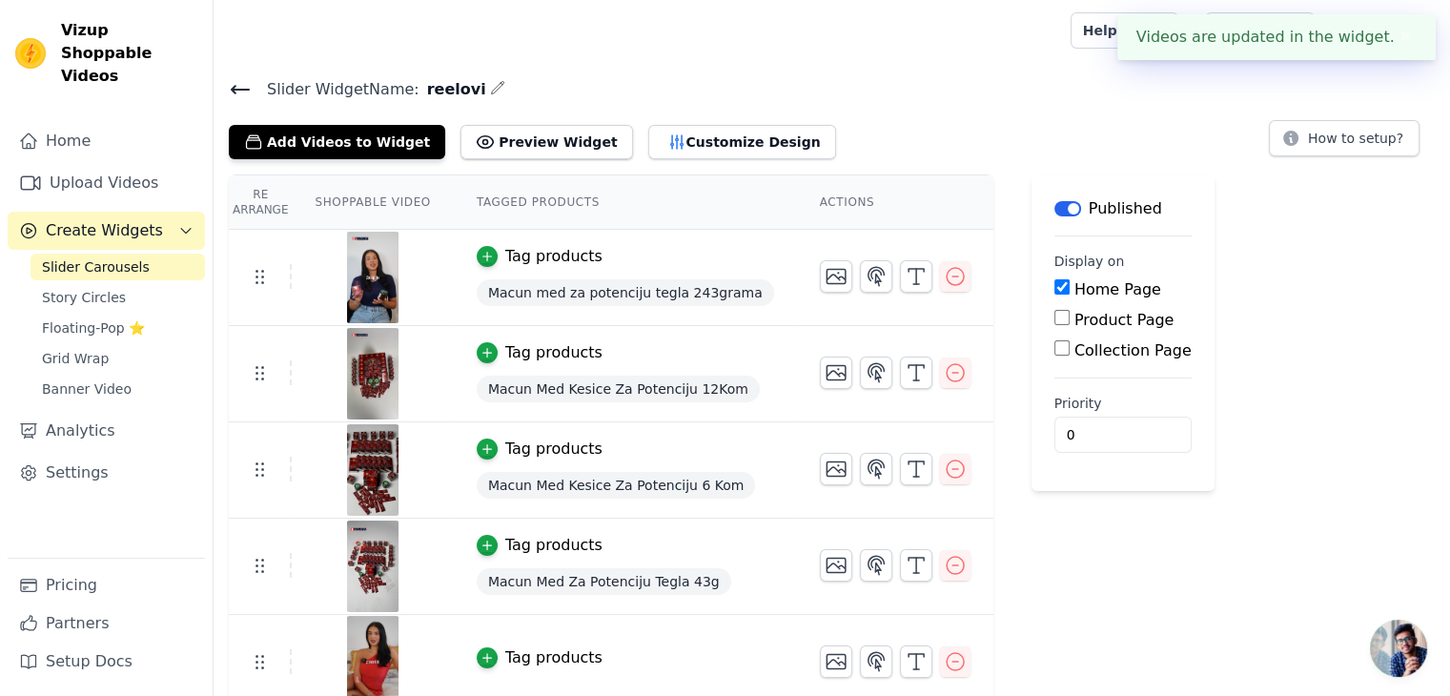
click at [1054, 315] on input "Product Page" at bounding box center [1061, 317] width 15 height 15
checkbox input "true"
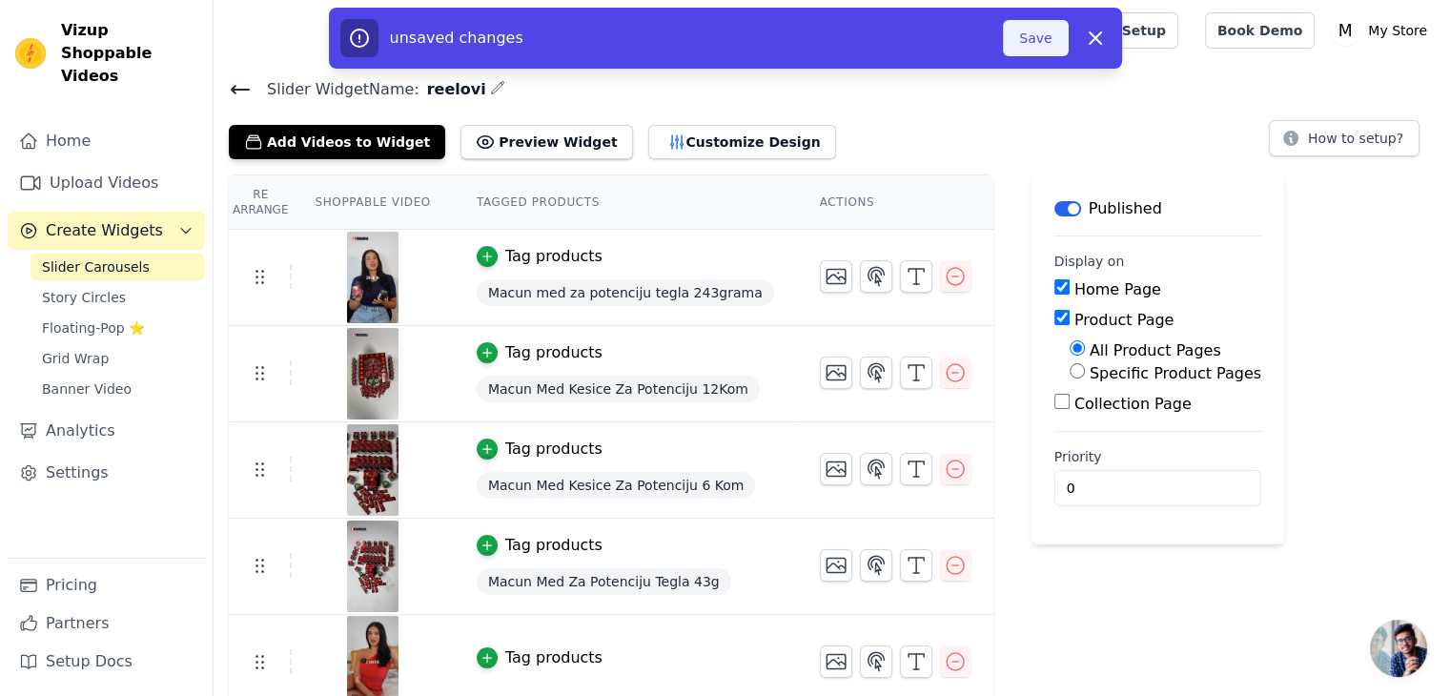
click at [1032, 47] on button "Save" at bounding box center [1035, 38] width 65 height 36
click at [1033, 36] on button "Save" at bounding box center [1035, 38] width 65 height 36
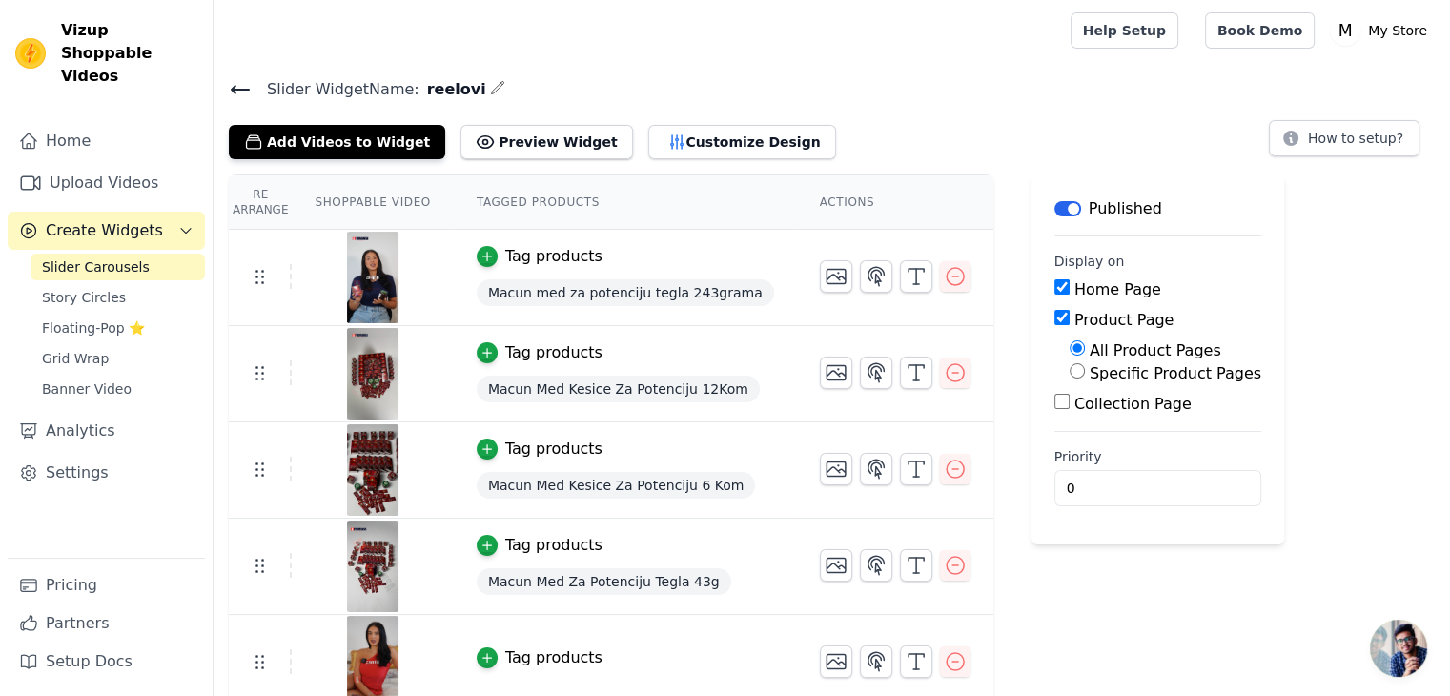
click at [248, 84] on icon at bounding box center [240, 89] width 23 height 23
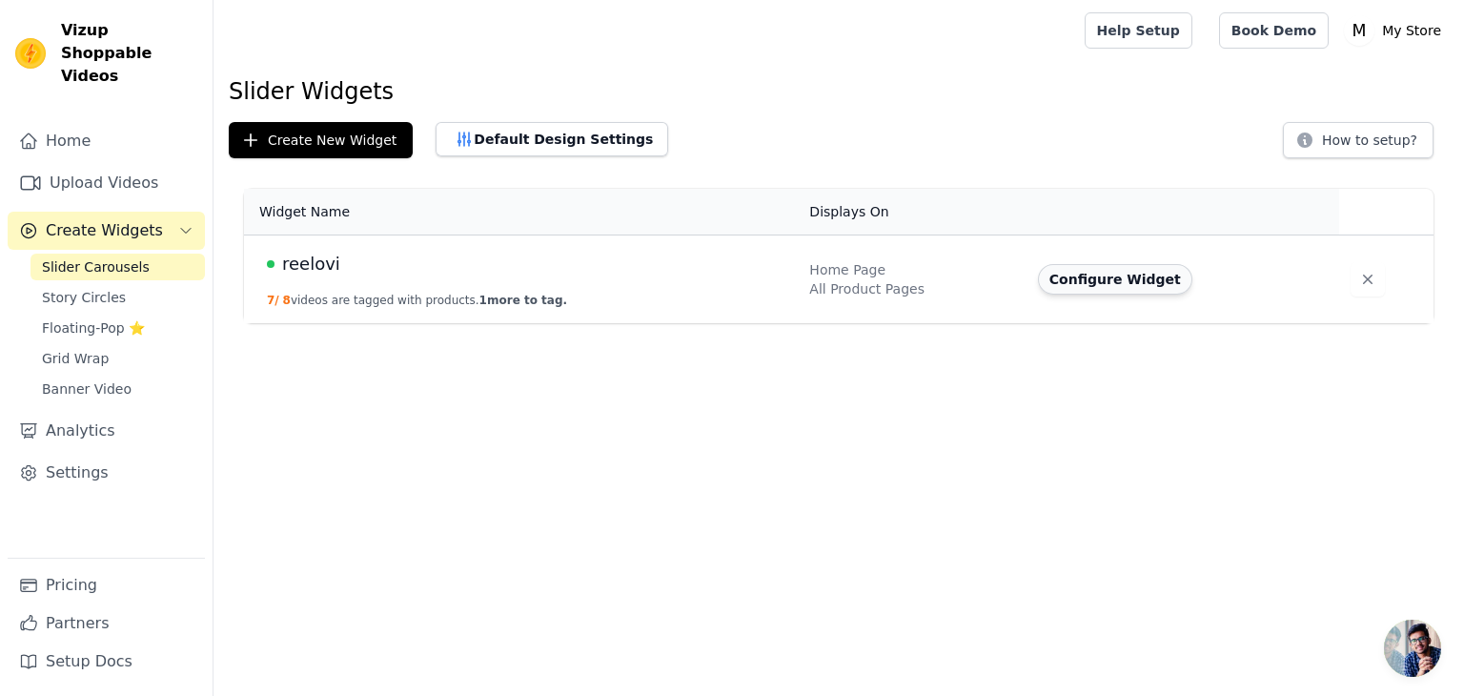
click at [1076, 279] on button "Configure Widget" at bounding box center [1115, 279] width 154 height 31
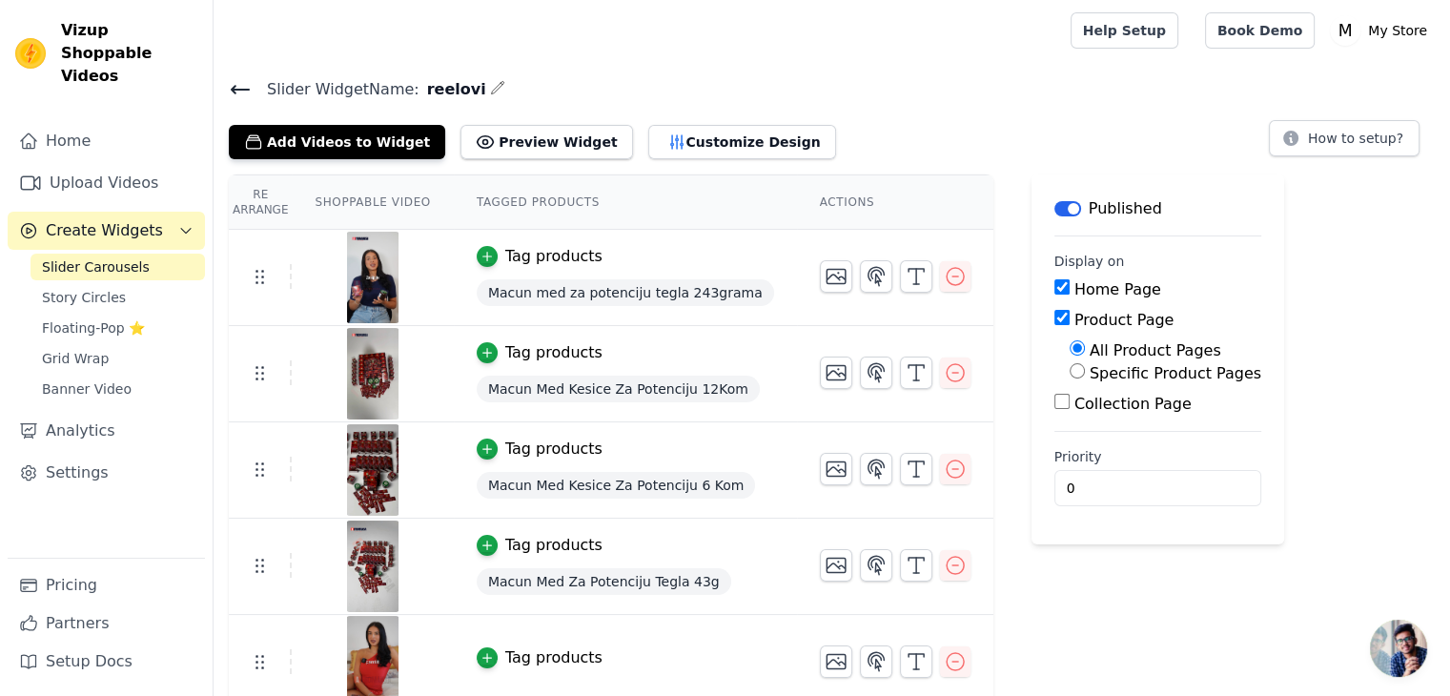
click at [1054, 321] on input "Product Page" at bounding box center [1061, 317] width 15 height 15
checkbox input "false"
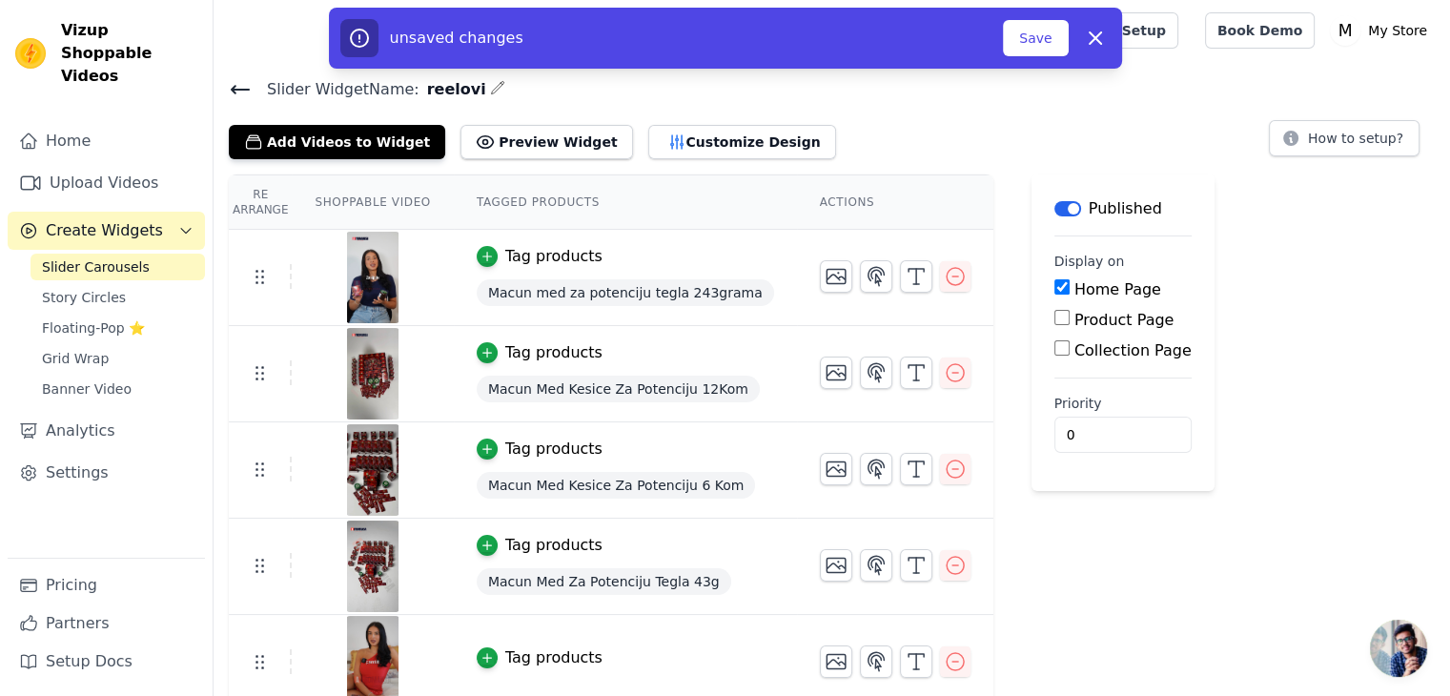
click at [1054, 346] on input "Collection Page" at bounding box center [1061, 347] width 15 height 15
checkbox input "true"
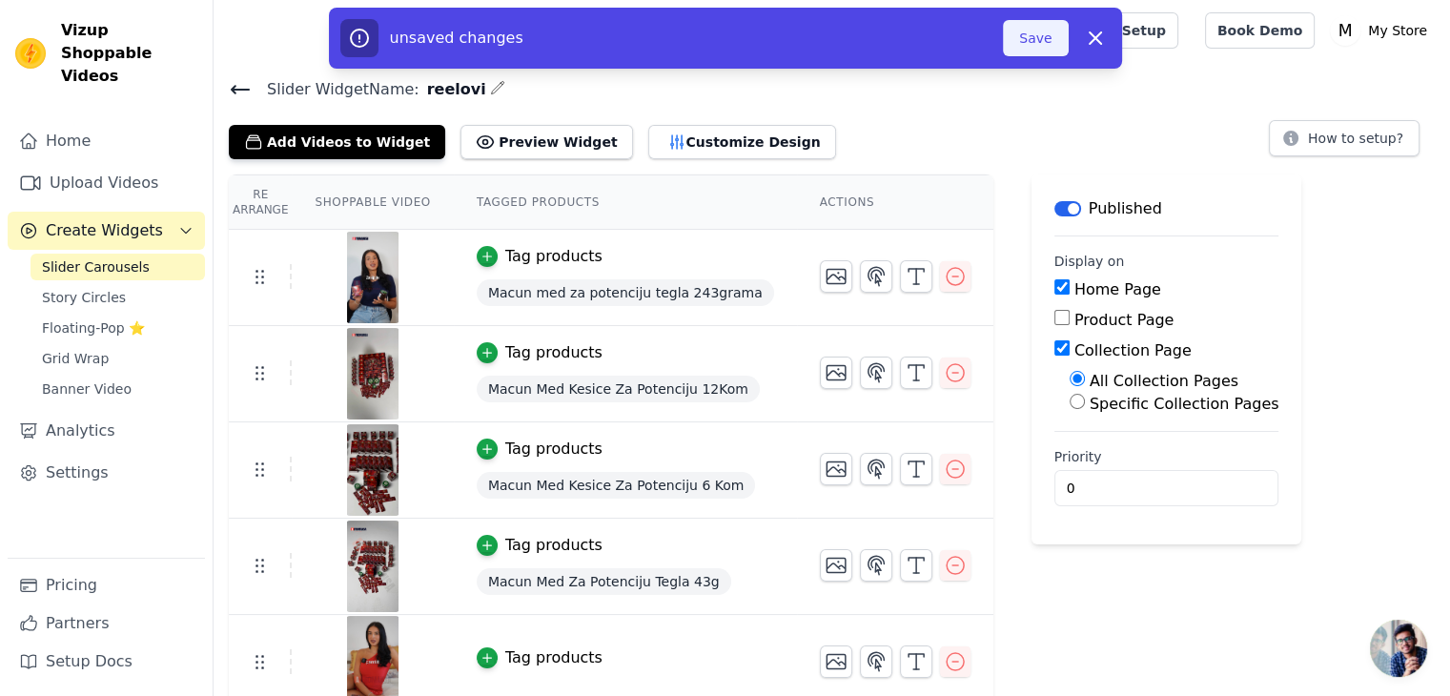
click at [1033, 51] on button "Save" at bounding box center [1035, 38] width 65 height 36
click at [1018, 36] on button "Save" at bounding box center [1035, 38] width 65 height 36
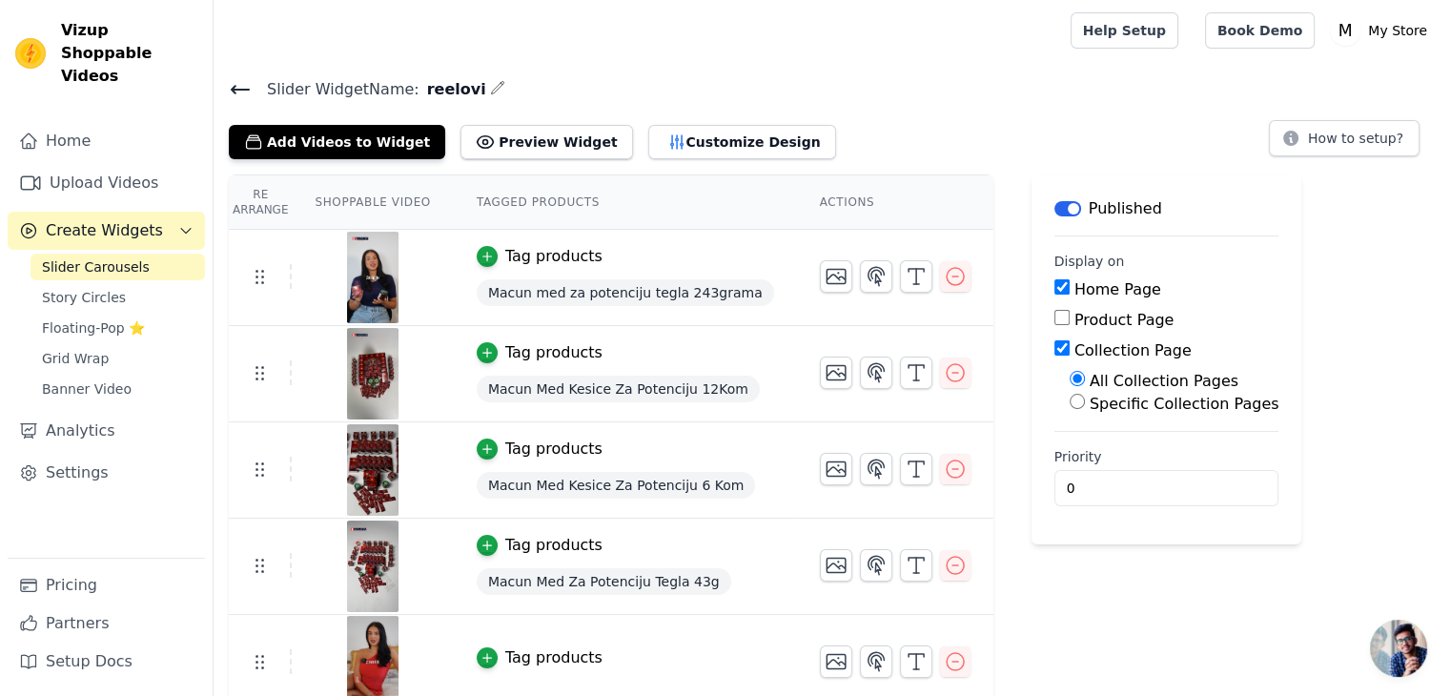
click at [238, 87] on icon at bounding box center [240, 89] width 23 height 23
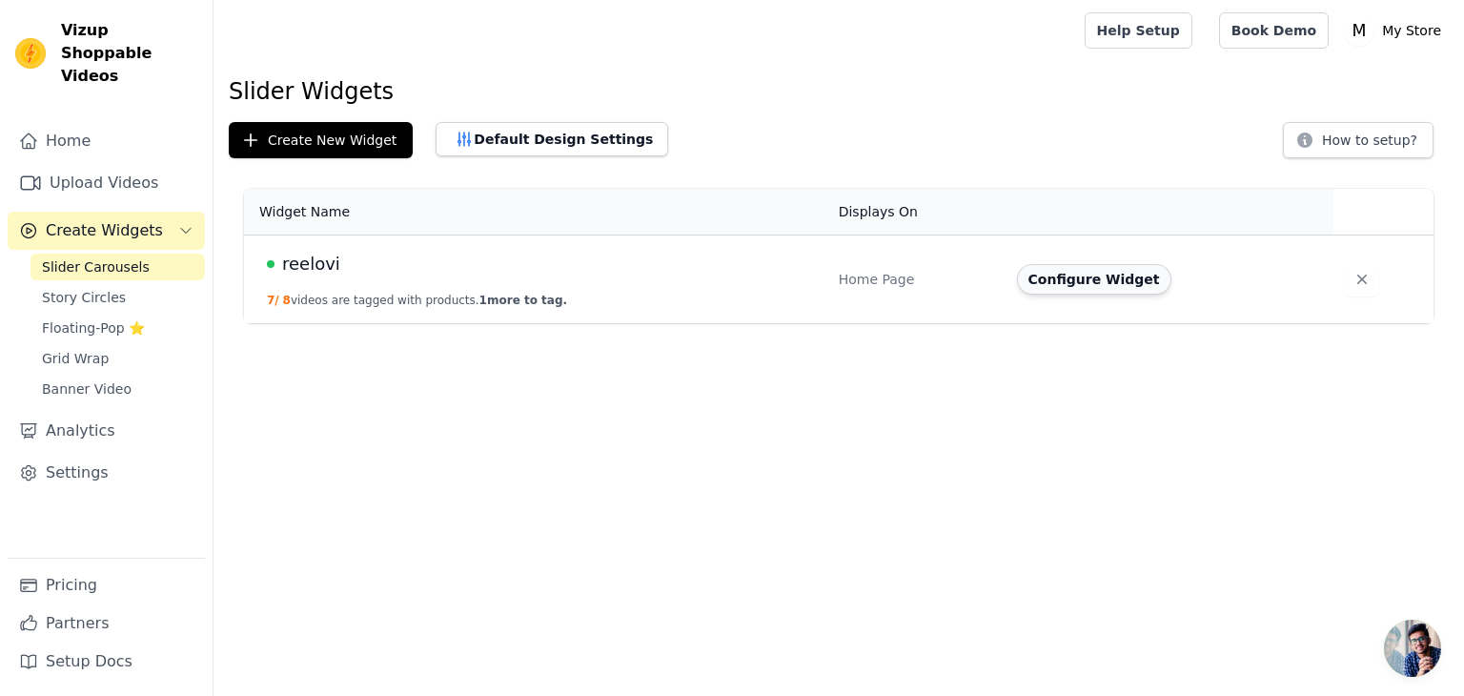
click at [1069, 283] on button "Configure Widget" at bounding box center [1094, 279] width 154 height 31
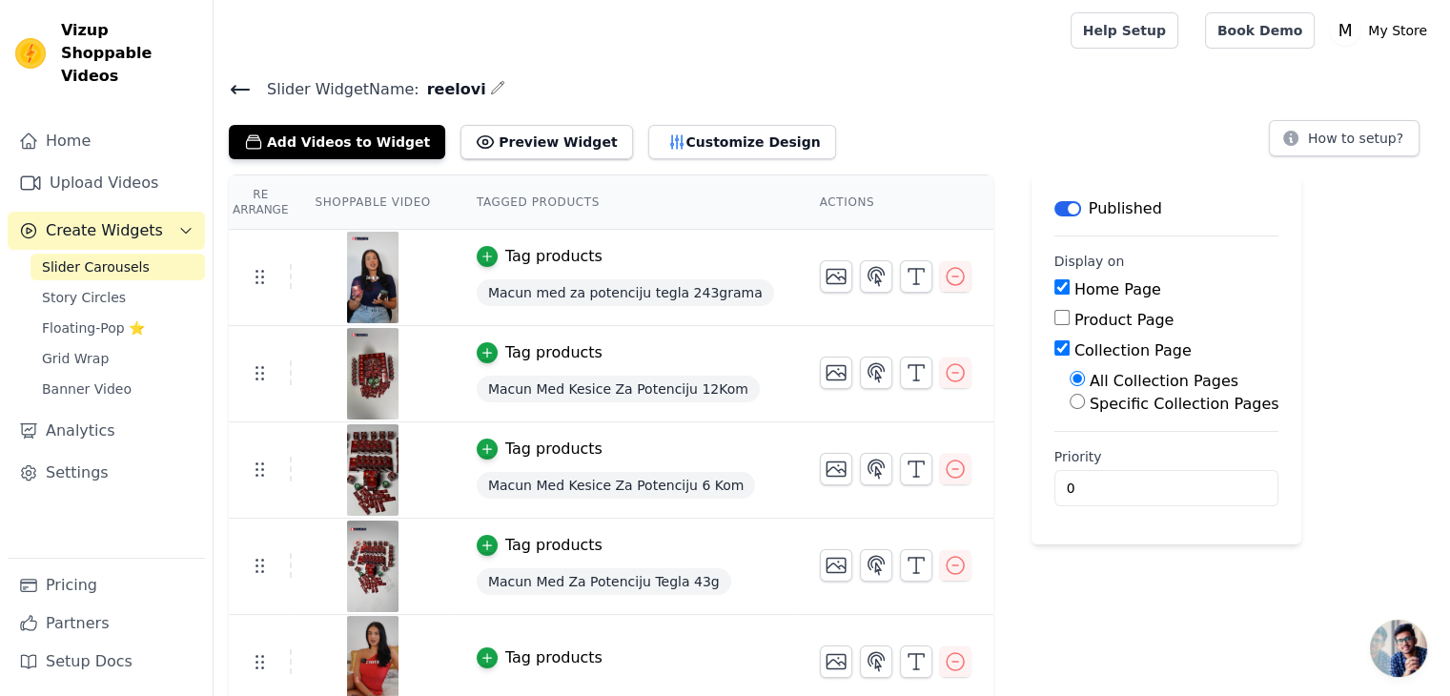
click at [1090, 406] on label "Specific Collection Pages" at bounding box center [1185, 404] width 190 height 18
click at [1070, 406] on input "Specific Collection Pages" at bounding box center [1077, 401] width 15 height 15
radio input "true"
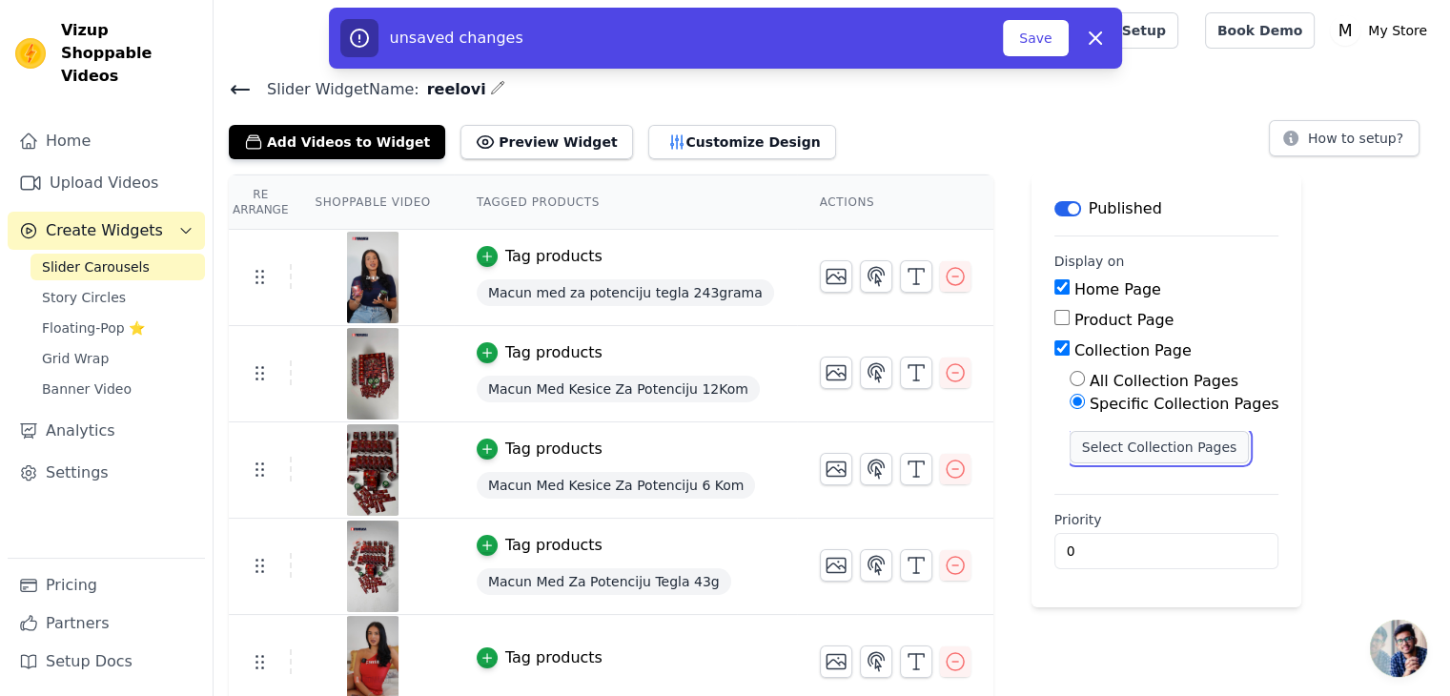
click at [1080, 440] on button "Select Collection Pages" at bounding box center [1160, 447] width 180 height 32
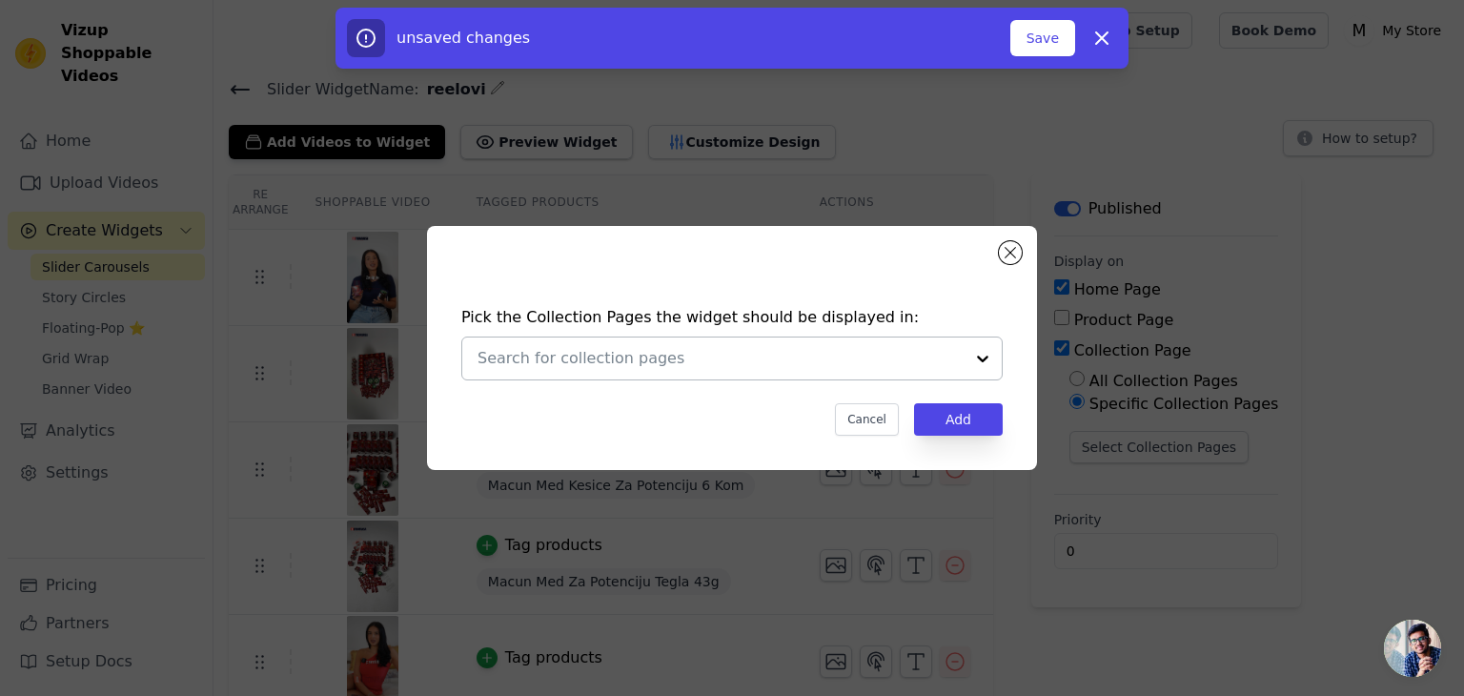
click at [674, 367] on input "text" at bounding box center [721, 358] width 486 height 23
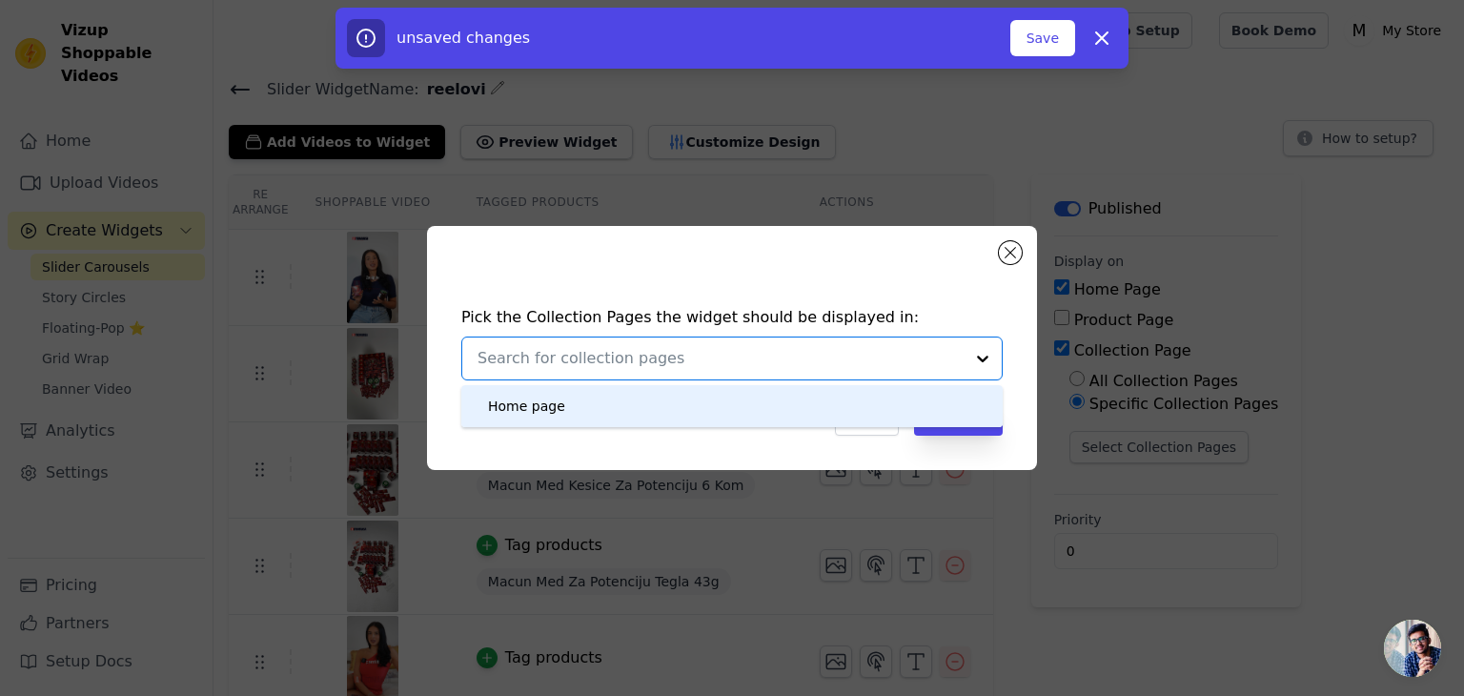
drag, startPoint x: 700, startPoint y: 394, endPoint x: 702, endPoint y: 404, distance: 10.7
click at [698, 397] on div "Home page" at bounding box center [732, 406] width 503 height 42
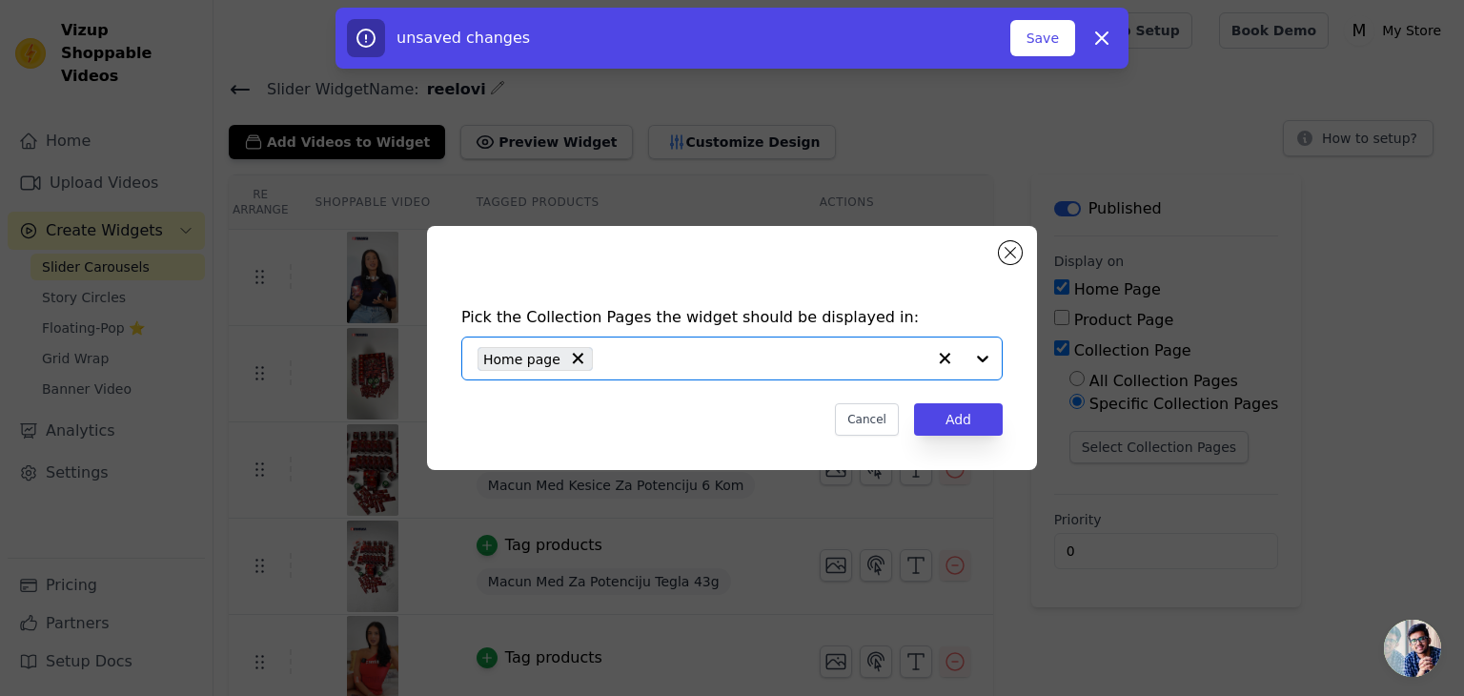
click at [995, 252] on div "Pick the Collection Pages the widget should be displayed in: Option Home page, …" at bounding box center [732, 348] width 610 height 244
click at [1014, 256] on button "Close modal" at bounding box center [1010, 252] width 23 height 23
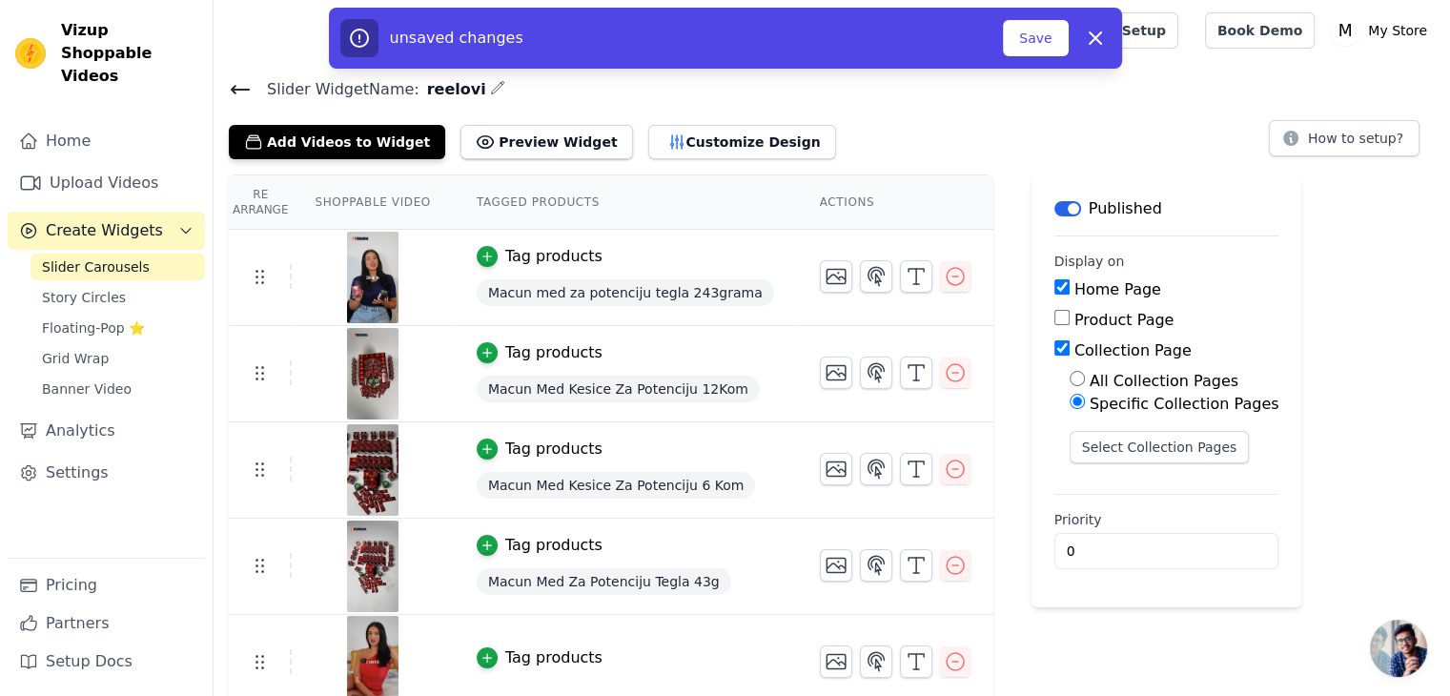
click at [1054, 345] on input "Collection Page" at bounding box center [1061, 347] width 15 height 15
checkbox input "false"
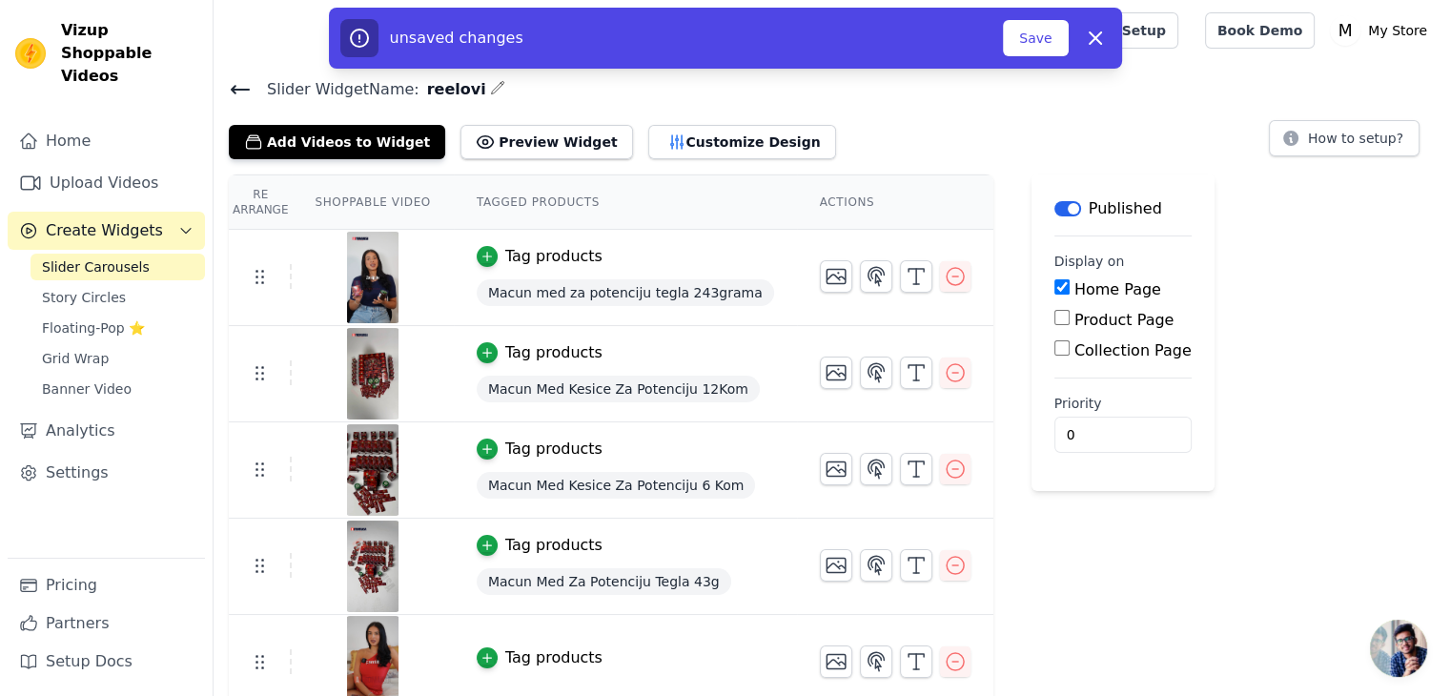
click at [1054, 315] on input "Product Page" at bounding box center [1061, 317] width 15 height 15
checkbox input "true"
click at [1070, 373] on div "Specific Product Pages" at bounding box center [1166, 373] width 192 height 23
click at [1070, 371] on input "Specific Product Pages" at bounding box center [1077, 370] width 15 height 15
radio input "true"
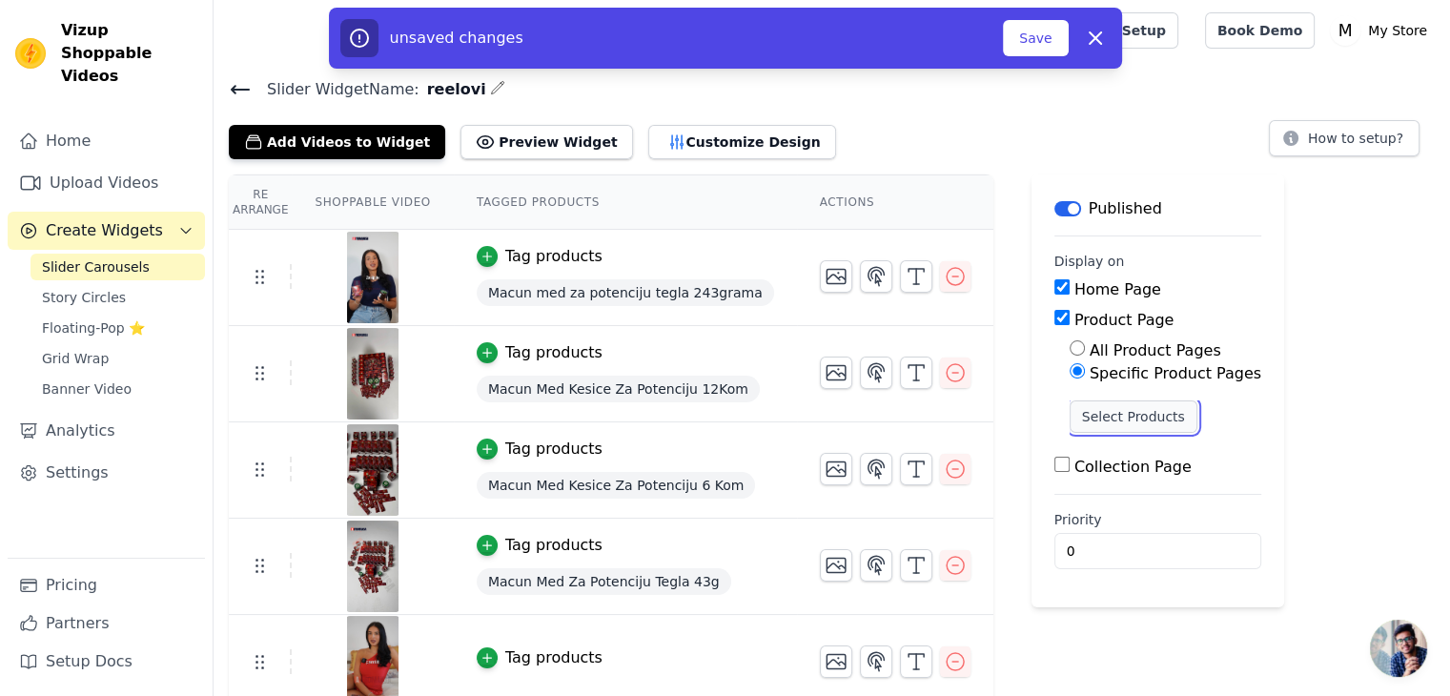
click at [1070, 407] on button "Select Products" at bounding box center [1134, 416] width 128 height 32
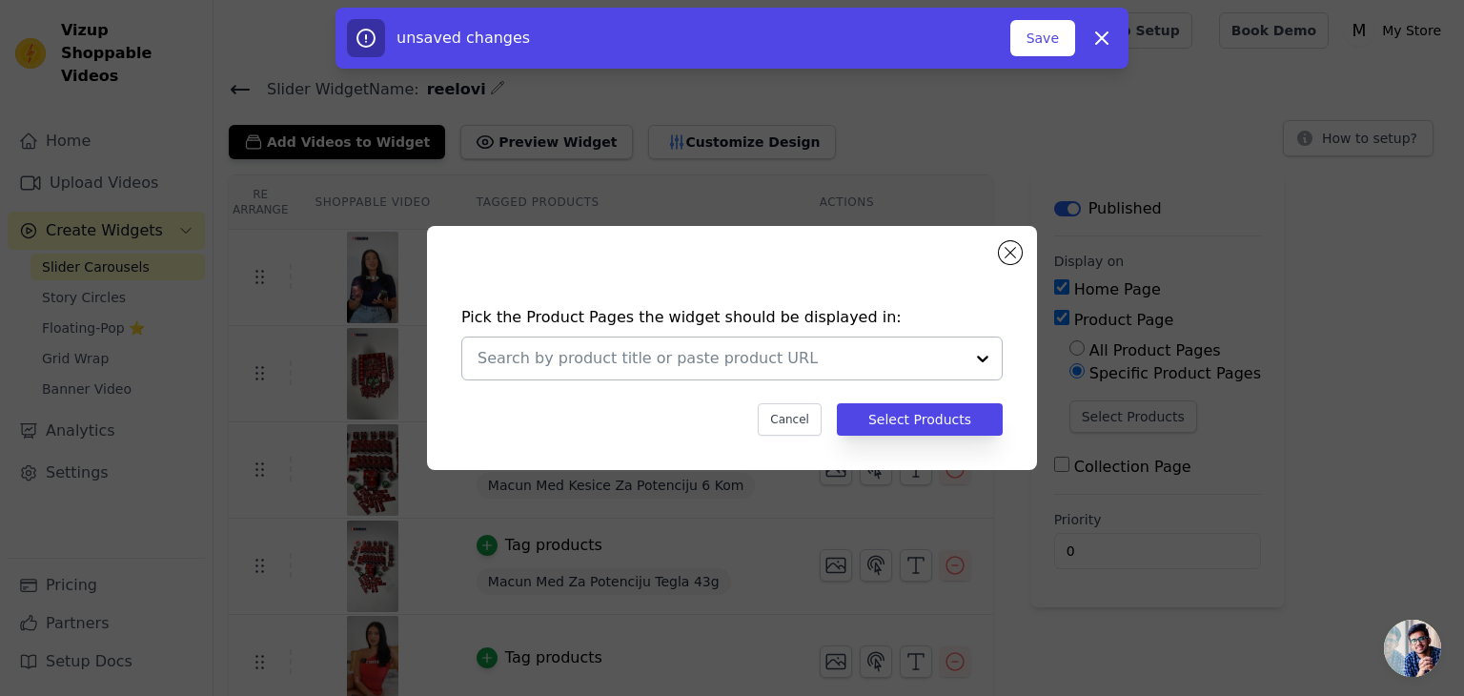
click at [641, 367] on input "text" at bounding box center [721, 358] width 486 height 23
click at [1013, 249] on button "Close modal" at bounding box center [1010, 252] width 23 height 23
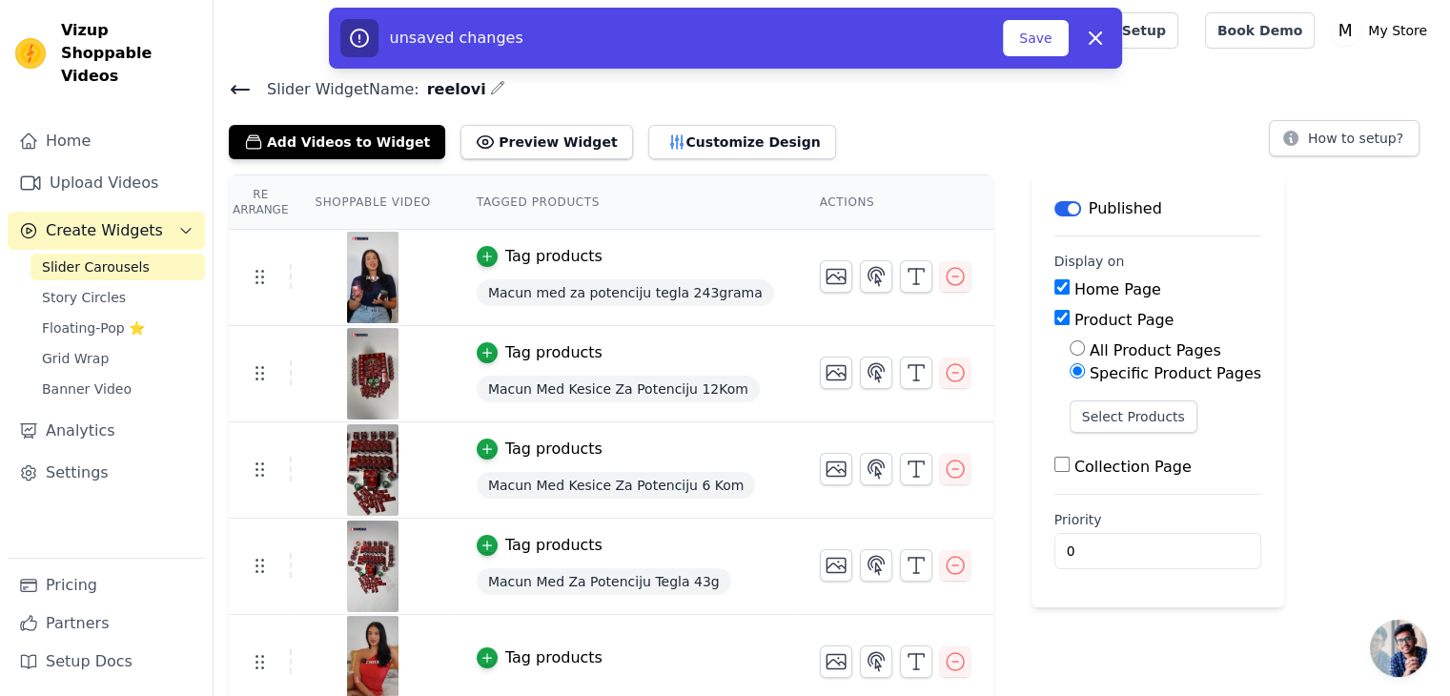
click at [1054, 312] on input "Product Page" at bounding box center [1061, 317] width 15 height 15
checkbox input "false"
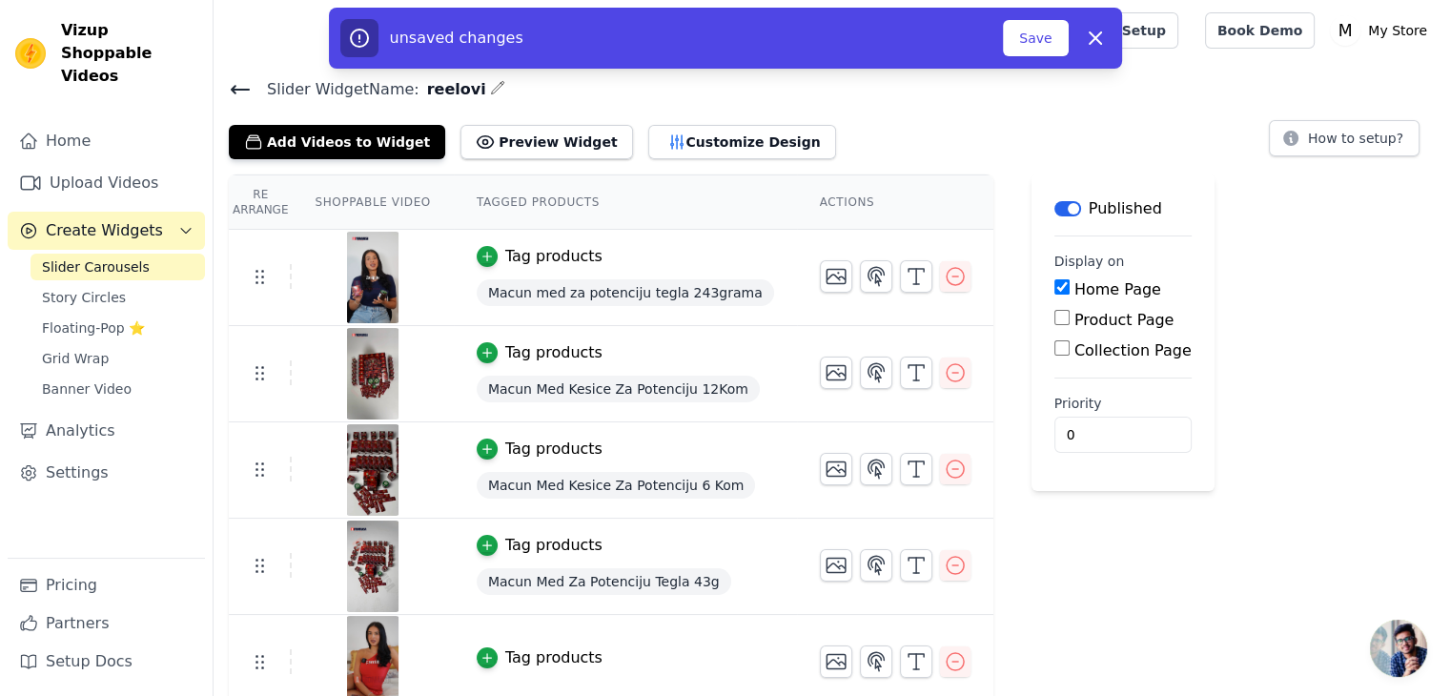
click at [1054, 344] on input "Collection Page" at bounding box center [1061, 347] width 15 height 15
checkbox input "true"
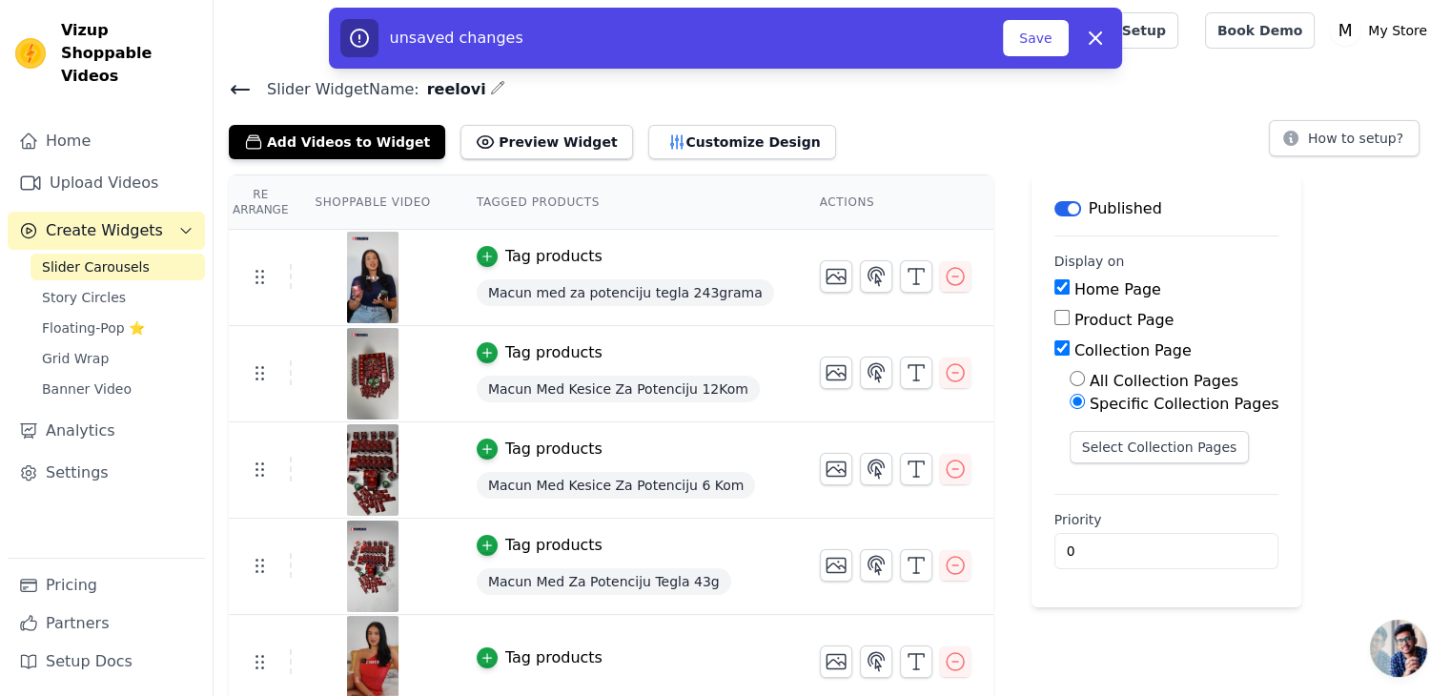
click at [1090, 399] on label "Specific Collection Pages" at bounding box center [1185, 404] width 190 height 18
click at [1072, 399] on input "Specific Collection Pages" at bounding box center [1077, 401] width 15 height 15
click at [1079, 446] on button "Select Collection Pages" at bounding box center [1160, 447] width 180 height 32
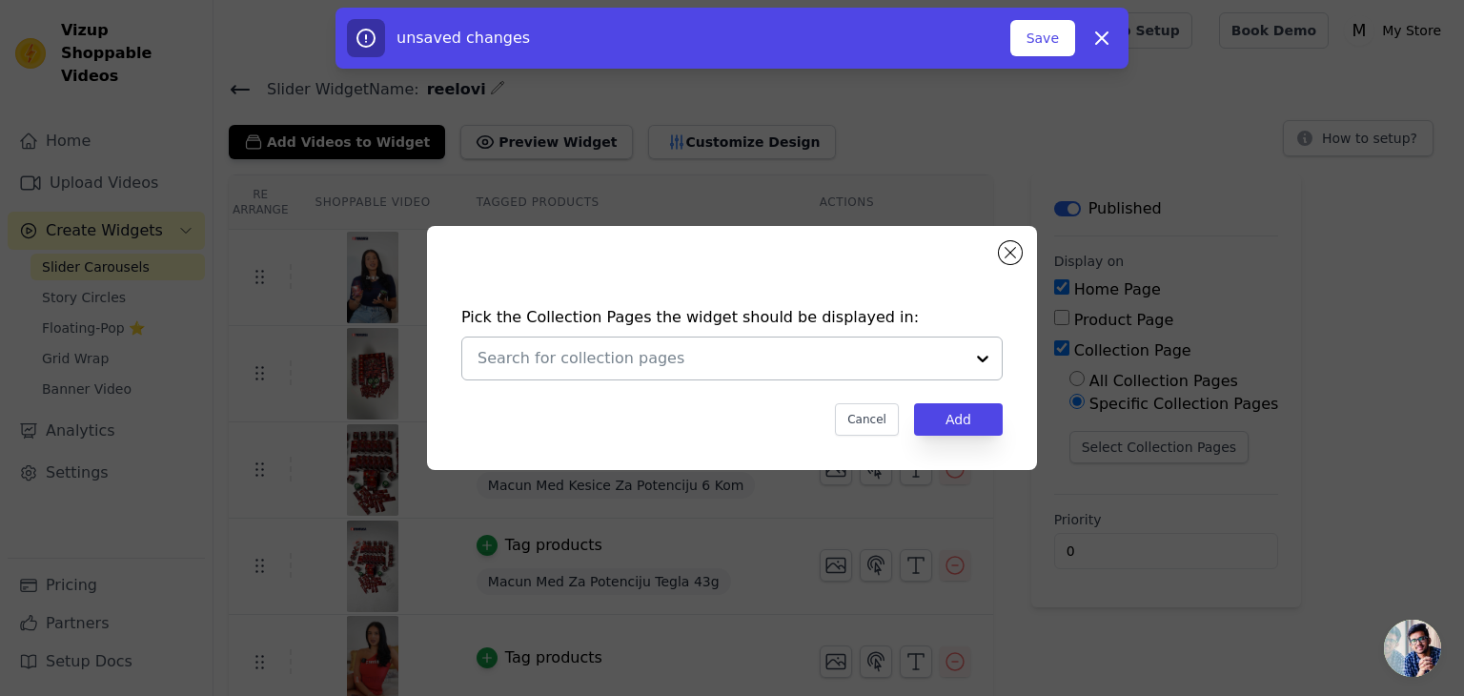
click at [614, 371] on div at bounding box center [721, 359] width 486 height 42
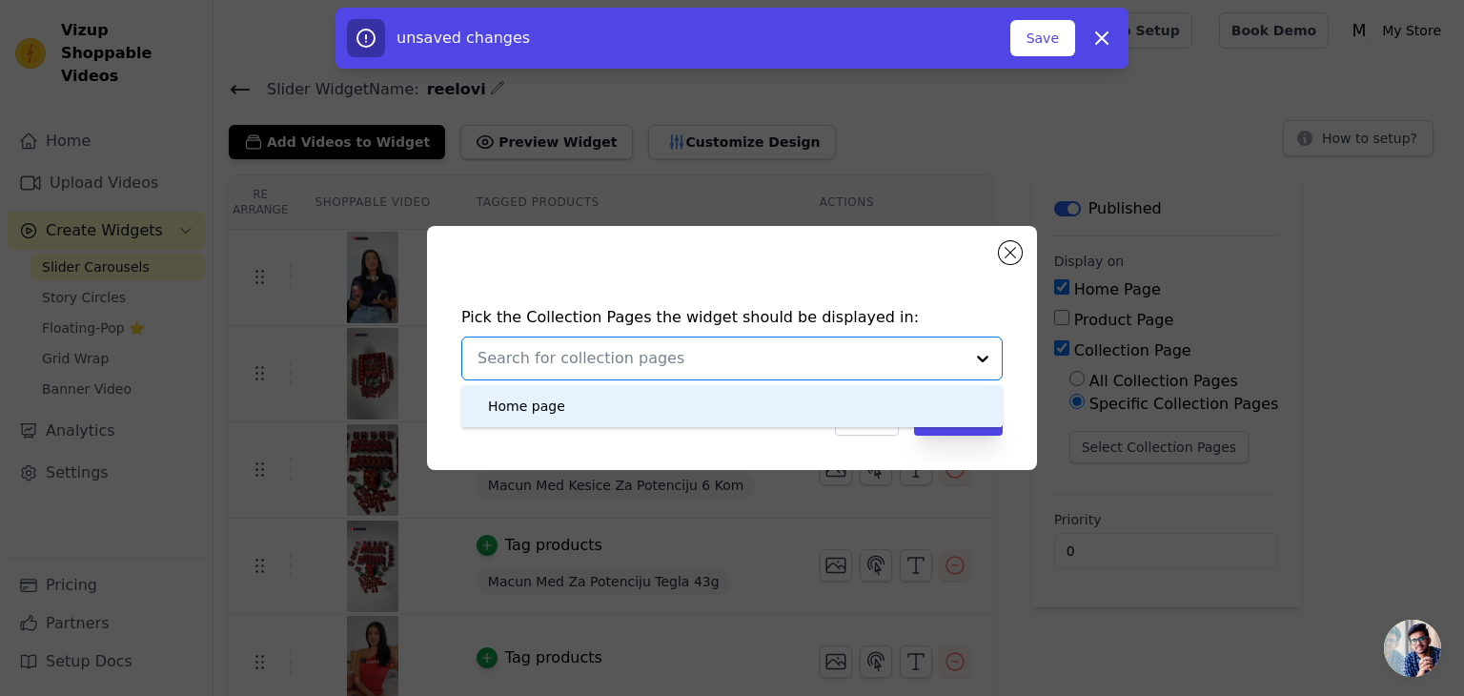
click at [576, 409] on div "Home page" at bounding box center [732, 406] width 503 height 42
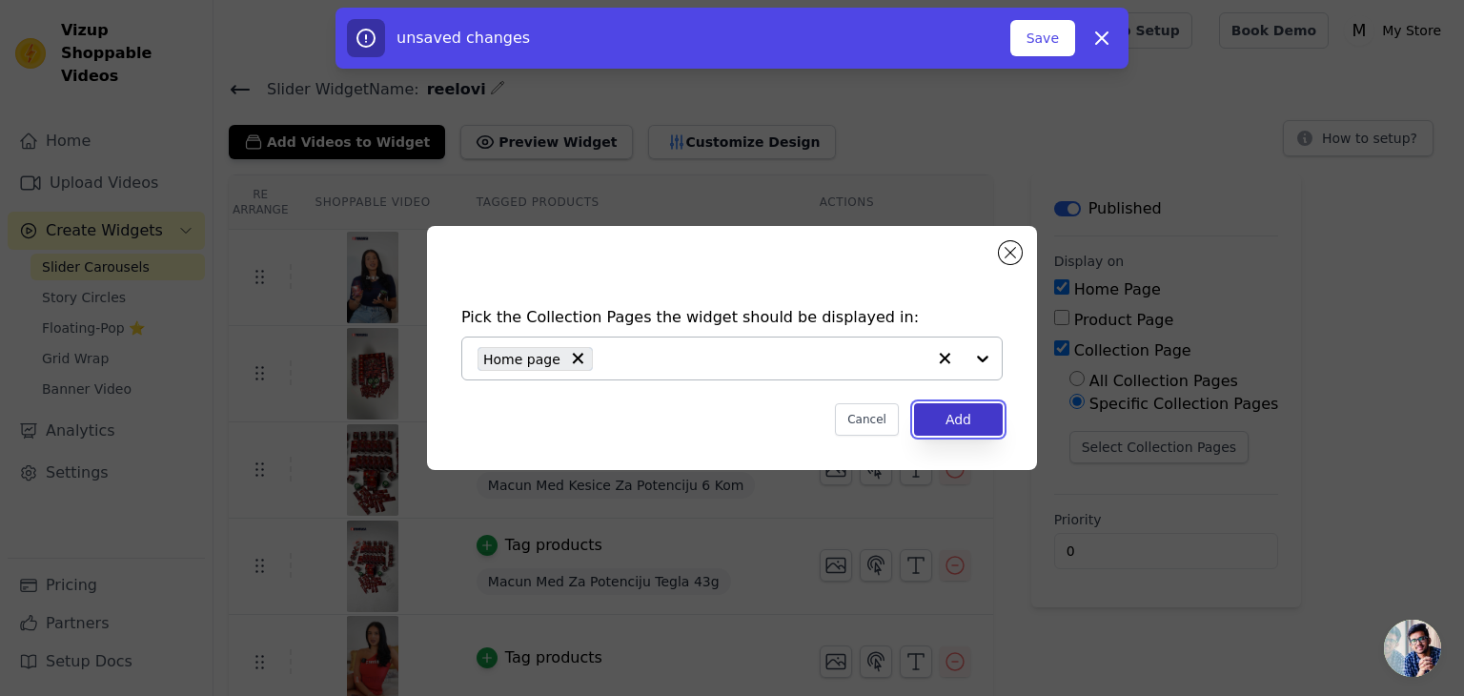
click at [956, 421] on button "Add" at bounding box center [958, 419] width 89 height 32
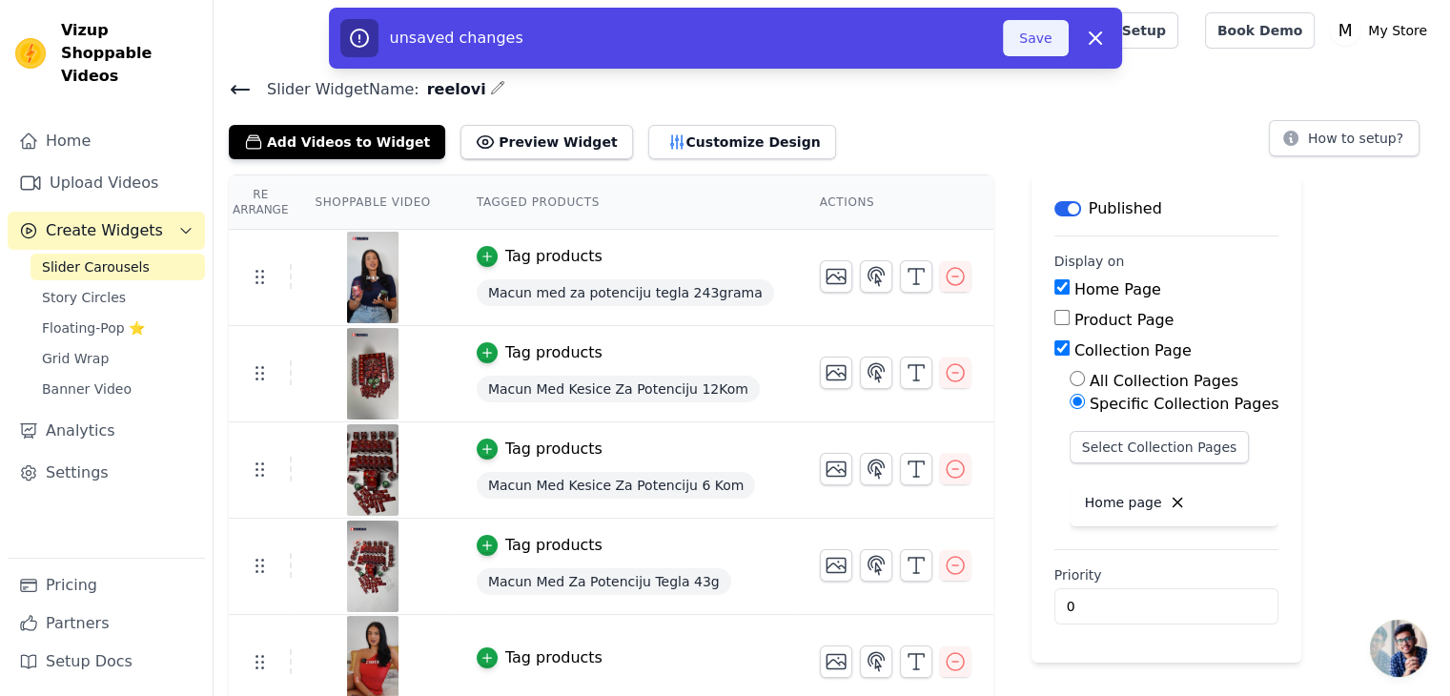
click at [1039, 38] on button "Save" at bounding box center [1035, 38] width 65 height 36
click at [1040, 37] on button "Save" at bounding box center [1035, 38] width 65 height 36
